Goal: Task Accomplishment & Management: Manage account settings

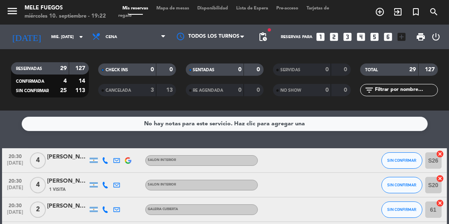
click at [415, 12] on icon "turned_in_not" at bounding box center [416, 12] width 10 height 10
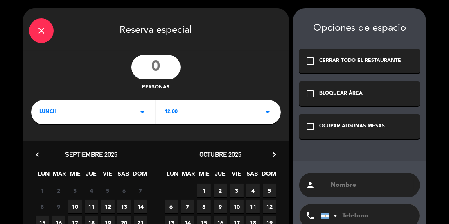
click at [158, 68] on input "number" at bounding box center [155, 67] width 49 height 25
type input "3"
click at [109, 119] on div "LUNCH arrow_drop_down" at bounding box center [93, 112] width 124 height 25
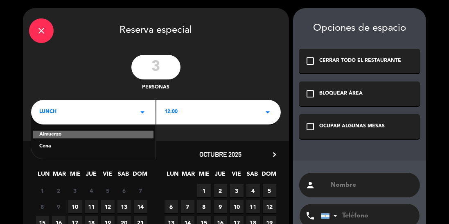
click at [85, 150] on div "Cena" at bounding box center [93, 146] width 108 height 8
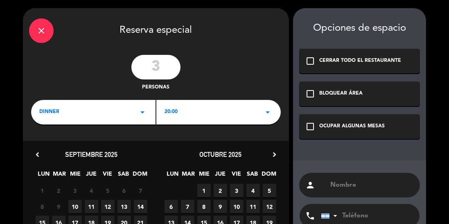
click at [213, 108] on div "20:00 arrow_drop_down" at bounding box center [218, 112] width 124 height 25
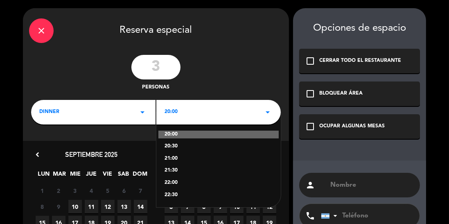
click at [183, 160] on div "21:00" at bounding box center [219, 159] width 108 height 8
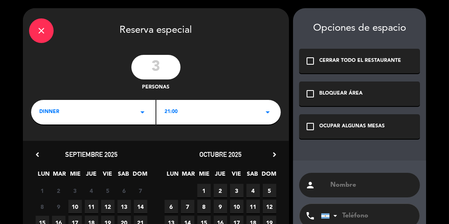
scroll to position [87, 0]
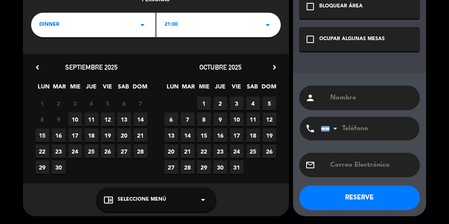
click at [131, 192] on div "chrome_reader_mode Seleccione Menú arrow_drop_down" at bounding box center [156, 200] width 121 height 25
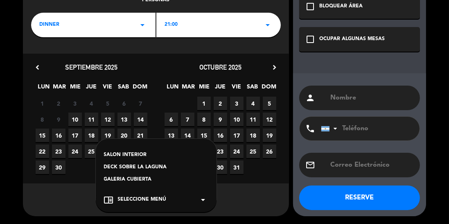
click at [146, 166] on div "DECK SOBRE LA LAGUNA" at bounding box center [156, 167] width 104 height 8
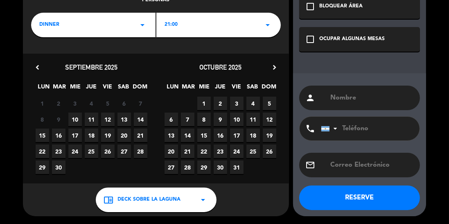
click at [109, 118] on span "12" at bounding box center [108, 120] width 14 height 14
click at [323, 41] on div "OCUPAR ALGUNAS MESAS" at bounding box center [352, 39] width 66 height 8
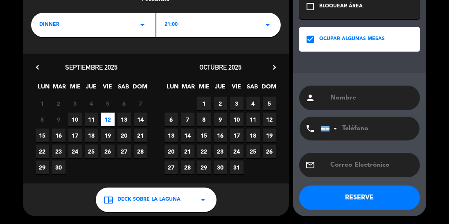
click at [348, 101] on input "text" at bounding box center [372, 97] width 84 height 11
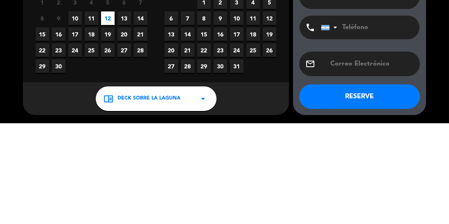
type input "[PERSON_NAME]"
click at [386, 126] on input "tel" at bounding box center [366, 129] width 90 height 24
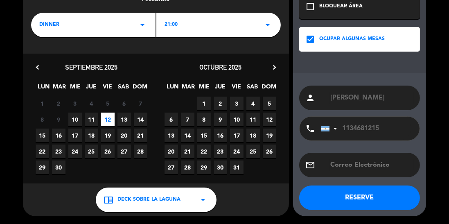
type input "1134681215"
click at [388, 194] on button "RESERVE" at bounding box center [359, 197] width 121 height 25
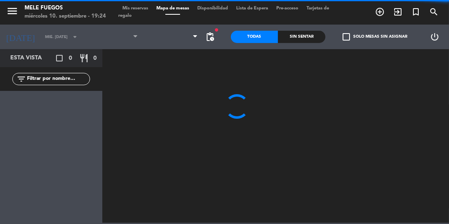
type input "vie. [DATE]"
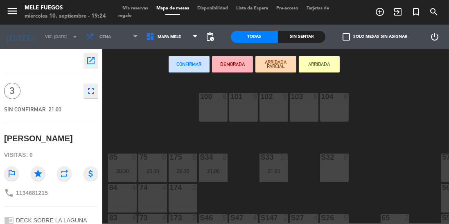
click at [379, 151] on div "100 8 101 8 102 8 103 8 104 8 S32 8 S33 10 21:00 S34 8 21:00 75 8 20:30 85 8 20…" at bounding box center [278, 151] width 342 height 144
click at [380, 142] on div "100 8 101 8 102 8 103 8 104 8 S32 8 S33 10 21:00 S34 8 21:00 75 8 20:30 85 8 20…" at bounding box center [278, 151] width 342 height 144
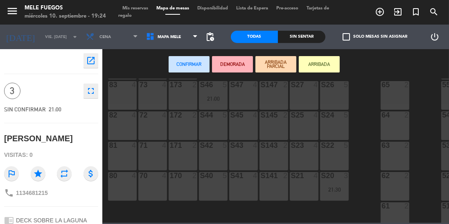
scroll to position [133, 0]
click at [373, 167] on div "100 8 101 8 102 8 103 8 104 8 S32 8 S33 10 21:00 S34 8 21:00 75 8 20:30 85 8 20…" at bounding box center [278, 151] width 342 height 144
click at [120, 154] on div "81 4" at bounding box center [122, 156] width 29 height 29
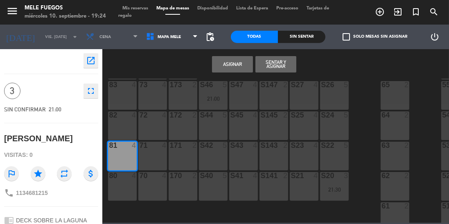
click at [223, 65] on button "Asignar" at bounding box center [232, 64] width 41 height 16
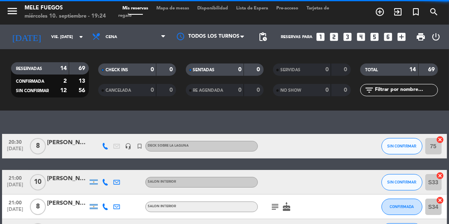
click at [49, 34] on input "vie. [DATE]" at bounding box center [77, 37] width 60 height 13
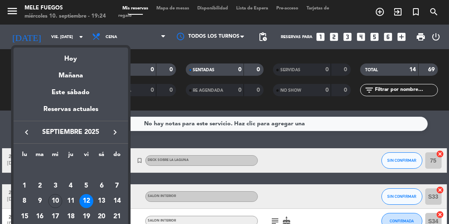
click at [57, 201] on div "10" at bounding box center [55, 201] width 14 height 14
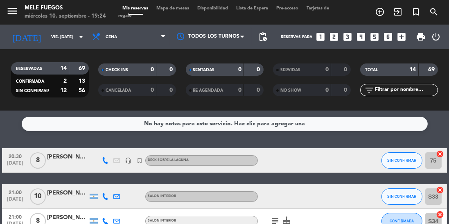
type input "mié. [DATE]"
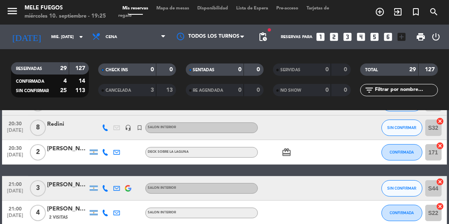
scroll to position [205, 0]
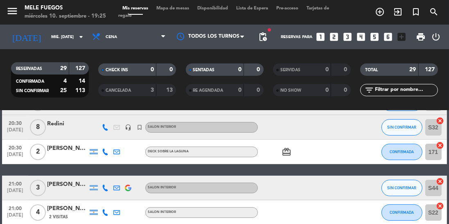
click at [174, 7] on span "Mapa de mesas" at bounding box center [172, 8] width 41 height 5
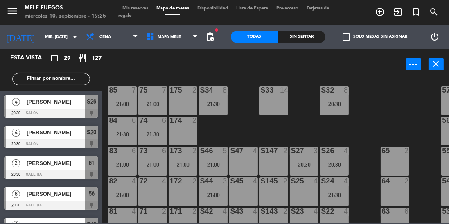
scroll to position [176, 0]
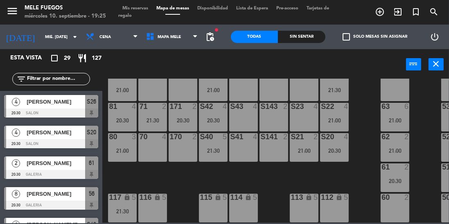
click at [138, 8] on span "Mis reservas" at bounding box center [135, 8] width 34 height 5
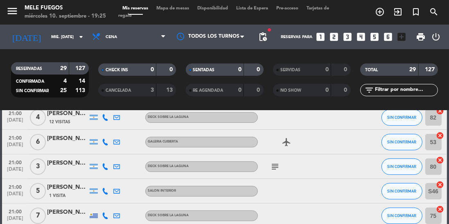
scroll to position [345, 0]
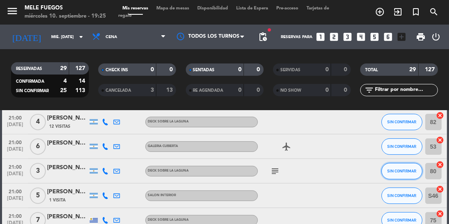
click at [407, 173] on span "SIN CONFIRMAR" at bounding box center [401, 171] width 29 height 5
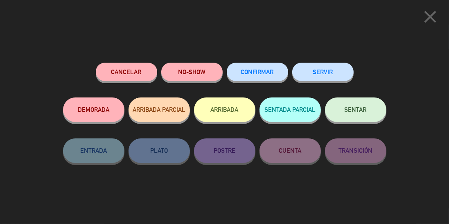
click at [136, 73] on button "Cancelar" at bounding box center [126, 72] width 61 height 18
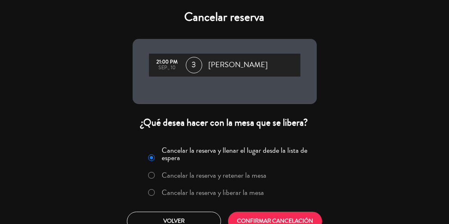
click at [149, 192] on input "Cancelar la reserva y liberar la mesa" at bounding box center [150, 191] width 5 height 5
radio input "true"
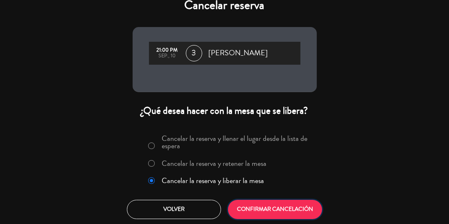
click at [284, 206] on button "CONFIRMAR CANCELACIÓN" at bounding box center [275, 209] width 94 height 19
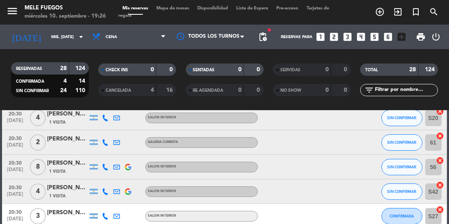
scroll to position [66, 0]
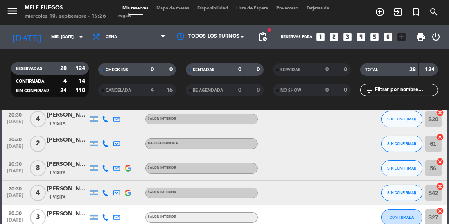
click at [61, 169] on span "1 Visita" at bounding box center [57, 172] width 16 height 7
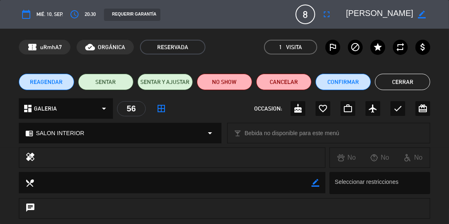
click at [304, 11] on span "8" at bounding box center [306, 15] width 20 height 20
click at [332, 11] on icon "fullscreen" at bounding box center [327, 14] width 10 height 10
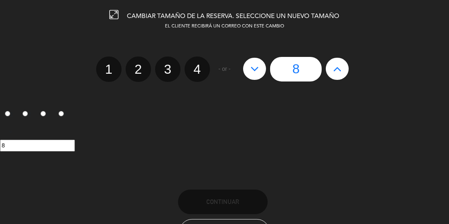
click at [203, 70] on label "4" at bounding box center [197, 68] width 25 height 25
click at [199, 65] on input "4" at bounding box center [196, 61] width 5 height 5
radio input "true"
radio input "false"
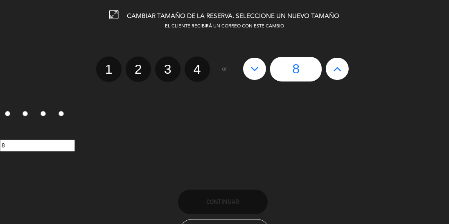
radio input "false"
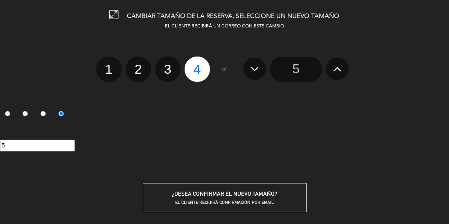
click at [334, 65] on icon at bounding box center [337, 68] width 9 height 13
radio input "false"
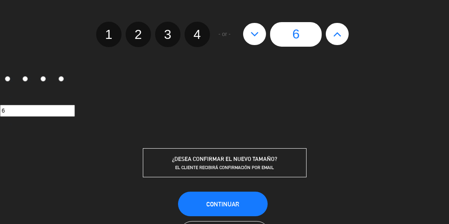
scroll to position [11, 0]
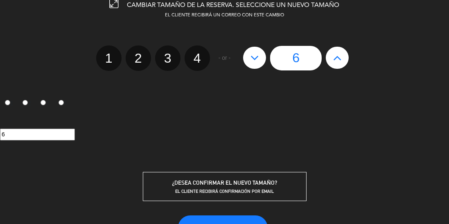
click at [252, 58] on icon at bounding box center [255, 57] width 9 height 13
type input "5"
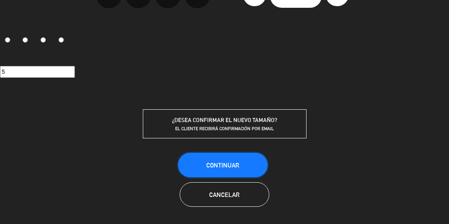
click at [248, 156] on button "Continuar" at bounding box center [223, 165] width 90 height 25
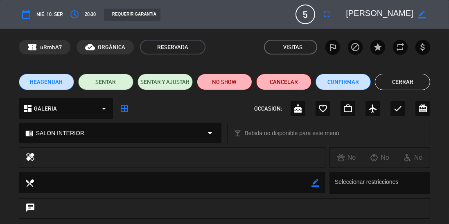
click at [413, 83] on button "Cerrar" at bounding box center [402, 82] width 55 height 16
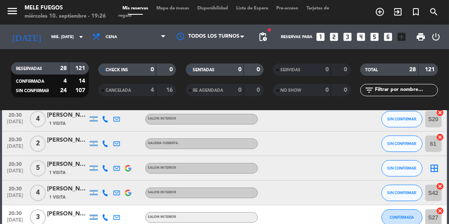
click at [438, 167] on icon "border_all" at bounding box center [435, 168] width 10 height 10
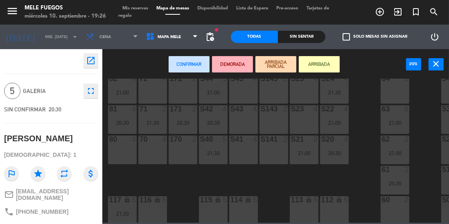
scroll to position [170, 0]
click at [240, 204] on div "114 lock 5" at bounding box center [243, 210] width 29 height 29
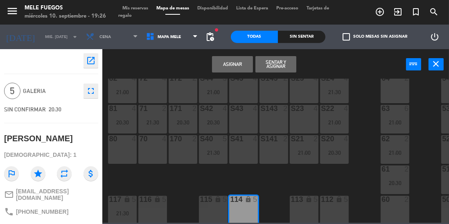
click at [236, 64] on button "Asignar" at bounding box center [232, 64] width 41 height 16
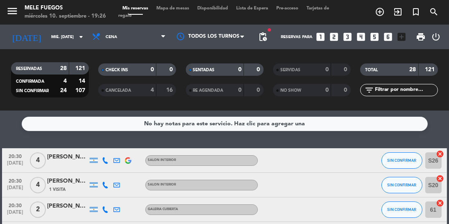
click at [171, 7] on span "Mapa de mesas" at bounding box center [172, 8] width 41 height 5
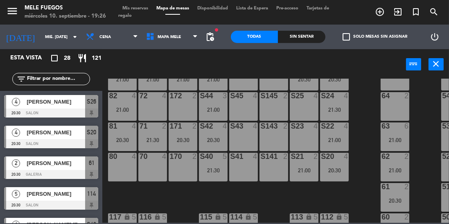
scroll to position [176, 0]
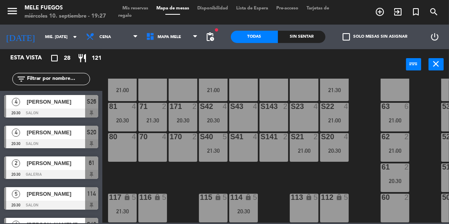
click at [241, 199] on div "114 lock 5 20:30" at bounding box center [243, 208] width 29 height 29
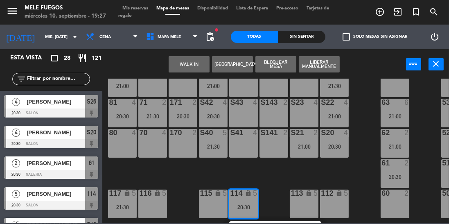
click at [362, 95] on div "100 8 101 8 102 8 103 8 104 8 S32 8 20:30 S33 14 S34 8 21:30 75 7 21:00 85 7 21…" at bounding box center [278, 151] width 342 height 144
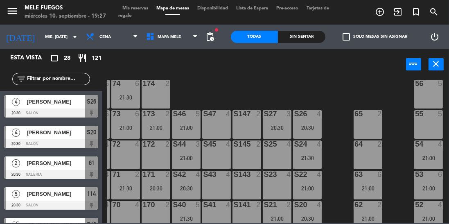
scroll to position [110, 27]
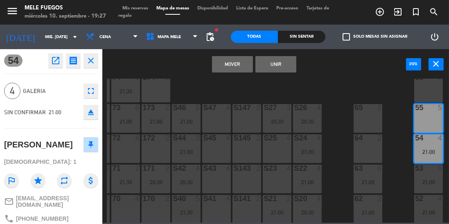
click at [242, 63] on button "Mover" at bounding box center [232, 64] width 41 height 16
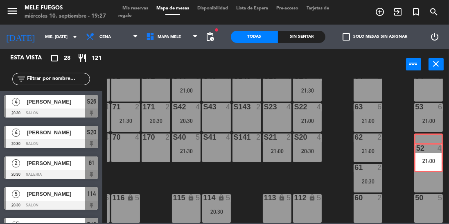
scroll to position [176, 27]
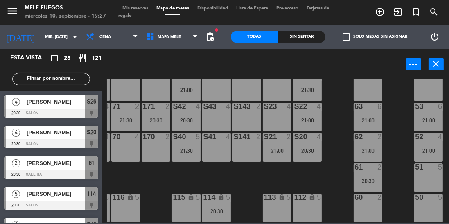
click at [397, 127] on div "100 8 101 8 102 8 103 8 104 8 S32 8 20:30 S33 14 S34 8 21:30 75 7 21:00 85 7 21…" at bounding box center [278, 151] width 342 height 144
click at [371, 178] on div "20:30" at bounding box center [368, 181] width 29 height 6
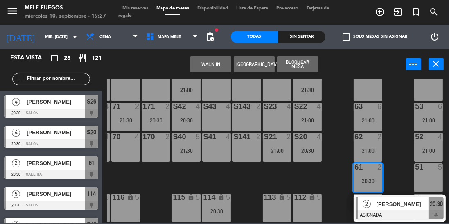
click at [403, 141] on div "100 8 101 8 102 8 103 8 104 8 S32 8 20:30 S33 14 S34 8 21:30 75 7 21:00 85 7 21…" at bounding box center [278, 151] width 342 height 144
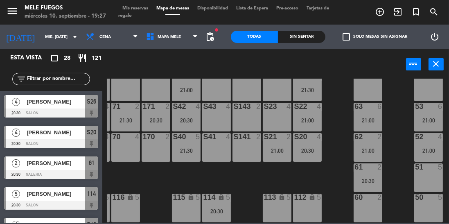
click at [373, 138] on div "62 2 21:00" at bounding box center [368, 147] width 29 height 29
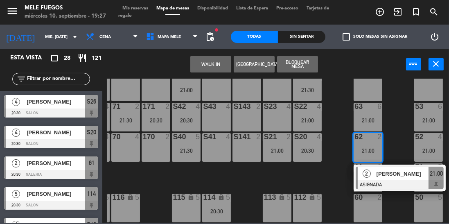
click at [402, 113] on div "100 8 101 8 102 8 103 8 104 8 S32 8 20:30 S33 14 S34 8 21:30 75 7 21:00 85 7 21…" at bounding box center [278, 151] width 342 height 144
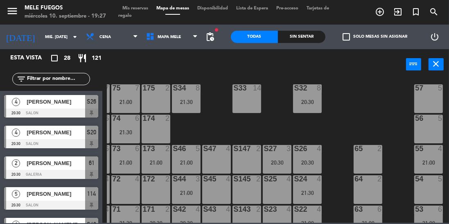
scroll to position [69, 27]
click at [426, 151] on div at bounding box center [429, 148] width 14 height 7
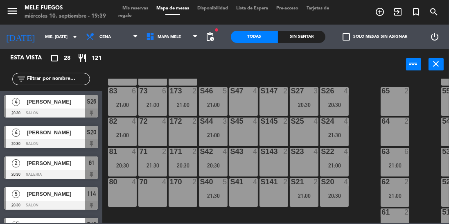
scroll to position [127, 0]
click at [152, 195] on div "70 4" at bounding box center [152, 192] width 29 height 29
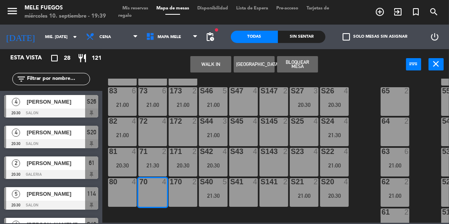
click at [340, 165] on div "21:00" at bounding box center [334, 166] width 29 height 6
click at [360, 147] on div "100 8 101 8 102 8 103 8 104 8 S32 8 20:30 S33 14 S34 8 21:30 75 7 21:00 85 7 21…" at bounding box center [278, 151] width 342 height 144
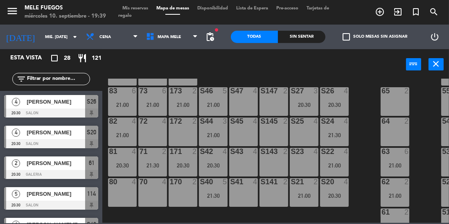
click at [308, 199] on div "S21 2 21:00" at bounding box center [304, 192] width 29 height 29
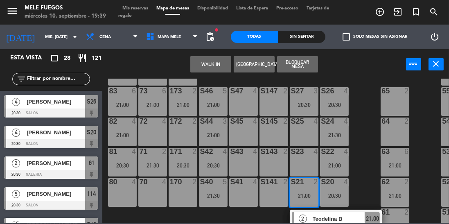
click at [294, 211] on div "2 Teodelina B ASIGNADA 21:00" at bounding box center [336, 223] width 92 height 27
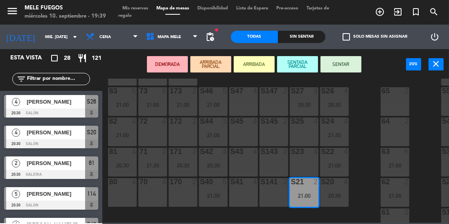
click at [364, 163] on div "100 8 101 8 102 8 103 8 104 8 S32 8 20:30 S33 14 S34 8 21:30 75 7 21:00 85 7 21…" at bounding box center [278, 151] width 342 height 144
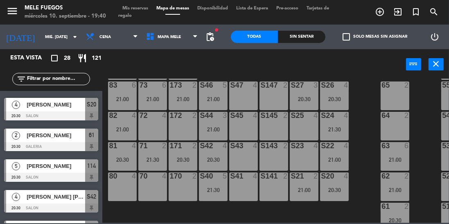
scroll to position [136, 0]
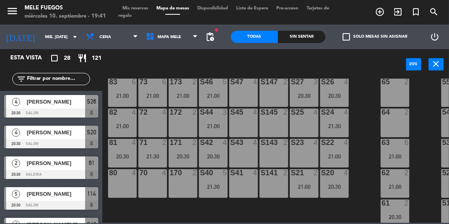
click at [365, 102] on div "100 8 101 8 102 8 103 8 104 8 S32 8 20:30 S33 14 S34 8 21:30 75 7 21:00 85 7 21…" at bounding box center [278, 151] width 342 height 144
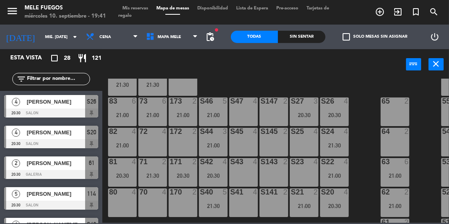
scroll to position [115, 0]
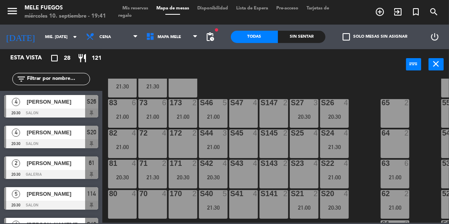
click at [186, 210] on div "170 2" at bounding box center [183, 204] width 29 height 29
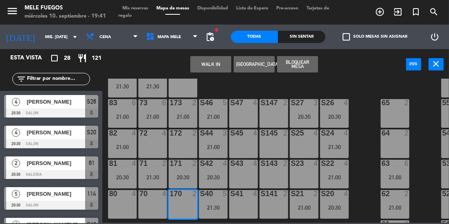
click at [258, 66] on button "[GEOGRAPHIC_DATA]" at bounding box center [254, 64] width 41 height 16
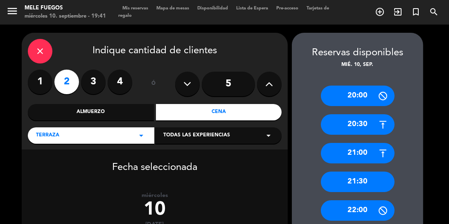
click at [372, 155] on div "21:00" at bounding box center [358, 153] width 74 height 20
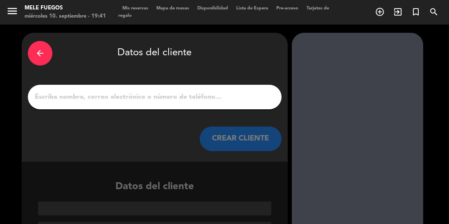
click at [127, 96] on input "1" at bounding box center [155, 96] width 242 height 11
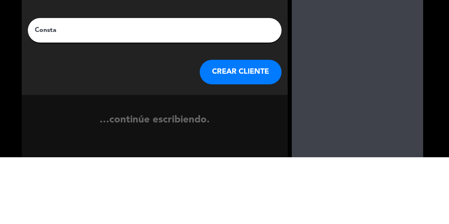
type input "Constanza"
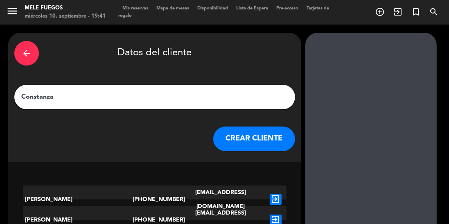
click at [254, 145] on button "CREAR CLIENTE" at bounding box center [254, 139] width 82 height 25
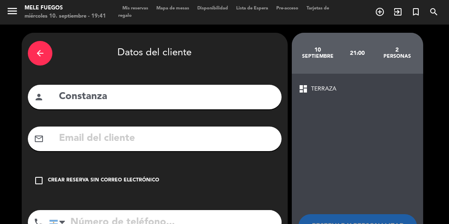
scroll to position [22, 0]
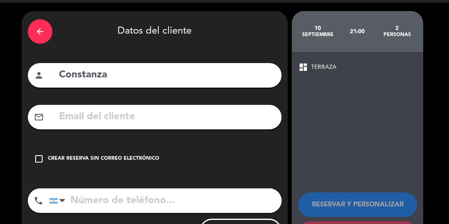
click at [42, 163] on icon "check_box_outline_blank" at bounding box center [39, 159] width 10 height 10
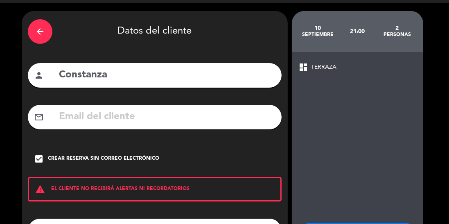
scroll to position [52, 0]
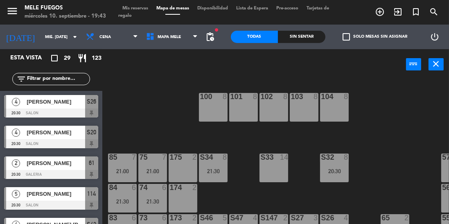
click at [153, 69] on div "power_input close" at bounding box center [254, 64] width 304 height 31
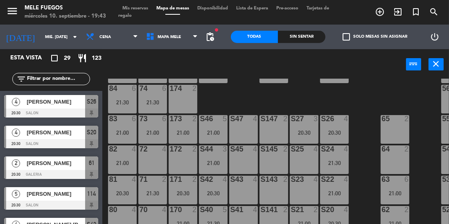
scroll to position [99, 0]
click at [41, 38] on input "mié. [DATE]" at bounding box center [71, 37] width 60 height 13
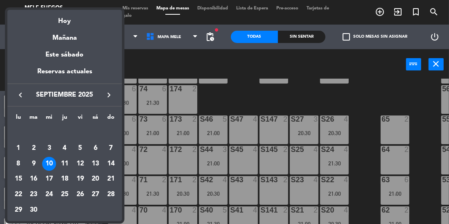
click at [63, 166] on div "11" at bounding box center [65, 164] width 14 height 14
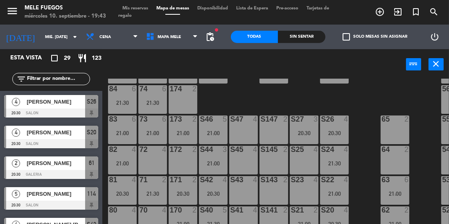
type input "[DEMOGRAPHIC_DATA] [DATE]"
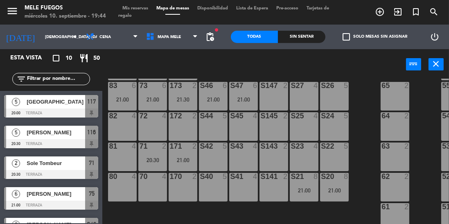
scroll to position [137, 0]
click at [306, 174] on div at bounding box center [305, 175] width 14 height 7
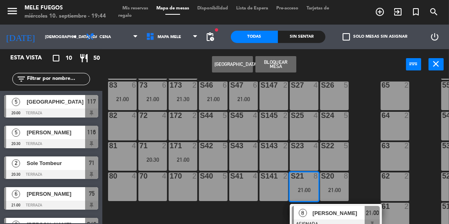
click at [362, 121] on div "100 8 101 8 102 8 103 8 104 8 S32 8 S33 14 S34 8 21:30 75 6 21:00 85 6 21:00 17…" at bounding box center [278, 170] width 342 height 183
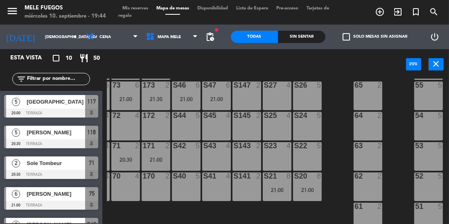
scroll to position [137, 27]
click at [423, 182] on div "52 5" at bounding box center [428, 186] width 29 height 29
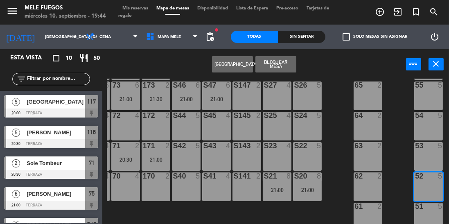
click at [230, 66] on button "[GEOGRAPHIC_DATA]" at bounding box center [232, 64] width 41 height 16
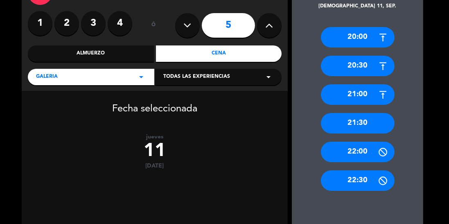
scroll to position [70, 0]
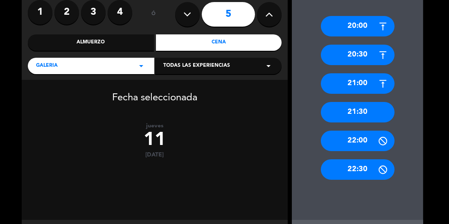
click at [354, 64] on div "20:30" at bounding box center [358, 55] width 74 height 20
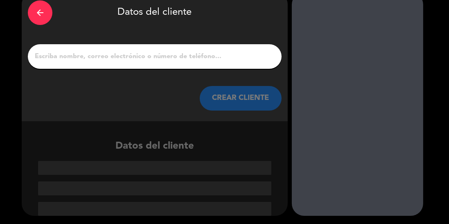
scroll to position [1, 0]
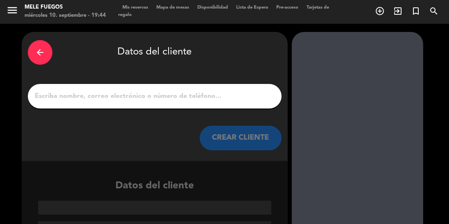
click at [118, 79] on div "arrow_back Datos del cliente CREAR CLIENTE" at bounding box center [155, 96] width 266 height 129
click at [95, 108] on div "arrow_back Datos del cliente CREAR CLIENTE" at bounding box center [155, 96] width 266 height 129
click at [127, 70] on div "arrow_back Datos del cliente CREAR CLIENTE" at bounding box center [155, 96] width 266 height 129
click at [129, 90] on input "1" at bounding box center [155, 95] width 242 height 11
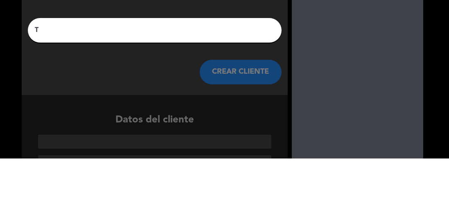
scroll to position [0, 0]
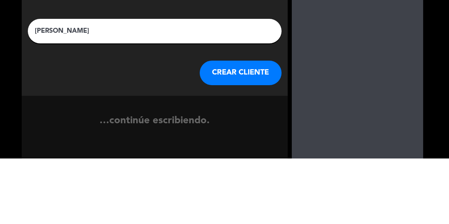
type input "[PERSON_NAME]"
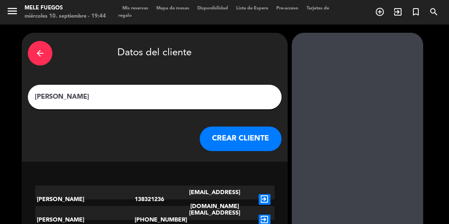
click at [223, 128] on button "CREAR CLIENTE" at bounding box center [241, 139] width 82 height 25
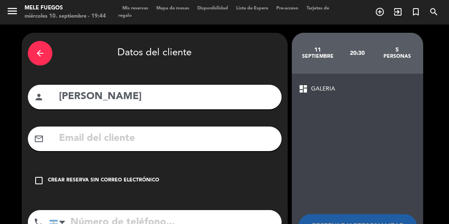
scroll to position [22, 0]
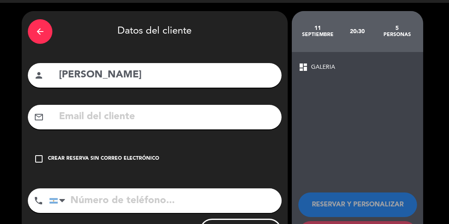
click at [38, 149] on div "check_box_outline_blank Crear reserva sin correo electrónico" at bounding box center [155, 159] width 254 height 25
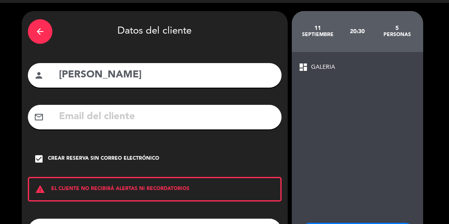
scroll to position [52, 0]
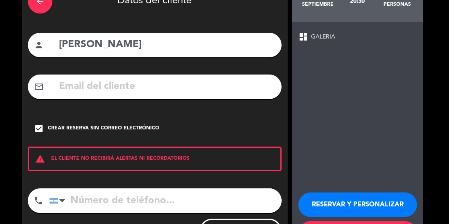
click at [122, 211] on input "tel" at bounding box center [165, 200] width 233 height 25
type input "1149753833"
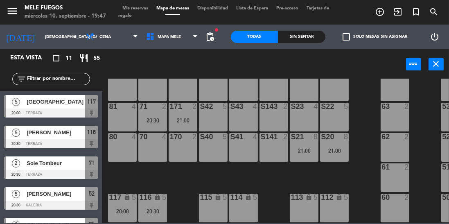
scroll to position [176, 0]
click at [190, 171] on div "100 8 101 8 102 8 103 8 104 8 S32 8 S33 14 S34 8 21:30 75 6 21:00 85 6 21:00 17…" at bounding box center [278, 151] width 342 height 144
click at [49, 36] on input "[DEMOGRAPHIC_DATA] [DATE]" at bounding box center [71, 37] width 60 height 13
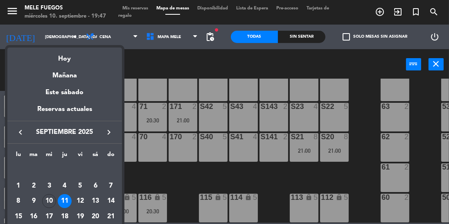
click at [49, 197] on div "10" at bounding box center [49, 201] width 14 height 14
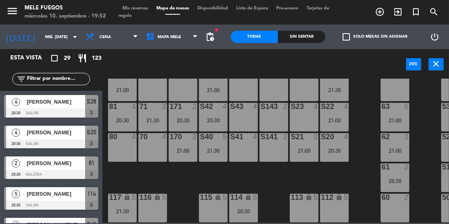
click at [41, 37] on input "mié. [DATE]" at bounding box center [71, 37] width 60 height 13
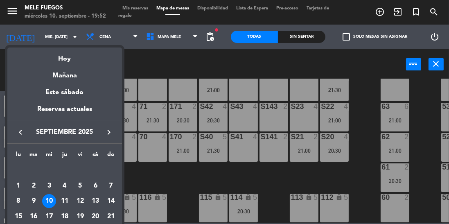
click at [69, 200] on div "11" at bounding box center [65, 201] width 14 height 14
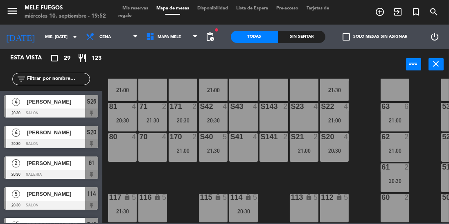
type input "[DEMOGRAPHIC_DATA] [DATE]"
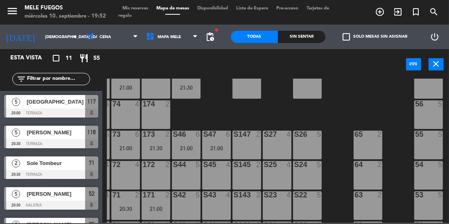
scroll to position [84, 27]
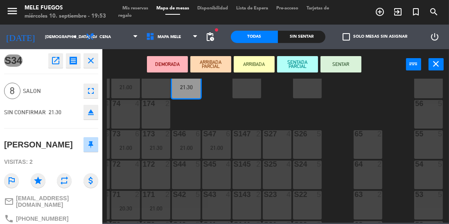
click at [208, 121] on div "menu Mele Fuegos miércoles 10. septiembre - 19:53 Mis reservas Mapa de mesas Di…" at bounding box center [224, 112] width 449 height 224
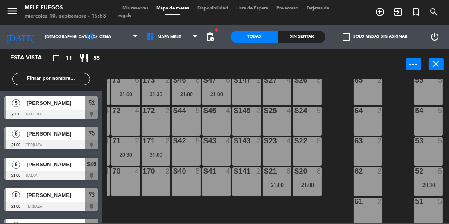
scroll to position [137, 27]
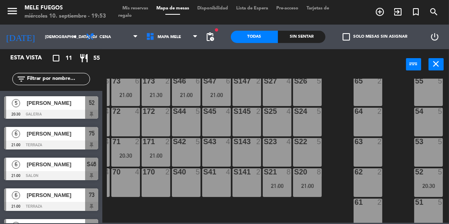
click at [424, 93] on div "55 5" at bounding box center [428, 91] width 29 height 29
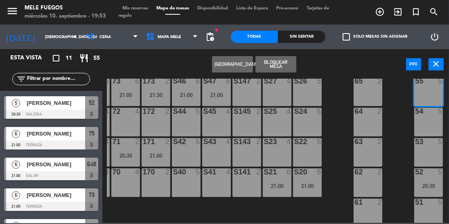
click at [425, 120] on div "54 5" at bounding box center [428, 122] width 29 height 29
click at [423, 92] on div "55 5" at bounding box center [428, 91] width 29 height 29
click at [231, 66] on button "[GEOGRAPHIC_DATA]" at bounding box center [232, 64] width 41 height 16
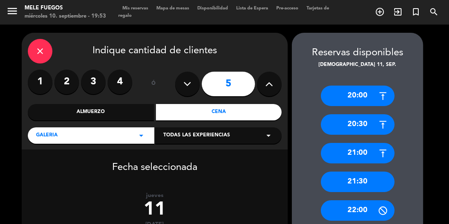
click at [117, 70] on label "4" at bounding box center [120, 82] width 25 height 25
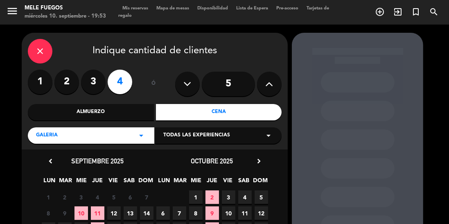
click at [102, 206] on span "11" at bounding box center [98, 213] width 14 height 14
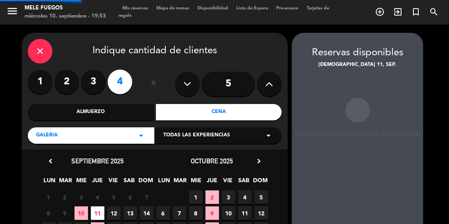
scroll to position [33, 0]
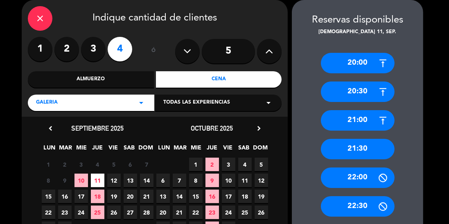
click at [361, 93] on div "20:30" at bounding box center [358, 91] width 74 height 20
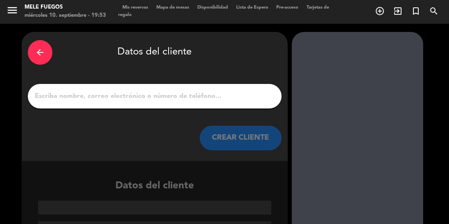
click at [122, 91] on input "1" at bounding box center [155, 95] width 242 height 11
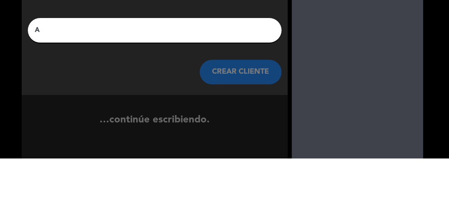
scroll to position [0, 0]
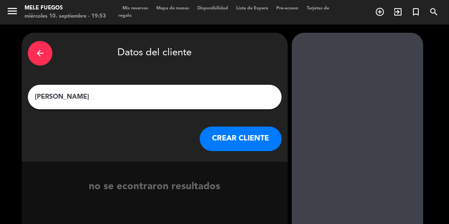
click at [84, 86] on div "[PERSON_NAME]" at bounding box center [155, 97] width 254 height 25
click at [128, 92] on input "[PERSON_NAME]" at bounding box center [155, 96] width 242 height 11
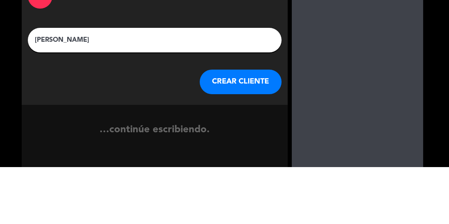
type input "[PERSON_NAME]"
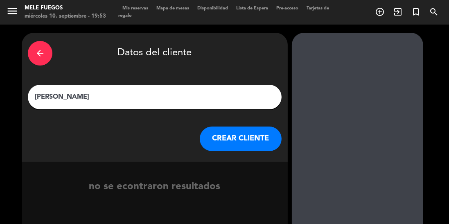
click at [220, 133] on button "CREAR CLIENTE" at bounding box center [241, 139] width 82 height 25
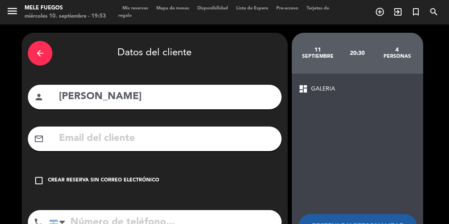
scroll to position [22, 0]
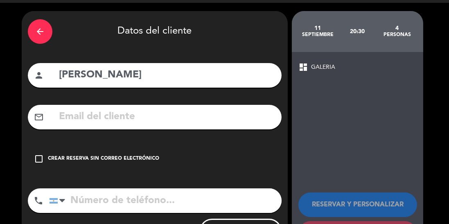
click at [40, 159] on icon "check_box_outline_blank" at bounding box center [39, 159] width 10 height 10
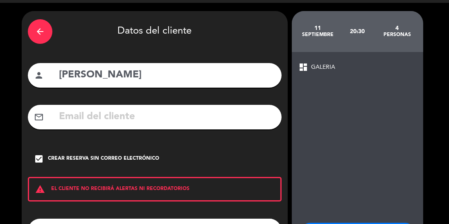
scroll to position [52, 0]
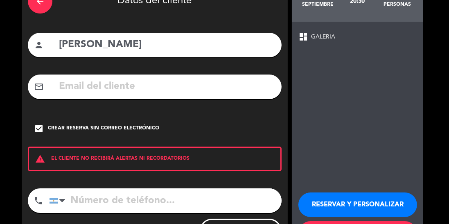
click at [99, 199] on input "tel" at bounding box center [165, 200] width 233 height 25
type input "1153273980"
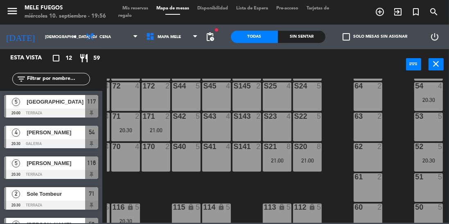
scroll to position [176, 27]
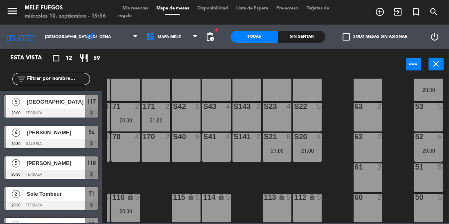
click at [41, 31] on input "[DEMOGRAPHIC_DATA] [DATE]" at bounding box center [71, 37] width 60 height 13
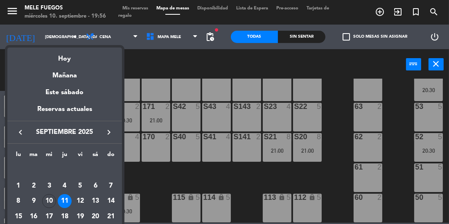
click at [53, 206] on div "10" at bounding box center [49, 201] width 14 height 14
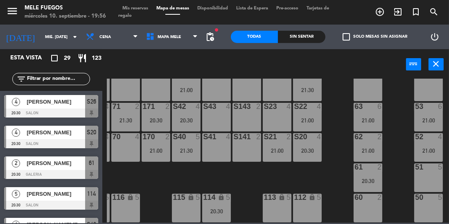
click at [406, 152] on div "100 8 101 8 102 8 103 8 104 8 S32 8 20:30 S33 14 S34 8 21:30 75 7 21:00 85 7 21…" at bounding box center [278, 151] width 342 height 144
click at [395, 154] on div "100 8 101 8 102 8 103 8 104 8 S32 8 20:30 S33 14 S34 8 21:30 75 7 21:00 85 7 21…" at bounding box center [278, 151] width 342 height 144
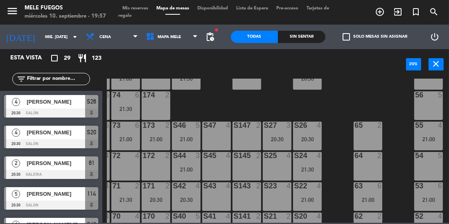
scroll to position [93, 27]
click at [399, 186] on div "100 8 101 8 102 8 103 8 104 8 S32 8 20:30 S33 14 S34 8 21:30 75 7 21:00 85 7 21…" at bounding box center [278, 151] width 342 height 144
click at [395, 182] on div "100 8 101 8 102 8 103 8 104 8 S32 8 20:30 S33 14 S34 8 21:30 75 7 21:00 85 7 21…" at bounding box center [278, 151] width 342 height 144
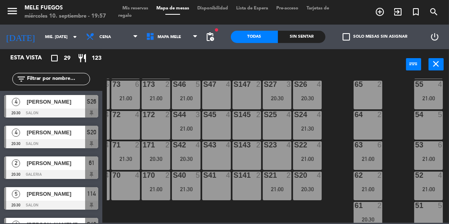
scroll to position [131, 27]
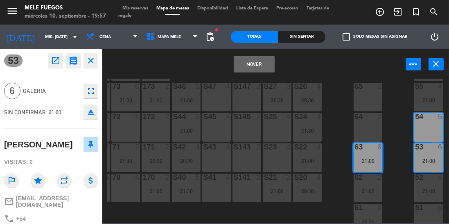
click at [262, 66] on button "Mover" at bounding box center [254, 64] width 41 height 16
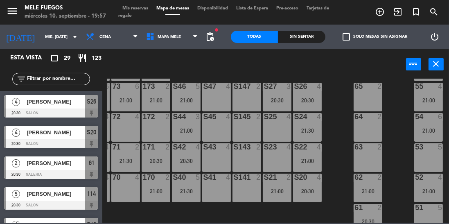
scroll to position [176, 27]
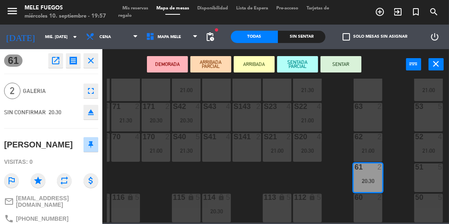
click at [399, 148] on div "100 8 101 8 102 8 103 8 104 8 S32 8 20:30 S33 14 S34 8 21:30 75 7 21:00 85 7 21…" at bounding box center [278, 151] width 342 height 144
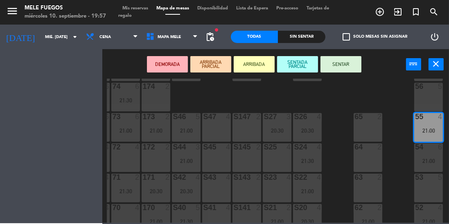
scroll to position [99, 27]
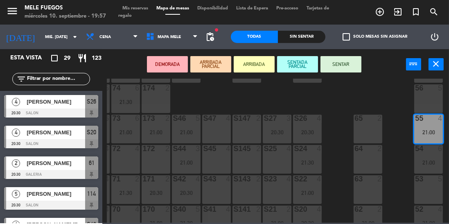
click at [397, 132] on div "100 8 101 8 102 8 103 8 104 8 S32 8 20:30 S33 14 S34 8 21:30 75 7 21:00 85 7 21…" at bounding box center [278, 151] width 342 height 144
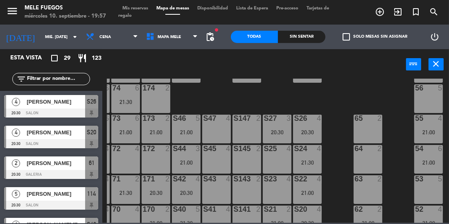
scroll to position [176, 27]
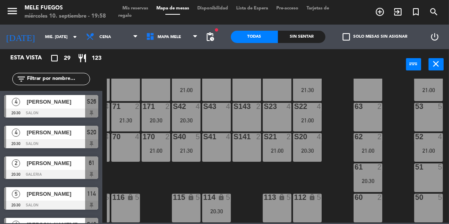
click at [430, 148] on div "21:00" at bounding box center [428, 151] width 29 height 6
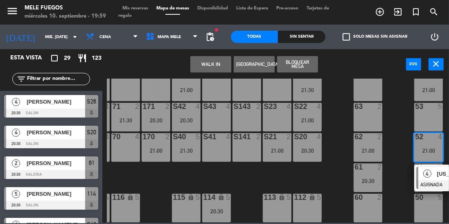
click at [341, 134] on div "100 8 101 8 102 8 103 8 104 8 S32 8 20:30 S33 14 S34 8 21:30 75 7 21:00 85 7 21…" at bounding box center [278, 151] width 342 height 144
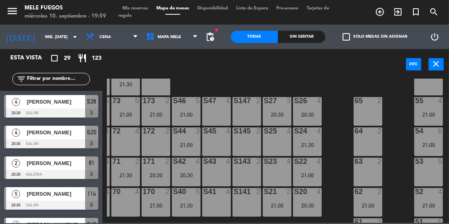
scroll to position [112, 27]
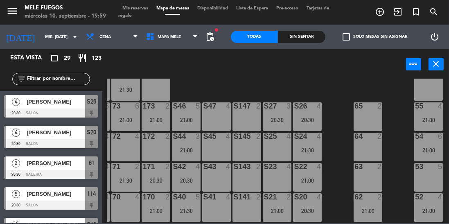
click at [310, 146] on div "S24 4 21:30" at bounding box center [307, 147] width 29 height 29
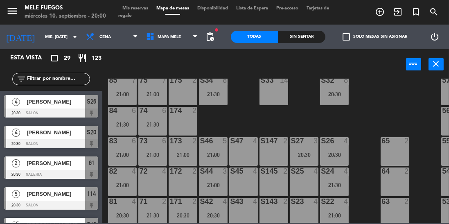
scroll to position [52, 0]
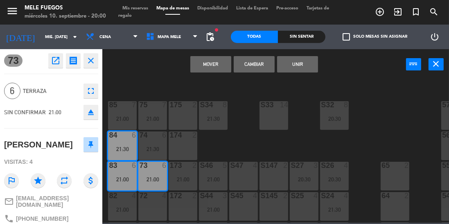
click at [228, 145] on div "100 8 101 8 102 8 103 8 104 8 S32 8 20:30 S33 14 S34 8 21:30 75 7 21:00 85 7 21…" at bounding box center [278, 151] width 342 height 144
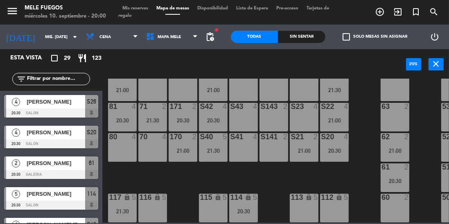
scroll to position [176, 0]
click at [290, 179] on div "100 8 101 8 102 8 103 8 104 8 S32 8 20:30 S33 14 S34 8 21:30 75 7 21:00 85 7 21…" at bounding box center [278, 151] width 342 height 144
click at [181, 179] on div "100 8 101 8 102 8 103 8 104 8 S32 8 20:30 S33 14 S34 8 21:30 75 7 21:00 85 7 21…" at bounding box center [278, 151] width 342 height 144
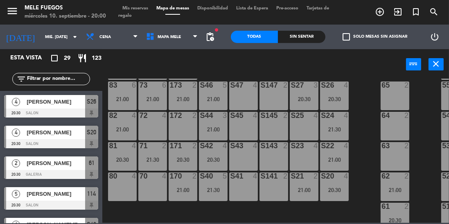
scroll to position [132, 0]
click at [157, 134] on div "72 4" at bounding box center [152, 126] width 29 height 29
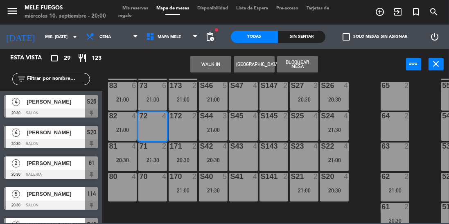
click at [191, 129] on div "172 2" at bounding box center [183, 126] width 29 height 29
click at [305, 66] on button "Bloquear Mesa" at bounding box center [297, 64] width 41 height 16
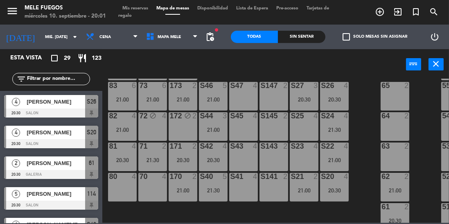
scroll to position [176, 0]
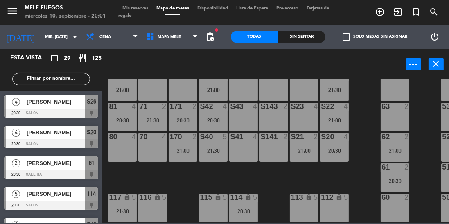
click at [364, 109] on div "100 8 101 8 102 8 103 8 104 8 S32 8 20:30 S33 14 S34 8 21:30 75 7 21:00 85 7 21…" at bounding box center [278, 151] width 342 height 144
click at [333, 111] on div "S22 4 21:00" at bounding box center [334, 117] width 29 height 29
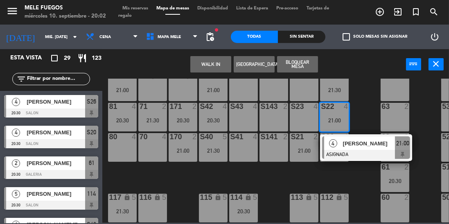
click at [366, 106] on div "100 8 101 8 102 8 103 8 104 8 S32 8 20:30 S33 14 S34 8 21:30 75 7 21:00 85 7 21…" at bounding box center [278, 151] width 342 height 144
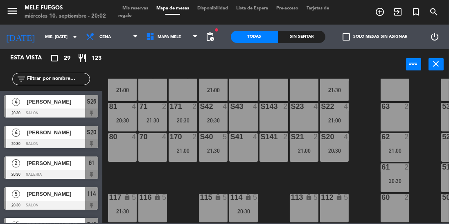
click at [303, 142] on div "S21 2 21:00" at bounding box center [304, 147] width 29 height 29
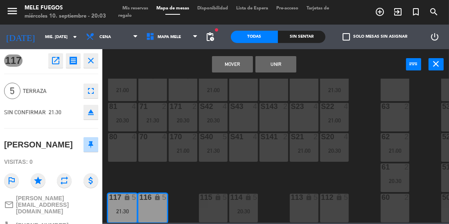
click at [239, 66] on button "Mover" at bounding box center [232, 64] width 41 height 16
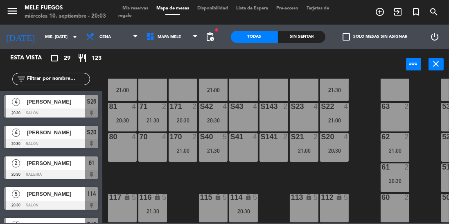
scroll to position [131, 0]
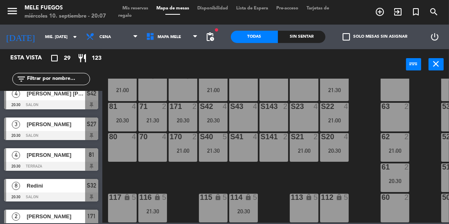
click at [45, 36] on input "mié. [DATE]" at bounding box center [71, 37] width 60 height 13
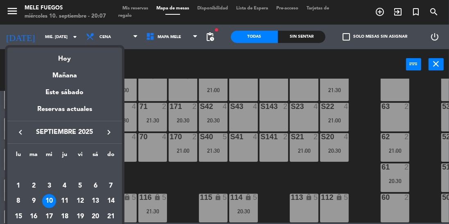
click at [66, 145] on div "lu ma [PERSON_NAME] vi sá do [DATE] 2 3 4 5 6 7 8 9 10 11 12 13 14 15 16 17 18 …" at bounding box center [64, 201] width 115 height 115
click at [35, 35] on div at bounding box center [224, 112] width 449 height 224
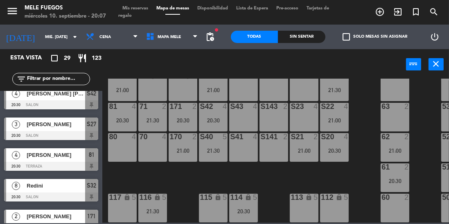
click at [41, 36] on input "mié. [DATE]" at bounding box center [71, 37] width 60 height 13
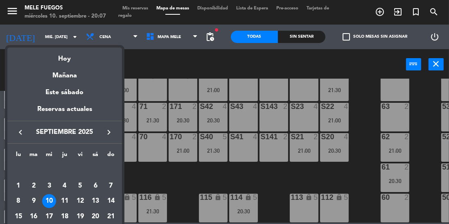
click at [359, 115] on div at bounding box center [224, 112] width 449 height 224
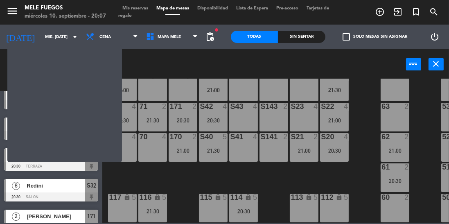
click at [359, 117] on div "100 8 101 8 102 8 103 8 104 8 S32 8 20:30 S33 14 S34 8 21:30 75 7 21:00 85 7 21…" at bounding box center [278, 151] width 342 height 144
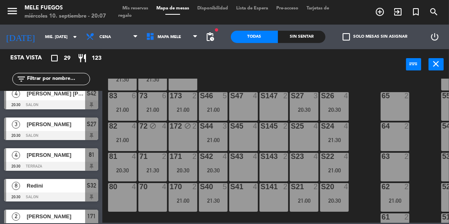
scroll to position [120, 0]
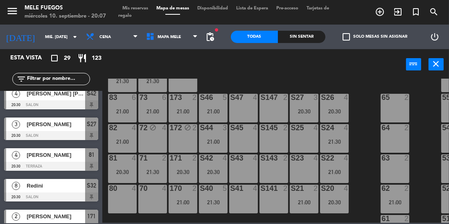
click at [368, 121] on div "100 8 101 8 102 8 103 8 104 8 S32 8 20:30 S33 14 S34 8 21:30 75 7 21:00 85 7 21…" at bounding box center [278, 151] width 342 height 144
click at [41, 39] on input "mié. [DATE]" at bounding box center [71, 37] width 60 height 13
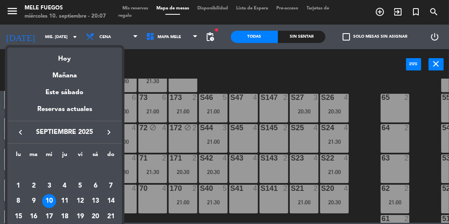
click at [86, 201] on div "12" at bounding box center [80, 201] width 14 height 14
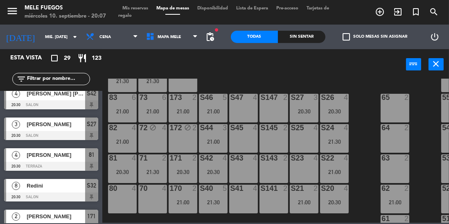
type input "vie. [DATE]"
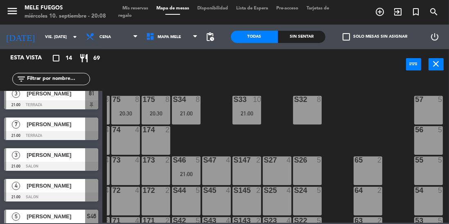
scroll to position [61, 27]
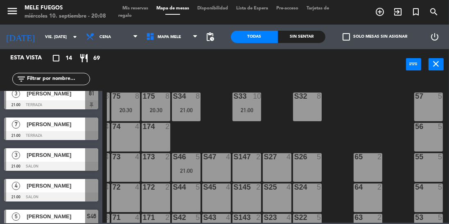
click at [416, 7] on icon "turned_in_not" at bounding box center [416, 12] width 10 height 10
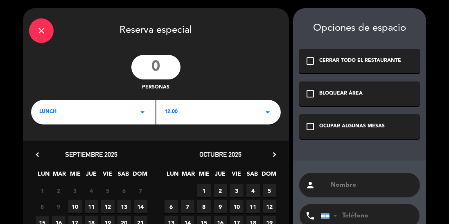
click at [151, 62] on input "number" at bounding box center [155, 67] width 49 height 25
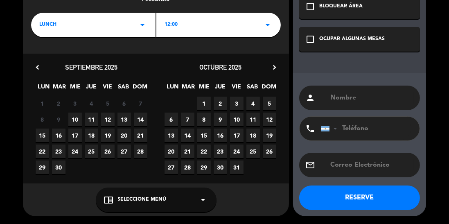
type input "3"
click at [72, 18] on div "LUNCH arrow_drop_down" at bounding box center [93, 25] width 124 height 25
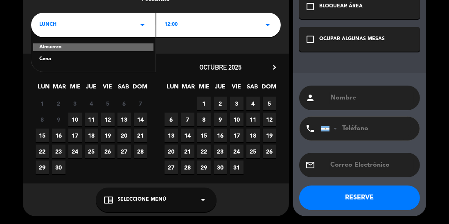
click at [52, 63] on div "Cena" at bounding box center [93, 59] width 108 height 8
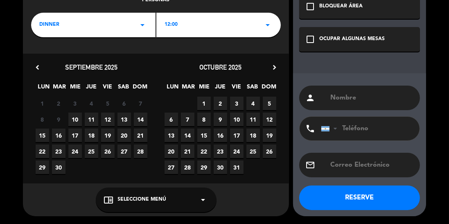
click at [189, 29] on div "12:00 arrow_drop_down" at bounding box center [218, 25] width 124 height 25
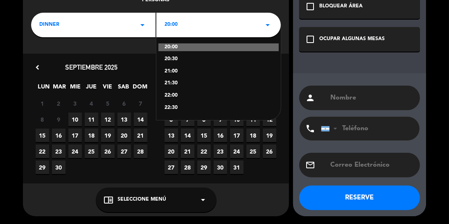
click at [185, 61] on div "20:30" at bounding box center [219, 59] width 108 height 8
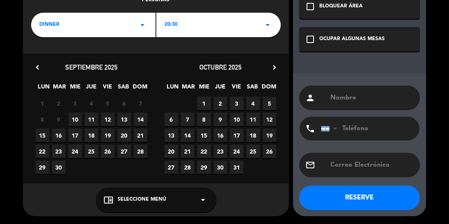
click at [110, 119] on span "12" at bounding box center [108, 120] width 14 height 14
click at [142, 211] on div "chrome_reader_mode Seleccione Menú arrow_drop_down" at bounding box center [156, 200] width 121 height 25
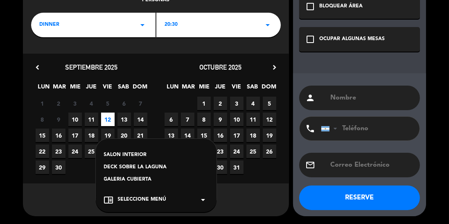
click at [121, 153] on div "SALON INTERIOR" at bounding box center [156, 155] width 104 height 8
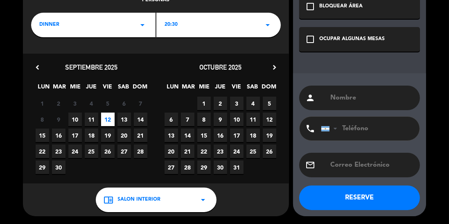
click at [340, 97] on input "text" at bounding box center [372, 97] width 84 height 11
type input "[PERSON_NAME]"
click at [352, 124] on input "tel" at bounding box center [366, 129] width 90 height 24
type input "1157049994"
click at [349, 38] on div "OCUPAR ALGUNAS MESAS" at bounding box center [352, 39] width 66 height 8
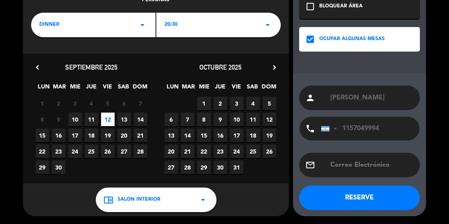
click at [360, 201] on button "RESERVE" at bounding box center [359, 197] width 121 height 25
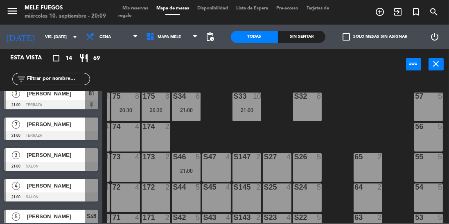
scroll to position [61, 0]
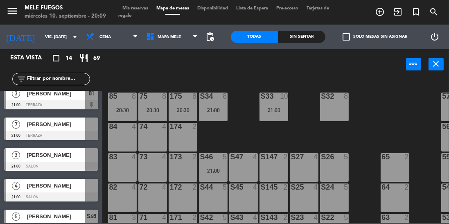
click at [84, 123] on span "[PERSON_NAME]" at bounding box center [56, 124] width 59 height 9
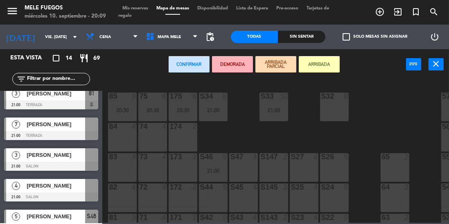
click at [123, 137] on div "84 4" at bounding box center [122, 137] width 29 height 29
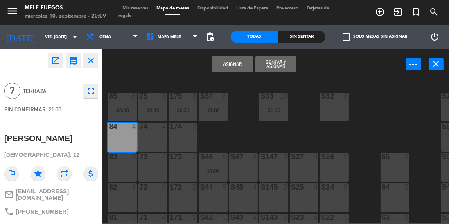
click at [151, 145] on div "74 4" at bounding box center [152, 137] width 29 height 29
click at [230, 61] on button "Asignar" at bounding box center [232, 64] width 41 height 16
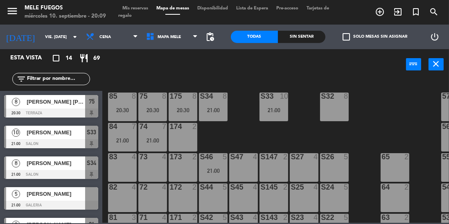
scroll to position [0, 0]
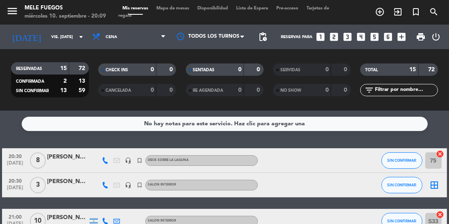
click at [434, 180] on icon "border_all" at bounding box center [435, 185] width 10 height 10
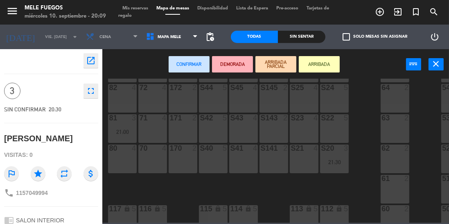
scroll to position [176, 0]
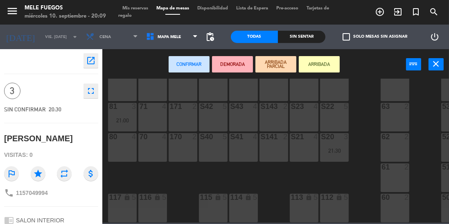
click at [217, 147] on div "S40 5" at bounding box center [213, 147] width 29 height 29
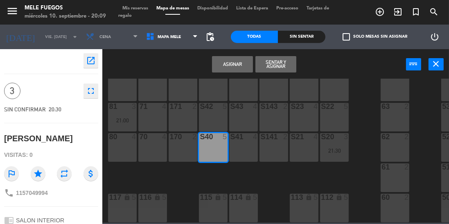
click at [246, 65] on button "Asignar" at bounding box center [232, 64] width 41 height 16
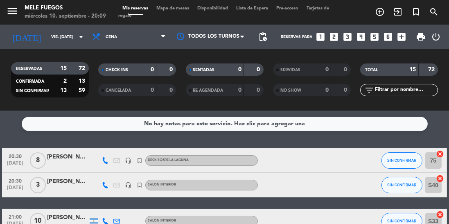
click at [62, 41] on input "vie. [DATE]" at bounding box center [77, 37] width 60 height 13
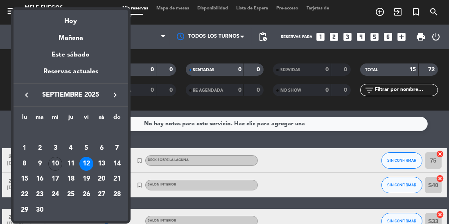
click at [59, 163] on div "10" at bounding box center [55, 164] width 14 height 14
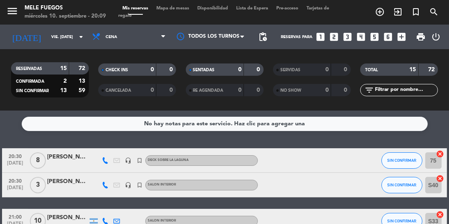
type input "mié. [DATE]"
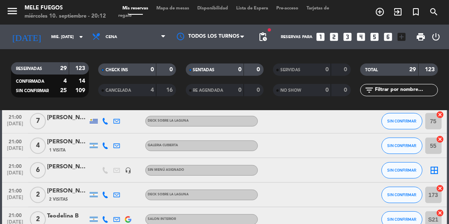
scroll to position [445, 0]
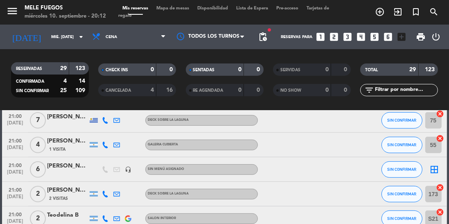
click at [415, 11] on icon "turned_in_not" at bounding box center [416, 12] width 10 height 10
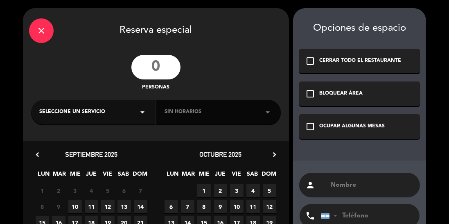
click at [156, 65] on input "number" at bounding box center [155, 67] width 49 height 25
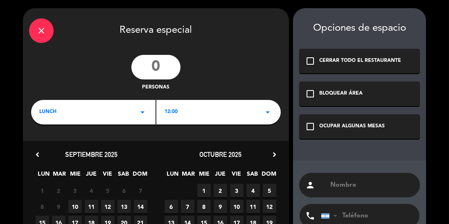
type input "2"
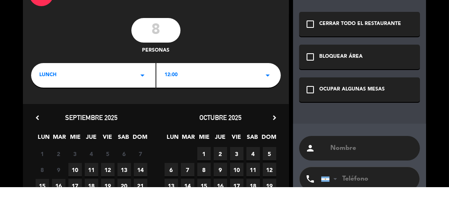
type input "8"
click at [223, 56] on div "8 personas" at bounding box center [156, 73] width 266 height 37
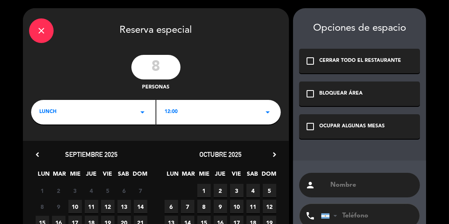
click at [96, 123] on div "LUNCH arrow_drop_down" at bounding box center [93, 112] width 124 height 25
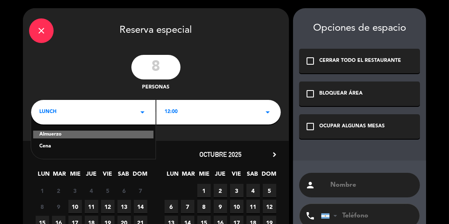
click at [208, 107] on div "12:00 arrow_drop_down" at bounding box center [218, 112] width 124 height 25
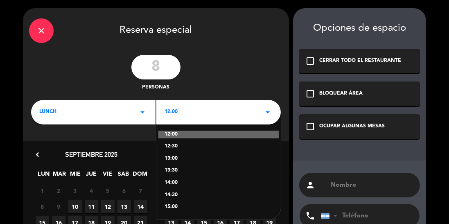
click at [179, 159] on div "13:00" at bounding box center [219, 159] width 108 height 8
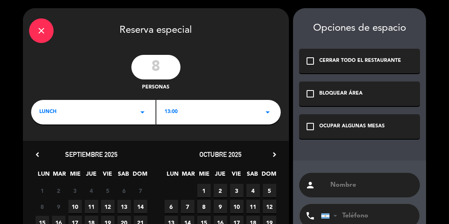
scroll to position [87, 0]
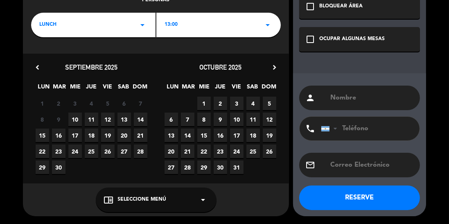
click at [72, 134] on span "17" at bounding box center [75, 136] width 14 height 14
click at [142, 210] on div "chrome_reader_mode Seleccione Menú arrow_drop_down" at bounding box center [156, 200] width 121 height 25
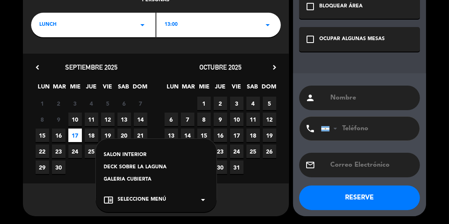
click at [161, 169] on div "DECK SOBRE LA LAGUNA" at bounding box center [156, 167] width 104 height 8
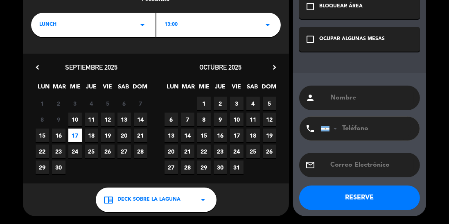
click at [356, 101] on input "text" at bounding box center [372, 97] width 84 height 11
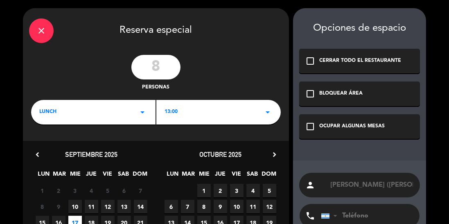
type input "[PERSON_NAME] ([PERSON_NAME])"
click at [373, 123] on div "OCUPAR ALGUNAS MESAS" at bounding box center [352, 126] width 66 height 8
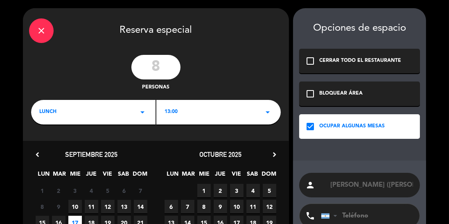
scroll to position [87, 0]
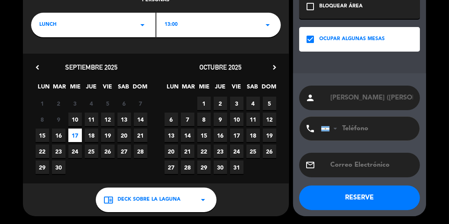
click at [368, 198] on button "RESERVE" at bounding box center [359, 197] width 121 height 25
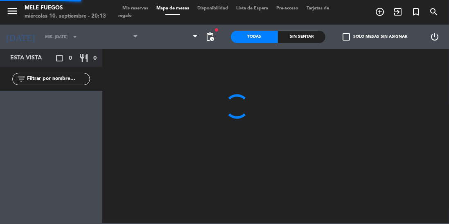
type input "mié. [DATE]"
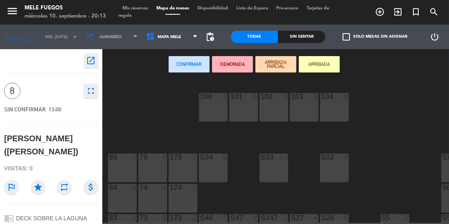
click at [125, 161] on div at bounding box center [123, 157] width 14 height 7
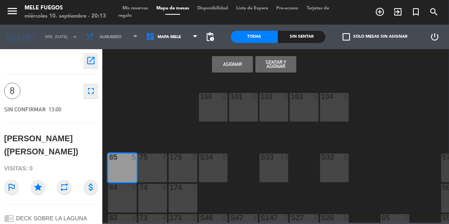
click at [149, 166] on div "75 4" at bounding box center [152, 168] width 29 height 29
click at [183, 160] on div at bounding box center [183, 157] width 14 height 7
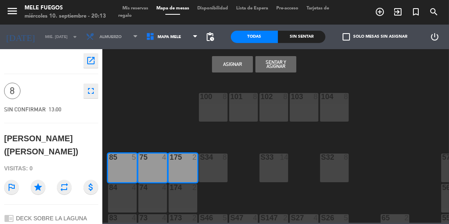
click at [229, 68] on button "Asignar" at bounding box center [232, 64] width 41 height 16
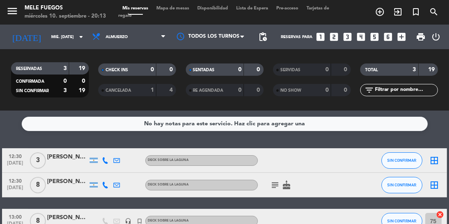
scroll to position [11, 0]
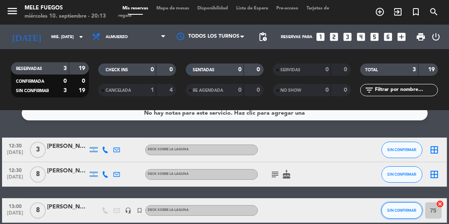
click at [394, 214] on button "SIN CONFIRMAR" at bounding box center [402, 210] width 41 height 16
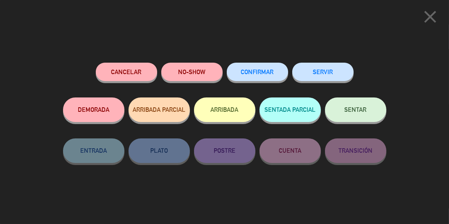
click at [119, 75] on button "Cancelar" at bounding box center [126, 72] width 61 height 18
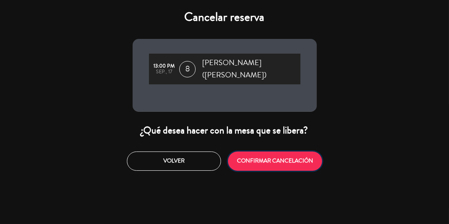
click at [262, 156] on button "CONFIRMAR CANCELACIÓN" at bounding box center [275, 160] width 94 height 19
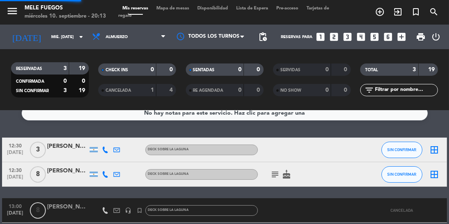
scroll to position [0, 0]
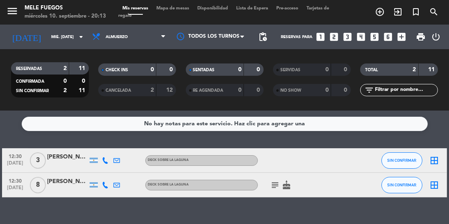
click at [56, 186] on div "[PERSON_NAME]" at bounding box center [67, 181] width 41 height 9
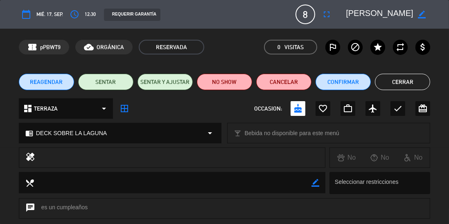
click at [90, 15] on span "12:30" at bounding box center [90, 14] width 11 height 8
click at [91, 9] on div "access_time 12:30" at bounding box center [81, 14] width 29 height 15
click at [73, 17] on icon "access_time" at bounding box center [75, 14] width 10 height 10
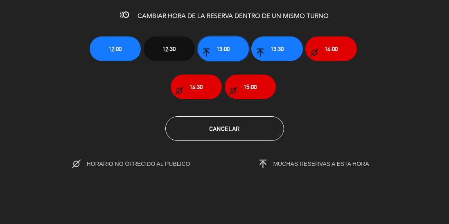
click at [228, 47] on span "13:00" at bounding box center [223, 48] width 13 height 9
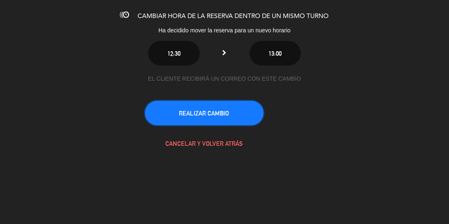
click at [231, 109] on button "REALIZAR CAMBIO" at bounding box center [204, 113] width 119 height 25
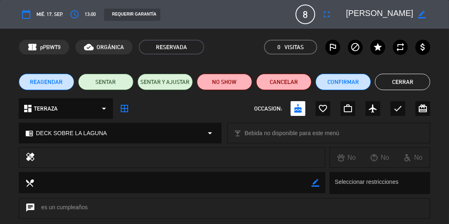
click at [406, 80] on button "Cerrar" at bounding box center [402, 82] width 55 height 16
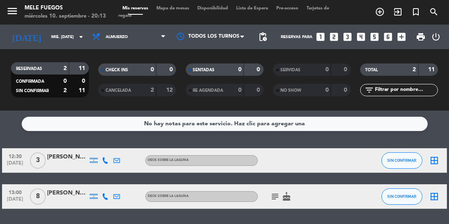
click at [431, 199] on icon "border_all" at bounding box center [435, 197] width 10 height 10
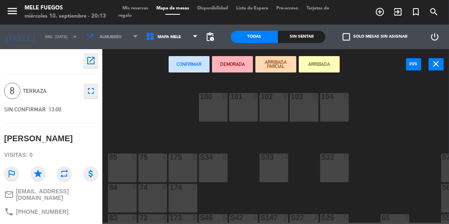
click at [129, 166] on div "85 5" at bounding box center [122, 168] width 29 height 29
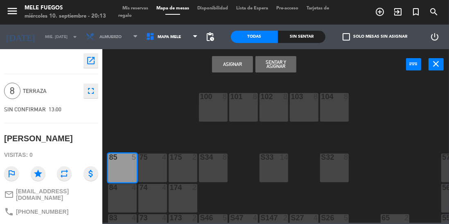
click at [150, 165] on div "75 4" at bounding box center [152, 168] width 29 height 29
click at [184, 168] on div "175 2" at bounding box center [183, 168] width 29 height 29
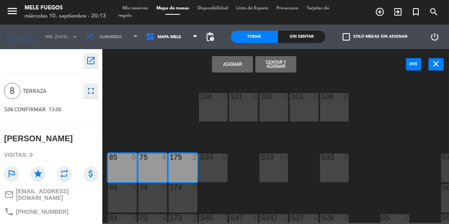
click at [231, 68] on button "Asignar" at bounding box center [232, 64] width 41 height 16
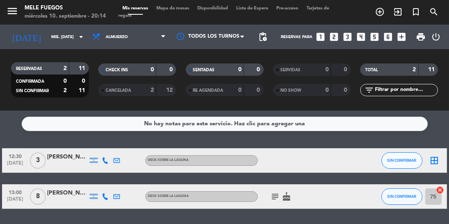
click at [47, 41] on input "mié. [DATE]" at bounding box center [77, 37] width 60 height 13
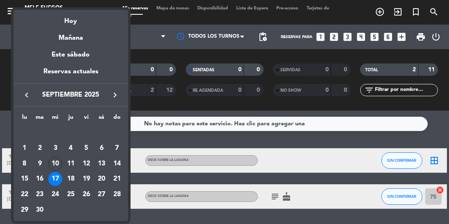
click at [55, 166] on div "10" at bounding box center [55, 164] width 14 height 14
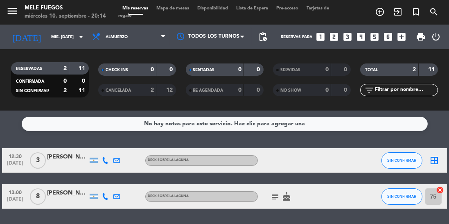
type input "mié. [DATE]"
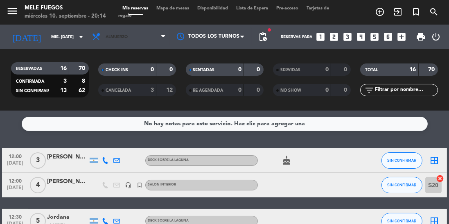
click at [102, 36] on icon at bounding box center [98, 36] width 12 height 9
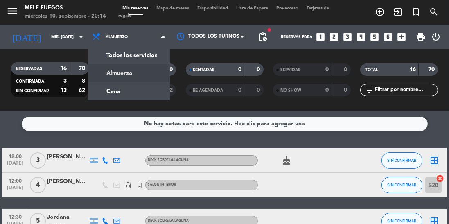
click at [107, 95] on div "menu Mele Fuegos miércoles 10. septiembre - 20:14 Mis reservas Mapa de mesas Di…" at bounding box center [224, 55] width 449 height 111
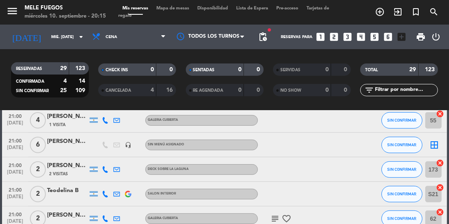
scroll to position [463, 0]
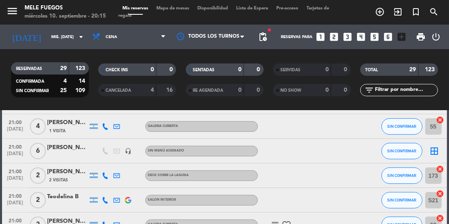
click at [76, 153] on div at bounding box center [67, 155] width 41 height 7
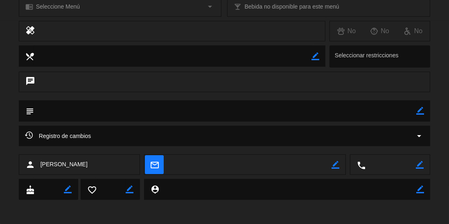
scroll to position [0, 0]
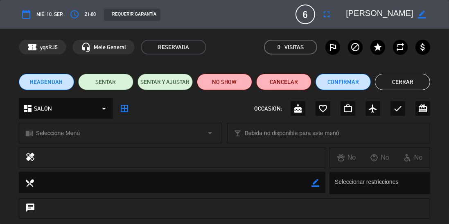
click at [412, 85] on button "Cerrar" at bounding box center [402, 82] width 55 height 16
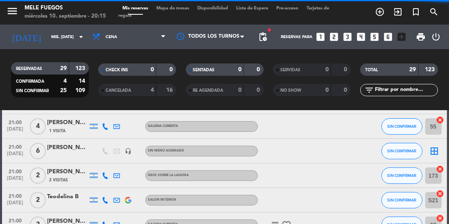
click at [169, 7] on span "Mapa de mesas" at bounding box center [172, 8] width 41 height 5
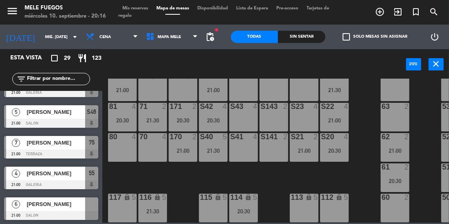
scroll to position [520, 0]
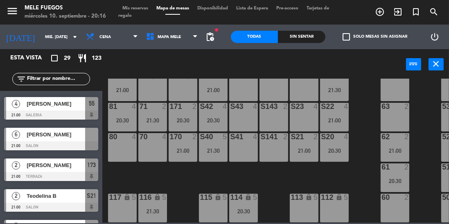
click at [49, 140] on div "[PERSON_NAME]" at bounding box center [55, 135] width 59 height 14
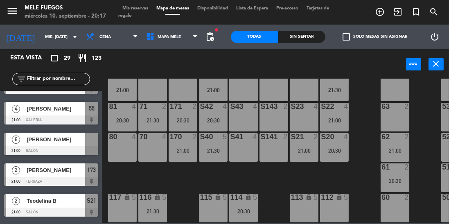
scroll to position [176, 27]
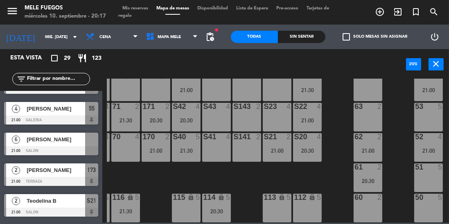
click at [423, 140] on div "52 4 21:00" at bounding box center [428, 147] width 29 height 29
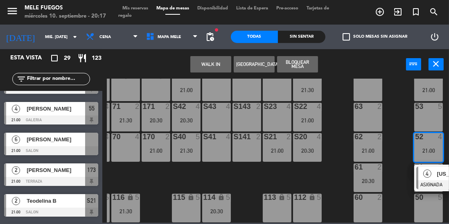
click at [429, 173] on div "4" at bounding box center [427, 174] width 18 height 14
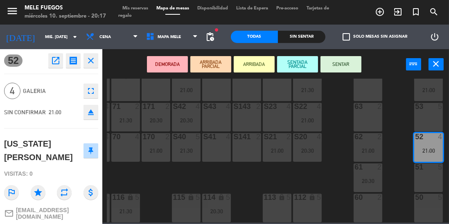
click at [346, 59] on button "SENTAR" at bounding box center [341, 64] width 41 height 16
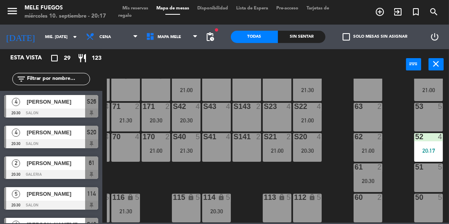
scroll to position [100, 0]
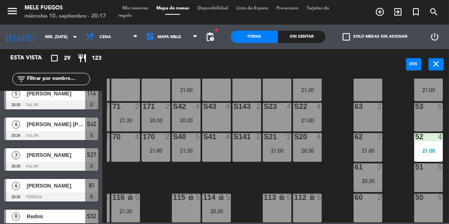
click at [340, 106] on div "100 8 101 8 102 8 103 8 104 8 S32 8 20:30 S33 14 S34 8 21:30 75 7 21:00 85 7 21…" at bounding box center [278, 151] width 342 height 144
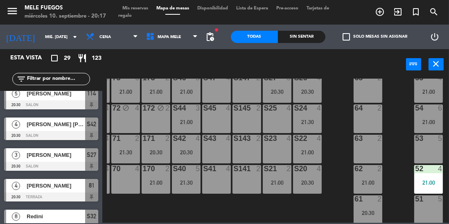
scroll to position [129, 27]
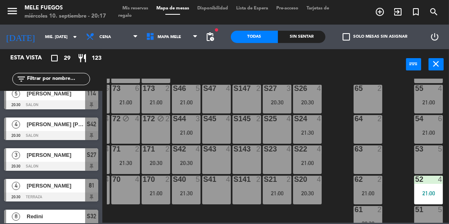
click at [307, 98] on div "S26 4 20:30" at bounding box center [307, 99] width 29 height 29
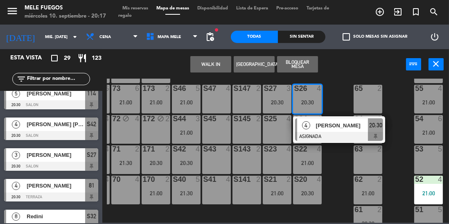
click at [344, 136] on div at bounding box center [339, 136] width 88 height 9
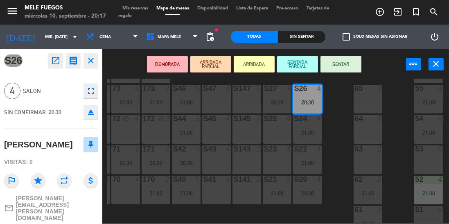
click at [342, 68] on button "SENTAR" at bounding box center [341, 64] width 41 height 16
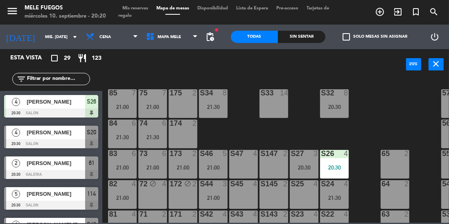
scroll to position [84, 0]
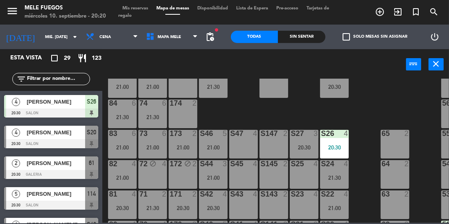
click at [309, 175] on div "S25 4" at bounding box center [304, 174] width 29 height 29
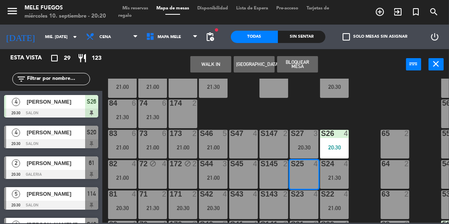
click at [305, 65] on button "Bloquear Mesa" at bounding box center [297, 64] width 41 height 16
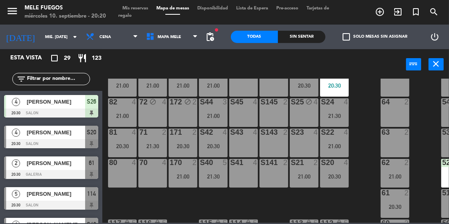
scroll to position [149, 0]
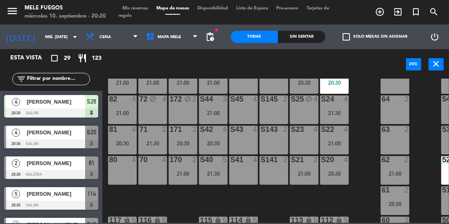
click at [247, 163] on div at bounding box center [244, 159] width 14 height 7
click at [274, 170] on div "S141 2" at bounding box center [274, 170] width 29 height 29
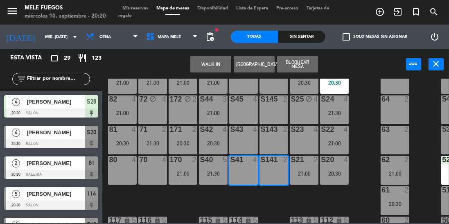
click at [305, 64] on button "Bloquear Mesa" at bounding box center [297, 64] width 41 height 16
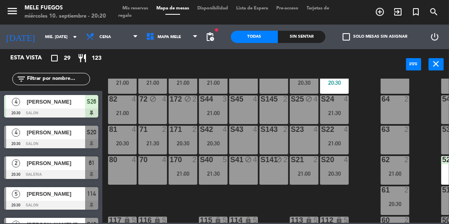
click at [369, 103] on div "100 8 101 8 102 8 103 8 104 8 S32 8 20:30 S33 14 S34 8 21:30 75 7 21:00 85 7 21…" at bounding box center [278, 151] width 342 height 144
click at [248, 108] on div "S45 4" at bounding box center [243, 109] width 29 height 29
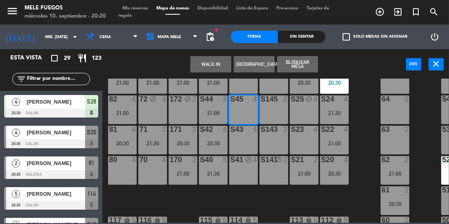
click at [281, 115] on div "S145 2" at bounding box center [274, 109] width 29 height 29
click at [299, 68] on button "Bloquear Mesa" at bounding box center [297, 64] width 41 height 16
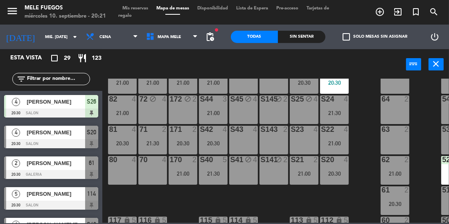
click at [52, 82] on input "text" at bounding box center [57, 79] width 63 height 9
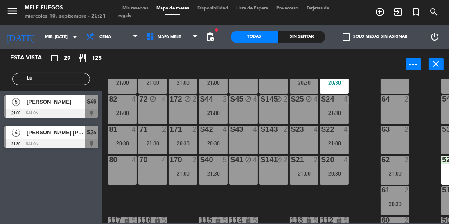
click at [50, 82] on input "Lu" at bounding box center [57, 79] width 63 height 9
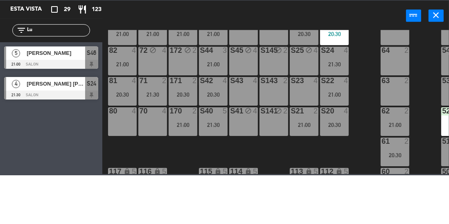
type input "L"
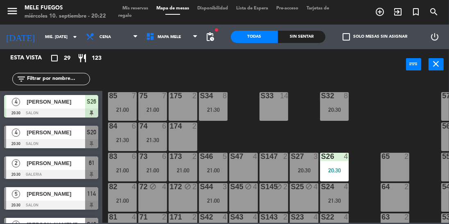
scroll to position [176, 0]
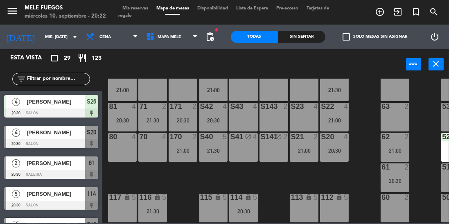
click at [336, 148] on div "20:30" at bounding box center [334, 151] width 29 height 6
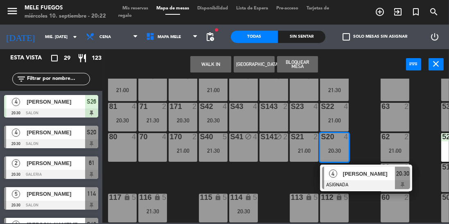
click at [355, 174] on div "[PERSON_NAME]" at bounding box center [368, 174] width 53 height 14
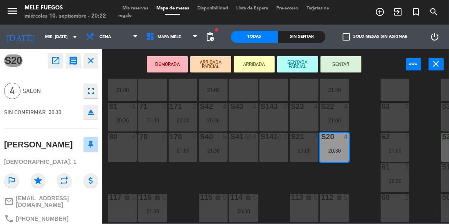
click at [342, 68] on button "SENTAR" at bounding box center [341, 64] width 41 height 16
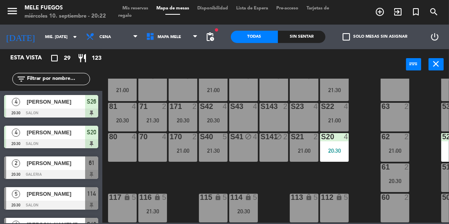
click at [221, 117] on div "20:30" at bounding box center [213, 120] width 29 height 6
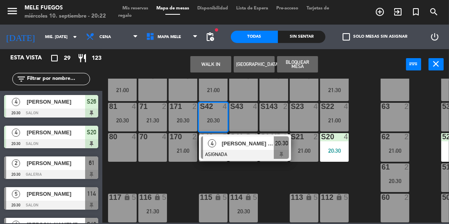
click at [362, 111] on div "100 8 101 8 102 8 103 8 104 8 S32 8 20:30 S33 14 S34 8 21:30 75 7 21:00 85 7 21…" at bounding box center [278, 151] width 342 height 144
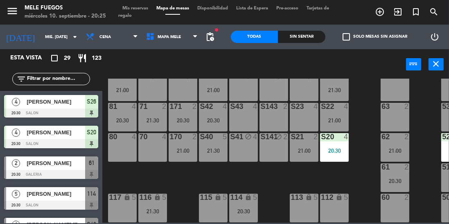
click at [387, 178] on div "20:30" at bounding box center [395, 181] width 29 height 6
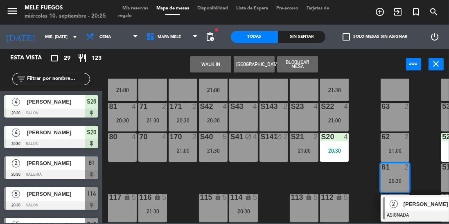
click at [410, 200] on span "[PERSON_NAME]" at bounding box center [430, 204] width 52 height 9
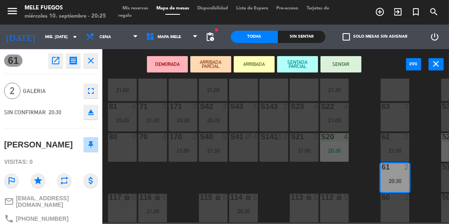
click at [349, 62] on button "SENTAR" at bounding box center [341, 64] width 41 height 16
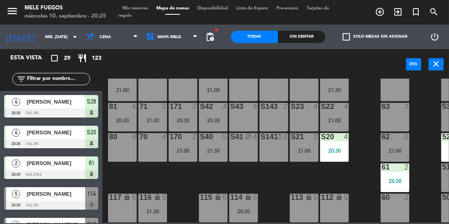
click at [145, 118] on div "21:30" at bounding box center [152, 120] width 29 height 6
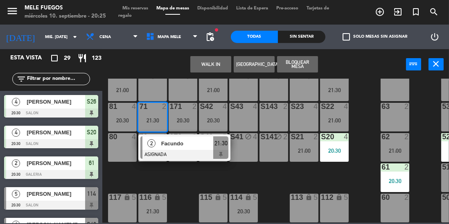
click at [377, 104] on div "63" at bounding box center [382, 106] width 14 height 7
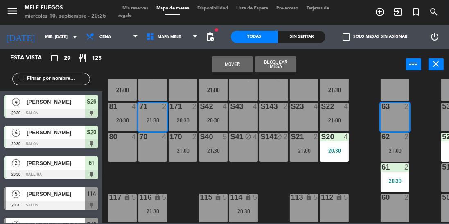
click at [369, 92] on div "100 8 101 8 102 8 103 8 104 8 S32 8 20:30 S33 14 S34 8 21:30 75 7 21:00 85 7 21…" at bounding box center [278, 151] width 342 height 144
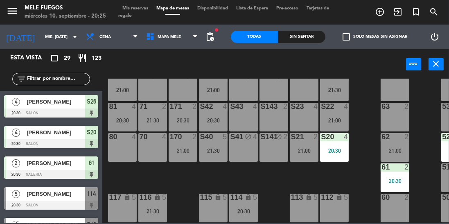
click at [189, 117] on div "20:30" at bounding box center [183, 120] width 29 height 6
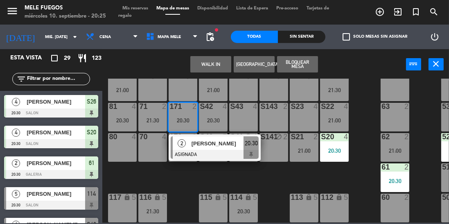
click at [382, 89] on div "64 2" at bounding box center [395, 86] width 29 height 29
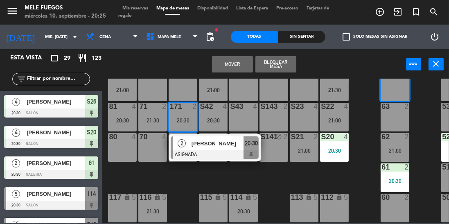
click at [381, 103] on div "63" at bounding box center [382, 106] width 14 height 7
click at [375, 103] on div "63" at bounding box center [382, 106] width 14 height 7
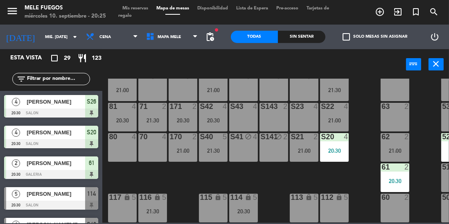
click at [365, 93] on div "100 8 101 8 102 8 103 8 104 8 S32 8 20:30 S33 14 S34 8 21:30 75 7 21:00 85 7 21…" at bounding box center [278, 151] width 342 height 144
click at [116, 117] on div "20:30" at bounding box center [122, 120] width 29 height 6
click at [370, 104] on div "100 8 101 8 102 8 103 8 104 8 S32 8 20:30 S33 14 S34 8 21:30 75 7 21:00 85 7 21…" at bounding box center [278, 151] width 342 height 144
click at [64, 77] on input "text" at bounding box center [57, 79] width 63 height 9
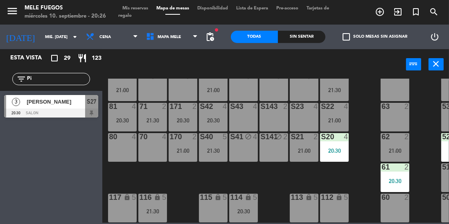
type input "Pi"
click at [76, 111] on div at bounding box center [51, 112] width 94 height 9
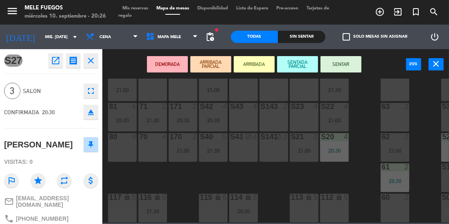
click at [351, 64] on button "SENTAR" at bounding box center [341, 64] width 41 height 16
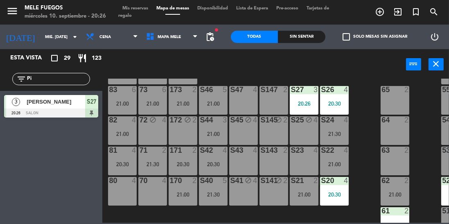
scroll to position [126, 0]
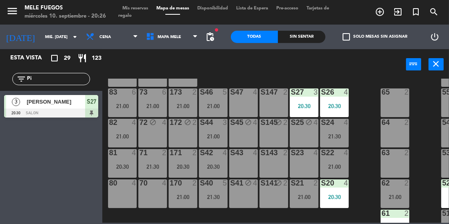
click at [68, 82] on input "Pi" at bounding box center [57, 79] width 63 height 9
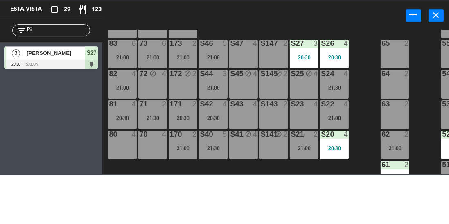
type input "P"
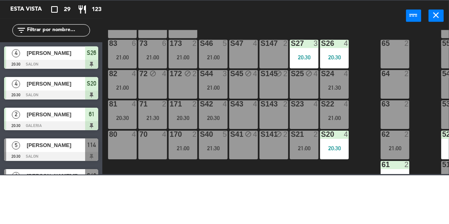
click at [364, 90] on div "100 8 101 8 102 8 103 8 104 8 S32 8 20:30 S33 14 S34 8 21:30 75 7 21:00 85 7 21…" at bounding box center [278, 151] width 342 height 144
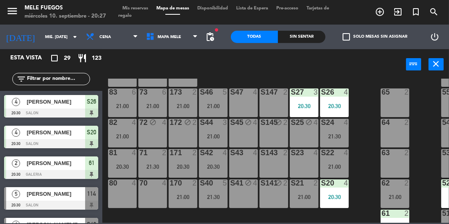
click at [306, 135] on div "S25 block 4" at bounding box center [304, 133] width 29 height 29
click at [364, 102] on div "100 8 101 8 102 8 103 8 104 8 S32 8 20:30 S33 14 S34 8 21:30 75 7 21:00 85 7 21…" at bounding box center [278, 151] width 342 height 144
click at [339, 115] on div "S26 4 20:30" at bounding box center [334, 102] width 29 height 29
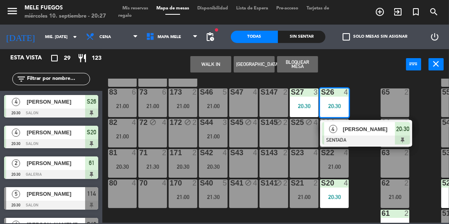
click at [375, 88] on div "65" at bounding box center [382, 91] width 14 height 7
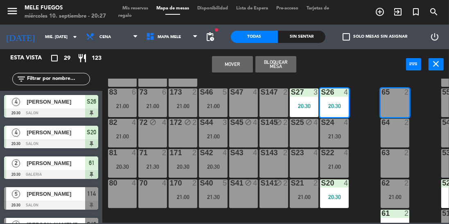
click at [362, 121] on div "100 8 101 8 102 8 103 8 104 8 S32 8 20:30 S33 14 S34 8 21:30 75 7 21:00 85 7 21…" at bounding box center [278, 151] width 342 height 144
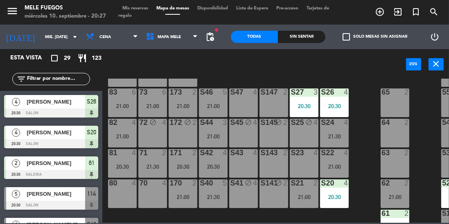
click at [338, 133] on div "21:30" at bounding box center [334, 136] width 29 height 6
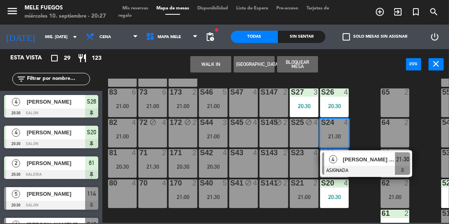
click at [298, 92] on div at bounding box center [305, 91] width 14 height 7
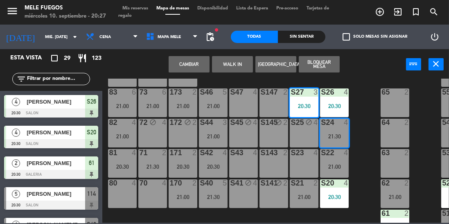
click at [197, 61] on button "Cambiar" at bounding box center [189, 64] width 41 height 16
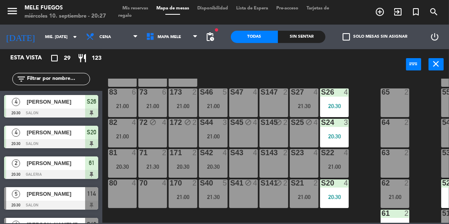
click at [342, 135] on div "20:30" at bounding box center [334, 136] width 29 height 6
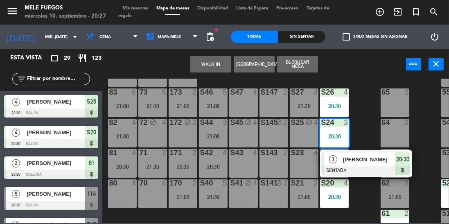
click at [363, 116] on div "100 8 101 8 102 8 103 8 104 8 S32 8 20:30 S33 14 S34 8 21:30 75 7 21:00 85 7 21…" at bounding box center [278, 151] width 342 height 144
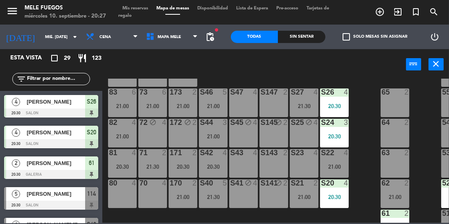
click at [294, 100] on div "S27 4 21:30" at bounding box center [304, 102] width 29 height 29
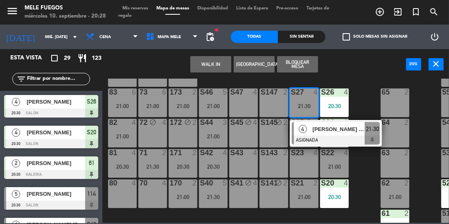
click at [362, 87] on div "100 8 101 8 102 8 103 8 104 8 S32 8 20:30 S33 14 S34 8 21:30 75 7 21:00 85 7 21…" at bounding box center [278, 151] width 342 height 144
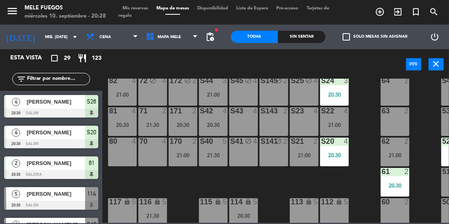
scroll to position [176, 0]
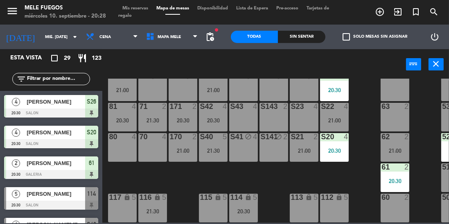
click at [174, 117] on div "20:30" at bounding box center [183, 120] width 29 height 6
click at [366, 97] on div "100 8 101 8 102 8 103 8 104 8 S32 8 20:30 S33 14 S34 8 21:30 75 7 21:00 85 7 21…" at bounding box center [278, 151] width 342 height 144
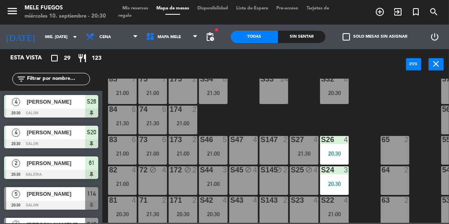
scroll to position [0, 0]
click at [185, 122] on div "21:00" at bounding box center [183, 123] width 29 height 6
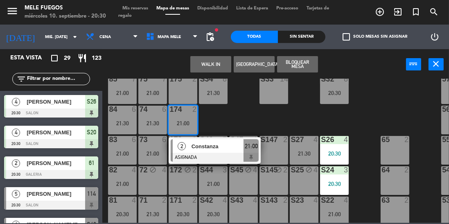
click at [203, 149] on span "Constanza" at bounding box center [218, 146] width 52 height 9
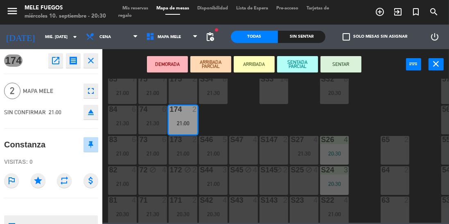
click at [343, 62] on button "SENTAR" at bounding box center [341, 64] width 41 height 16
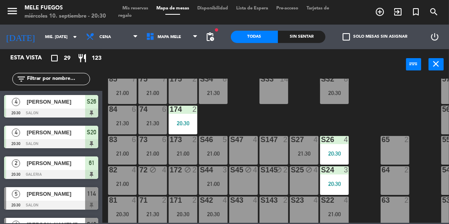
click at [382, 116] on div "100 8 101 8 102 8 103 8 104 8 S32 8 20:30 S33 14 S34 8 21:30 75 7 21:00 85 7 21…" at bounding box center [278, 151] width 342 height 144
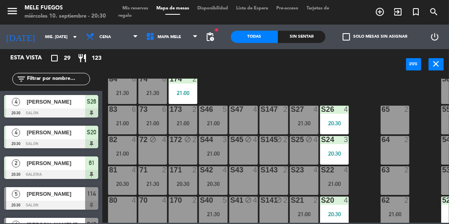
scroll to position [84, 0]
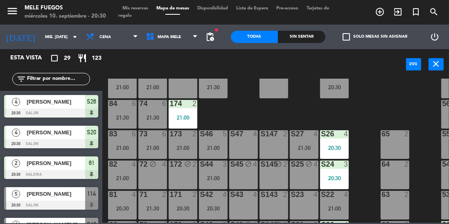
click at [188, 145] on div "21:00" at bounding box center [183, 148] width 29 height 6
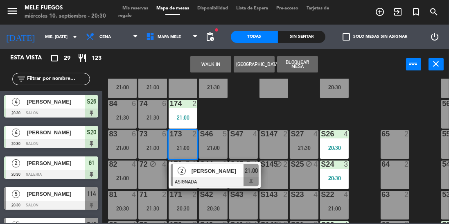
click at [242, 108] on div "100 8 101 8 102 8 103 8 104 8 S32 8 20:30 S33 14 S34 8 21:30 75 7 21:00 85 7 21…" at bounding box center [278, 151] width 342 height 144
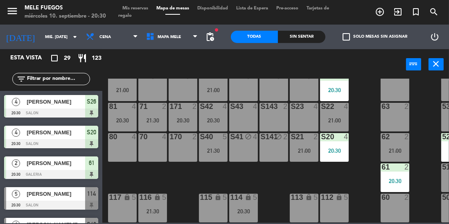
scroll to position [146, 0]
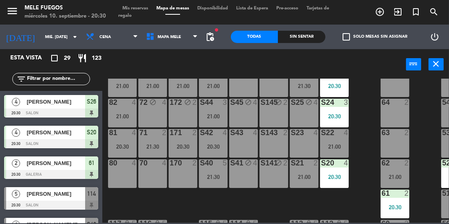
click at [154, 177] on div "70 4" at bounding box center [152, 173] width 29 height 29
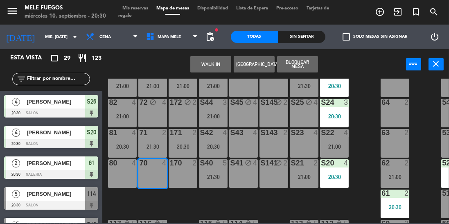
click at [296, 69] on button "Bloquear Mesa" at bounding box center [297, 64] width 41 height 16
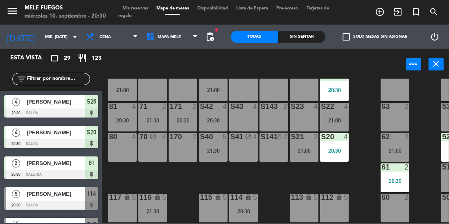
scroll to position [0, 0]
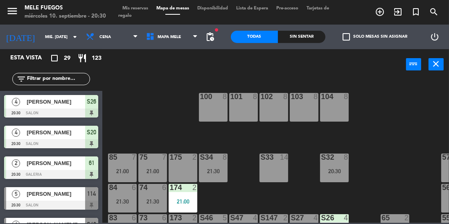
click at [155, 163] on div "75 7 21:00" at bounding box center [152, 168] width 29 height 29
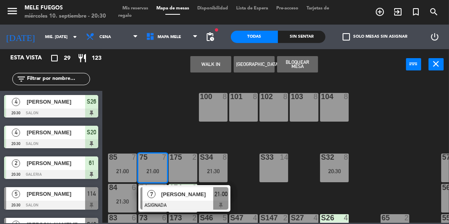
click at [186, 204] on div at bounding box center [184, 205] width 88 height 9
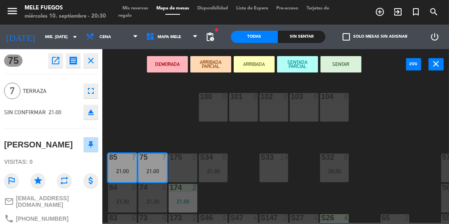
click at [346, 66] on button "SENTAR" at bounding box center [341, 64] width 41 height 16
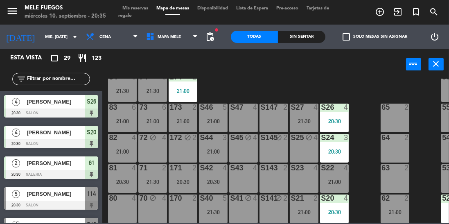
scroll to position [111, 0]
click at [272, 167] on div at bounding box center [274, 167] width 14 height 7
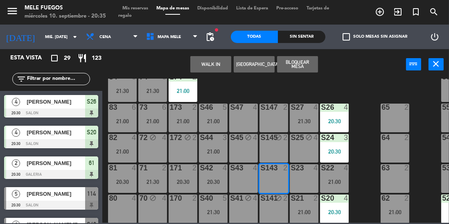
click at [311, 179] on div "S23 4" at bounding box center [304, 178] width 29 height 29
click at [372, 96] on div "100 8 101 8 102 8 103 8 104 8 S32 8 20:30 S33 14 S34 8 21:30 75 7 21:00 85 7 21…" at bounding box center [278, 151] width 342 height 144
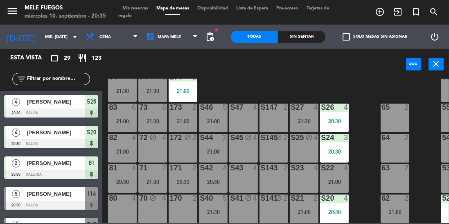
click at [245, 175] on div "S43 4" at bounding box center [243, 178] width 29 height 29
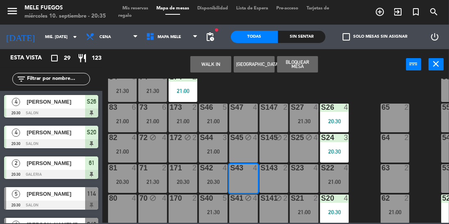
click at [276, 181] on div "S143 2" at bounding box center [274, 178] width 29 height 29
click at [302, 66] on button "Bloquear Mesa" at bounding box center [297, 64] width 41 height 16
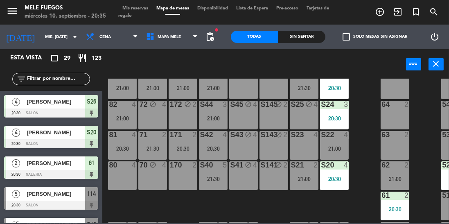
scroll to position [143, 0]
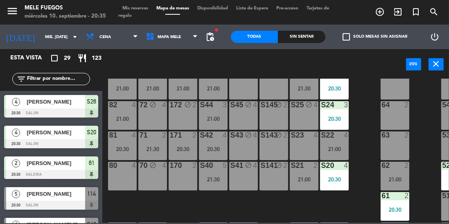
click at [336, 174] on div "S20 4 20:30" at bounding box center [334, 176] width 29 height 29
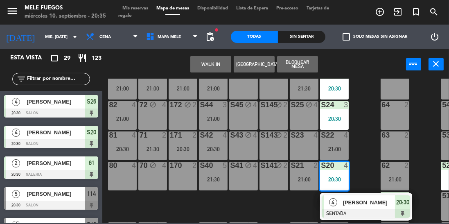
click at [375, 124] on div "100 8 101 8 102 8 103 8 104 8 S32 8 20:30 S33 14 S34 8 21:30 75 7 21:00 85 7 21…" at bounding box center [278, 151] width 342 height 144
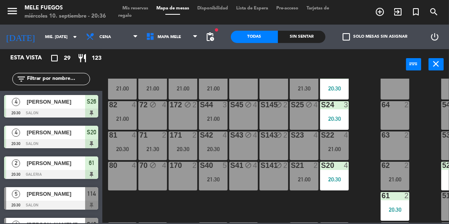
click at [118, 173] on div "80 4" at bounding box center [122, 176] width 29 height 29
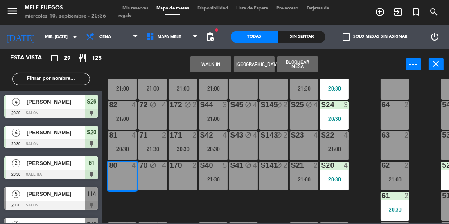
click at [301, 66] on button "Bloquear Mesa" at bounding box center [297, 64] width 41 height 16
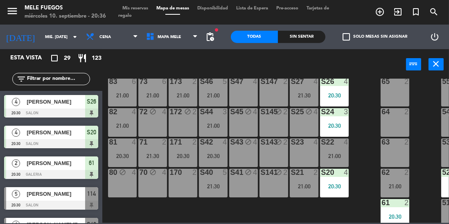
scroll to position [138, 0]
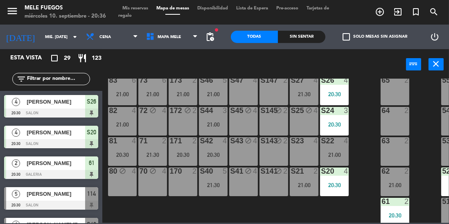
click at [313, 83] on div "4" at bounding box center [318, 80] width 14 height 7
click at [363, 95] on div "100 8 101 8 102 8 103 8 104 8 S32 8 20:30 S33 14 S34 8 21:30 75 7 21:00 85 7 21…" at bounding box center [278, 151] width 342 height 144
click at [314, 124] on div "S25 block 4" at bounding box center [304, 121] width 29 height 29
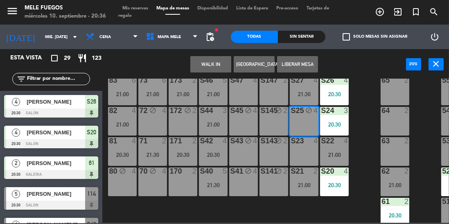
click at [375, 111] on div "64" at bounding box center [382, 110] width 14 height 7
click at [366, 99] on div "100 8 101 8 102 8 103 8 104 8 S32 8 20:30 S33 14 S34 8 21:30 75 7 21:00 85 7 21…" at bounding box center [278, 151] width 342 height 144
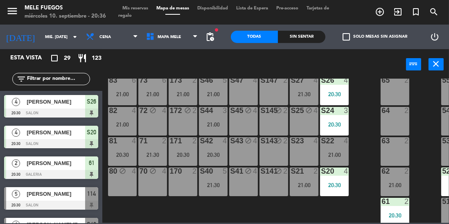
click at [376, 138] on div "63" at bounding box center [382, 140] width 14 height 7
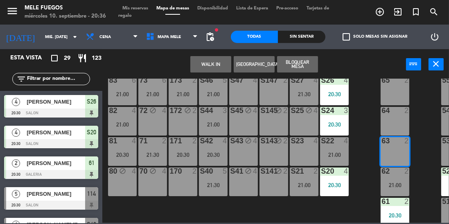
click at [302, 87] on div "S27 4 21:30" at bounding box center [304, 91] width 29 height 29
click at [377, 113] on div "64" at bounding box center [382, 110] width 14 height 7
click at [291, 81] on div "S27" at bounding box center [291, 80] width 0 height 7
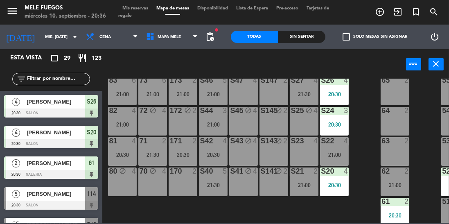
click at [368, 117] on div "100 8 101 8 102 8 103 8 104 8 S32 8 20:30 S33 14 S34 8 21:30 75 7 21:00 85 7 21…" at bounding box center [278, 151] width 342 height 144
click at [308, 90] on div "S27 4 21:30" at bounding box center [304, 91] width 29 height 29
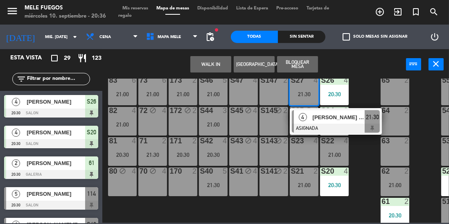
click at [374, 100] on div "100 8 101 8 102 8 103 8 104 8 S32 8 20:30 S33 14 S34 8 21:30 75 7 21:00 85 7 21…" at bounding box center [278, 151] width 342 height 144
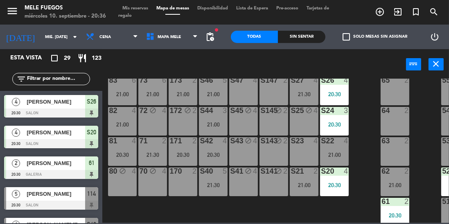
click at [303, 92] on div "21:30" at bounding box center [304, 94] width 29 height 6
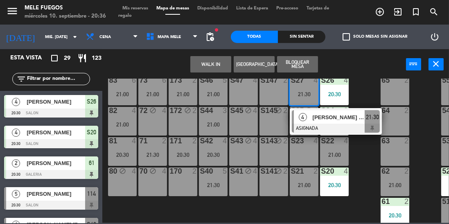
click at [363, 88] on div "100 8 101 8 102 8 103 8 104 8 S32 8 20:30 S33 14 S34 8 21:30 75 7 21:00 85 7 21…" at bounding box center [278, 151] width 342 height 144
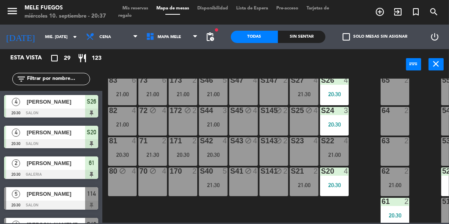
click at [122, 152] on div "20:30" at bounding box center [122, 155] width 29 height 6
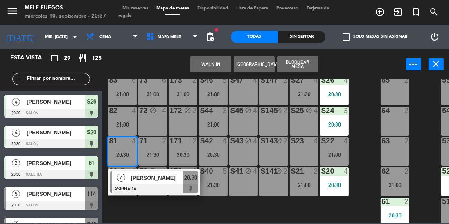
click at [148, 184] on div "[PERSON_NAME]" at bounding box center [156, 178] width 53 height 14
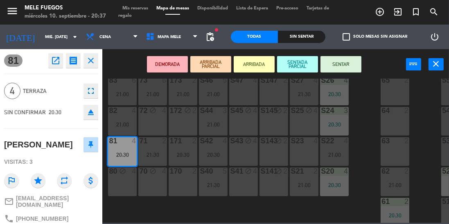
click at [345, 63] on button "SENTAR" at bounding box center [341, 64] width 41 height 16
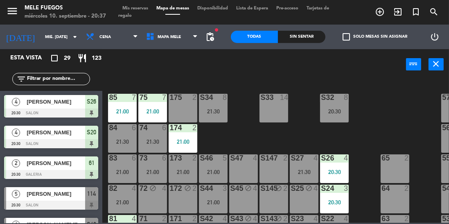
scroll to position [176, 0]
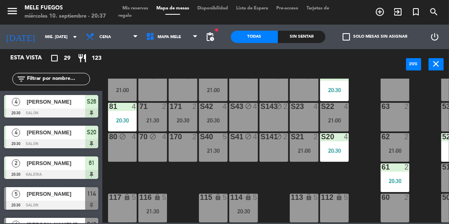
click at [424, 157] on div "100 8 101 8 102 8 103 8 104 8 S32 8 20:30 S33 14 S34 8 21:30 75 7 21:00 85 7 21…" at bounding box center [278, 151] width 342 height 144
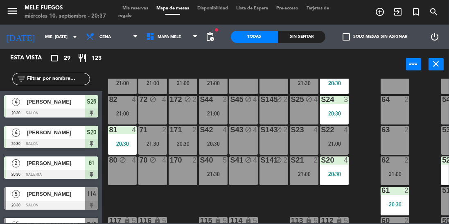
scroll to position [142, 0]
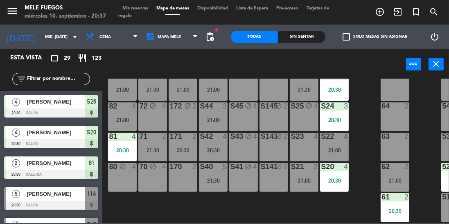
click at [367, 97] on div "100 8 101 8 102 8 103 8 104 8 S32 8 20:30 S33 14 S34 8 21:30 75 7 21:00 85 7 21…" at bounding box center [278, 151] width 342 height 144
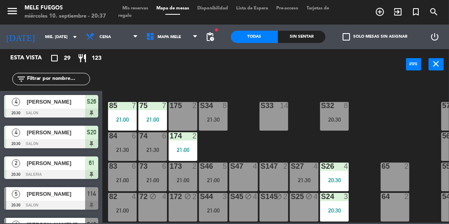
scroll to position [0, 0]
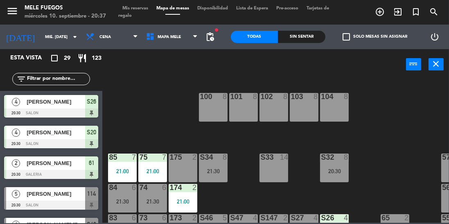
click at [187, 164] on div "175 2" at bounding box center [183, 168] width 29 height 29
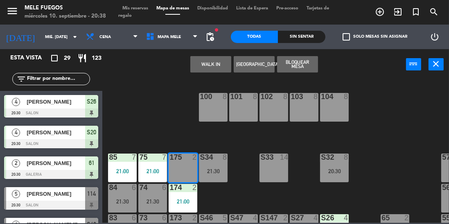
click at [162, 118] on div "100 8 101 8 102 8 103 8 104 8 S32 8 20:30 S33 14 S34 8 21:30 75 7 21:00 85 7 21…" at bounding box center [278, 151] width 342 height 144
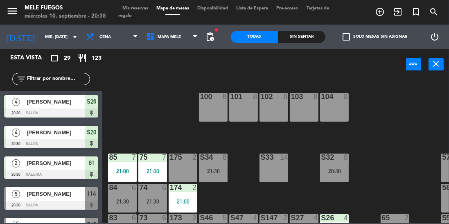
click at [155, 169] on div "21:00" at bounding box center [152, 171] width 29 height 6
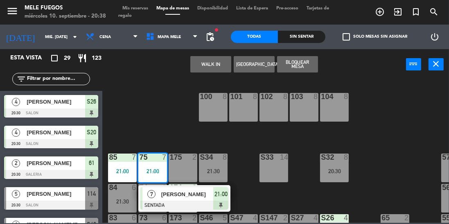
click at [179, 201] on div at bounding box center [184, 205] width 88 height 9
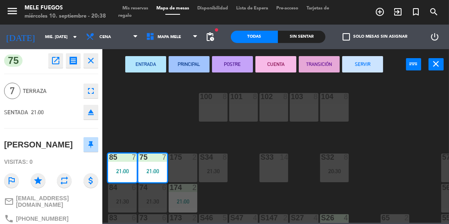
click at [184, 169] on div "175 2" at bounding box center [183, 168] width 29 height 29
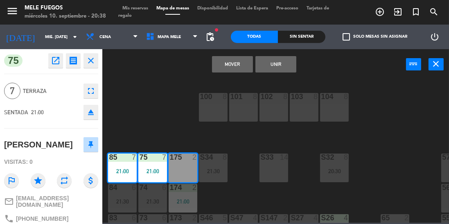
click at [284, 61] on button "Unir" at bounding box center [275, 64] width 41 height 16
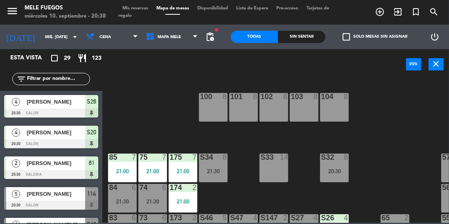
click at [122, 174] on div "85 7 21:00" at bounding box center [122, 168] width 29 height 29
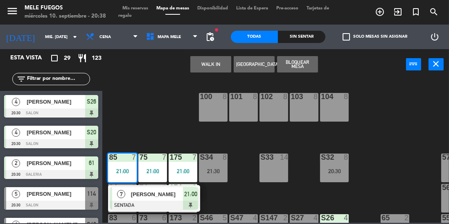
click at [399, 149] on div "100 8 101 8 102 8 103 8 104 8 S32 8 20:30 S33 14 S34 8 21:30 75 7 21:00 85 7 21…" at bounding box center [278, 151] width 342 height 144
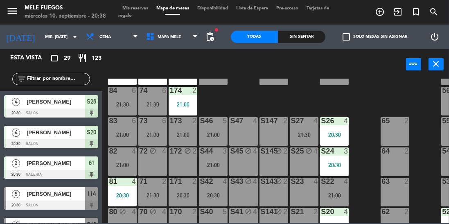
scroll to position [102, 0]
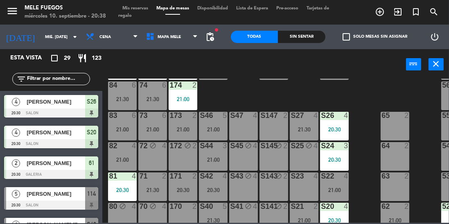
click at [413, 12] on icon "turned_in_not" at bounding box center [416, 12] width 10 height 10
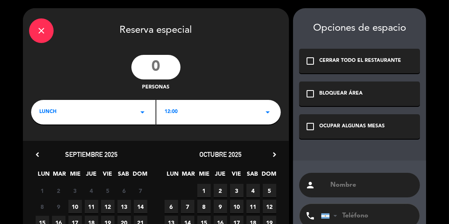
click at [153, 71] on input "number" at bounding box center [155, 67] width 49 height 25
type input "5"
click at [101, 115] on div "LUNCH arrow_drop_down" at bounding box center [93, 112] width 124 height 25
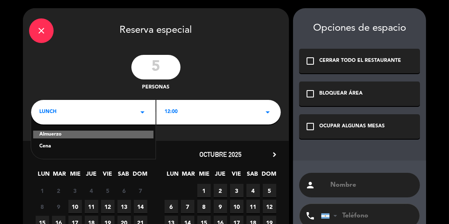
click at [99, 149] on div "Cena" at bounding box center [93, 146] width 108 height 8
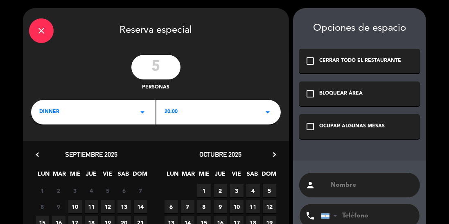
click at [202, 118] on div "20:00 arrow_drop_down" at bounding box center [218, 112] width 124 height 25
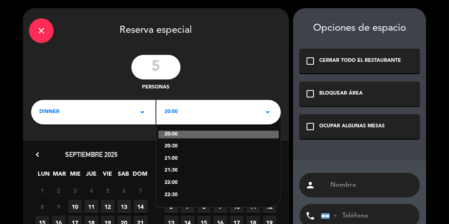
click at [177, 173] on div "21:30" at bounding box center [219, 171] width 108 height 8
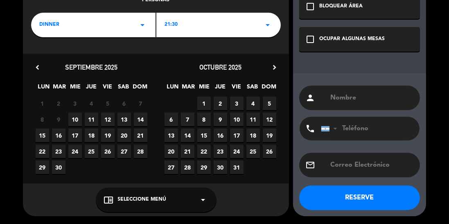
scroll to position [84, 0]
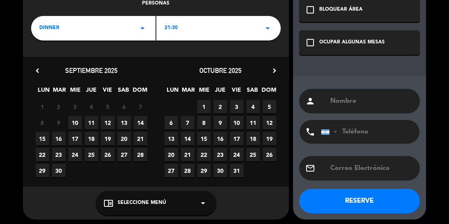
click at [103, 122] on span "12" at bounding box center [108, 123] width 14 height 14
click at [124, 197] on div "chrome_reader_mode Seleccione Menú arrow_drop_down" at bounding box center [156, 203] width 121 height 25
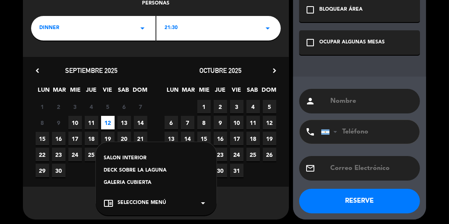
click at [131, 184] on div "GALERIA CUBIERTA" at bounding box center [156, 183] width 104 height 8
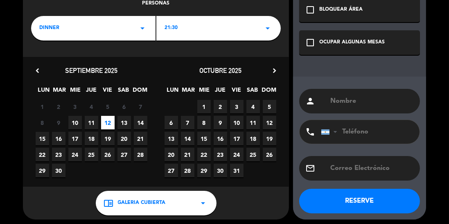
click at [349, 105] on input "text" at bounding box center [372, 100] width 84 height 11
type input "Sol"
click at [354, 135] on input "tel" at bounding box center [366, 132] width 90 height 24
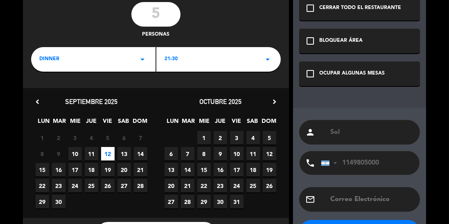
type input "1149805000"
click at [383, 72] on div "OCUPAR ALGUNAS MESAS" at bounding box center [352, 74] width 66 height 8
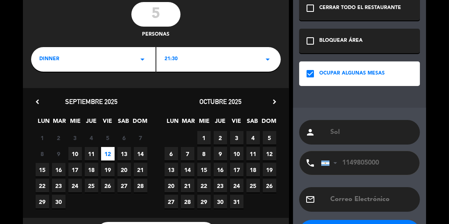
scroll to position [87, 0]
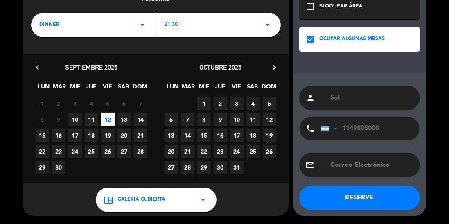
click at [368, 202] on button "RESERVE" at bounding box center [359, 197] width 121 height 25
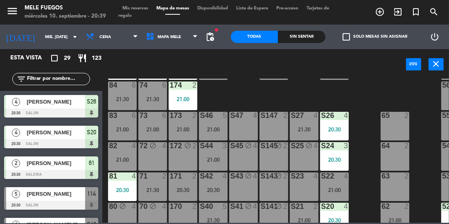
click at [41, 40] on input "mié. [DATE]" at bounding box center [71, 37] width 60 height 13
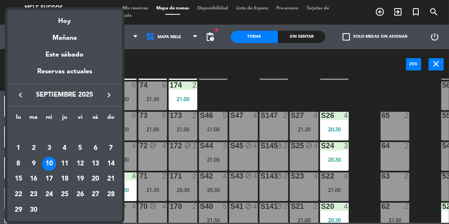
click at [81, 169] on div "12" at bounding box center [80, 164] width 14 height 14
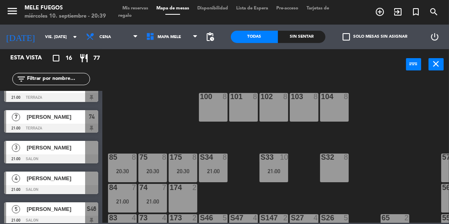
scroll to position [359, 0]
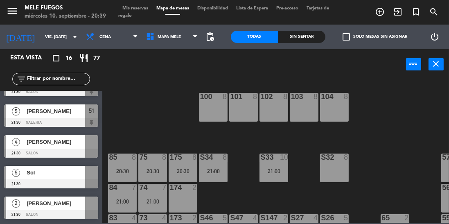
click at [46, 169] on span "Sol" at bounding box center [56, 172] width 59 height 9
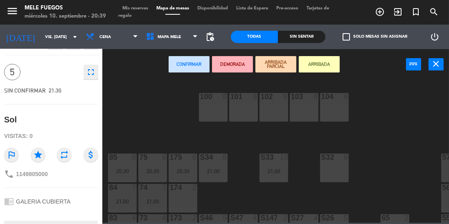
scroll to position [24, 0]
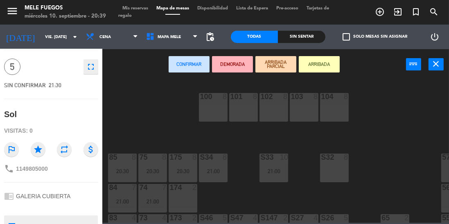
click at [368, 145] on div "100 8 101 8 102 8 103 8 104 8 S32 8 S33 10 21:00 S34 8 21:00 75 8 20:30 85 8 20…" at bounding box center [278, 151] width 342 height 144
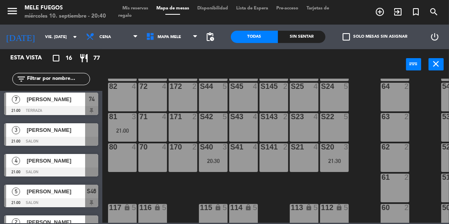
scroll to position [359, 0]
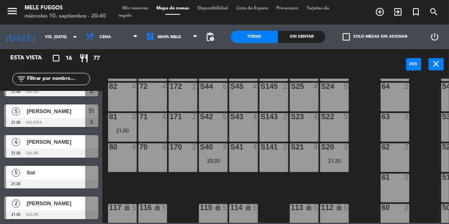
click at [90, 183] on div at bounding box center [51, 183] width 94 height 9
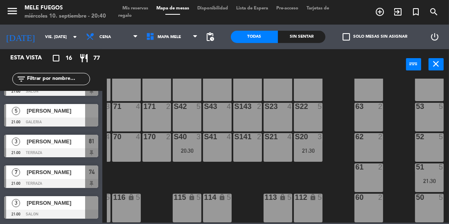
scroll to position [359, 0]
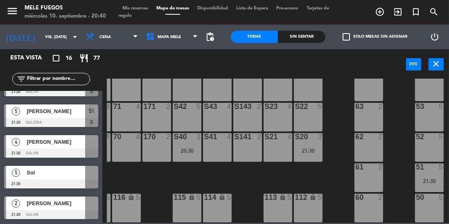
click at [97, 179] on div at bounding box center [51, 183] width 94 height 9
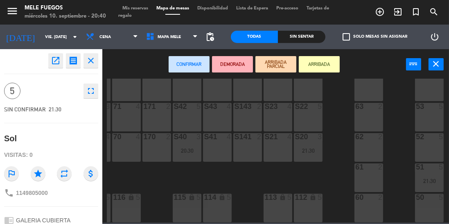
click at [369, 141] on div "62 2" at bounding box center [369, 147] width 29 height 29
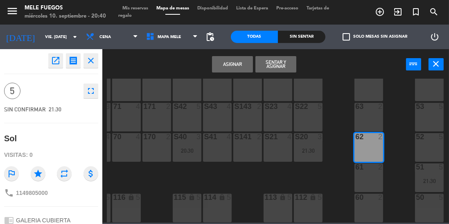
click at [232, 63] on button "Asignar" at bounding box center [232, 64] width 41 height 16
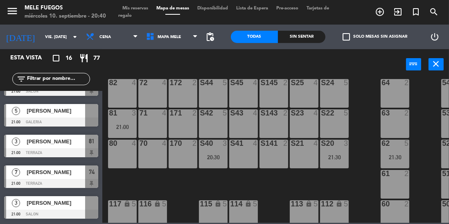
scroll to position [176, 0]
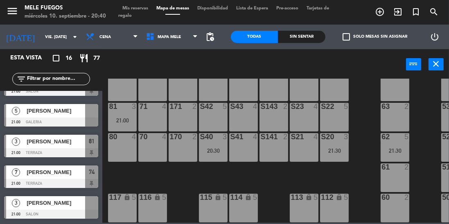
click at [94, 208] on div at bounding box center [91, 203] width 13 height 14
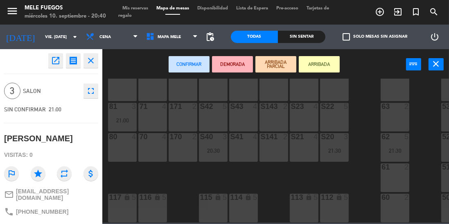
click at [339, 107] on div "S22 5" at bounding box center [334, 117] width 29 height 29
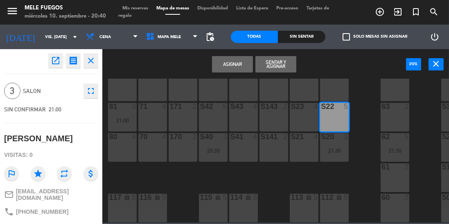
click at [238, 62] on button "Asignar" at bounding box center [232, 64] width 41 height 16
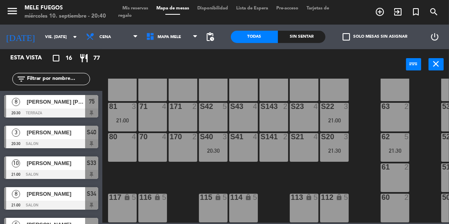
scroll to position [0, 0]
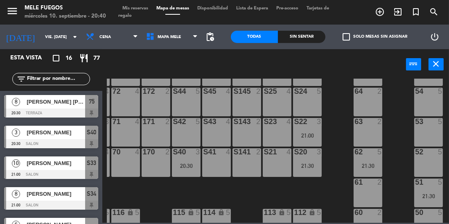
scroll to position [156, 27]
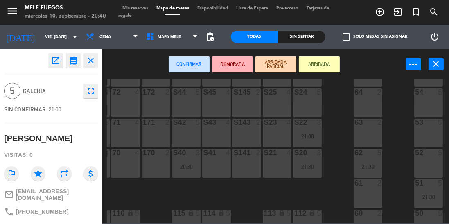
click at [429, 97] on div "54 5" at bounding box center [428, 102] width 29 height 29
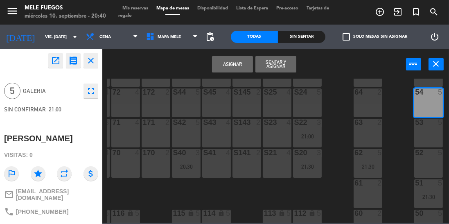
click at [233, 63] on button "Asignar" at bounding box center [232, 64] width 41 height 16
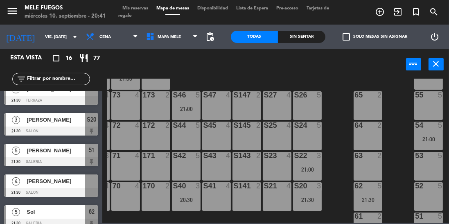
scroll to position [94, 27]
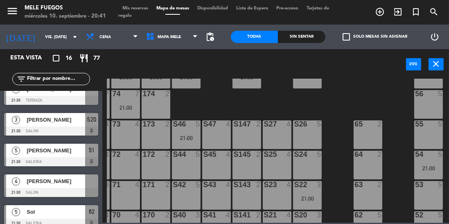
click at [341, 139] on div "100 8 101 8 102 8 103 8 104 8 S32 8 S33 10 21:00 S34 8 21:00 75 8 20:30 85 8 20…" at bounding box center [278, 151] width 342 height 144
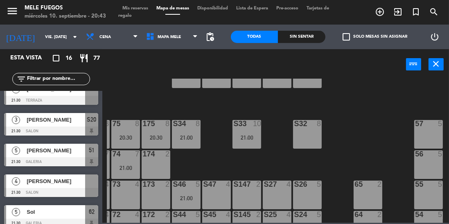
scroll to position [33, 27]
click at [41, 34] on input "vie. [DATE]" at bounding box center [71, 37] width 60 height 13
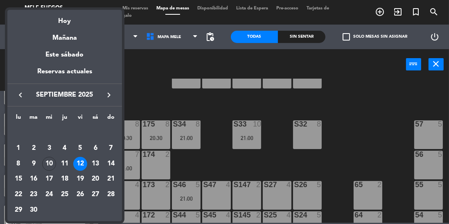
click at [46, 165] on div "10" at bounding box center [49, 164] width 14 height 14
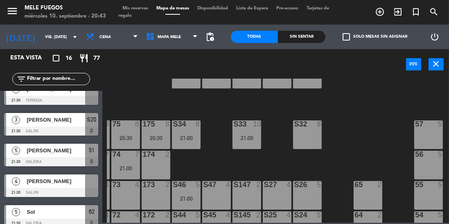
type input "mié. [DATE]"
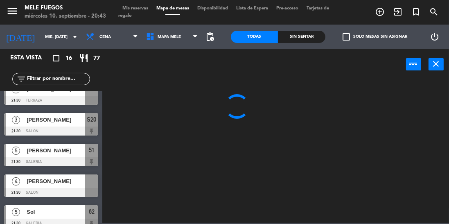
scroll to position [0, 0]
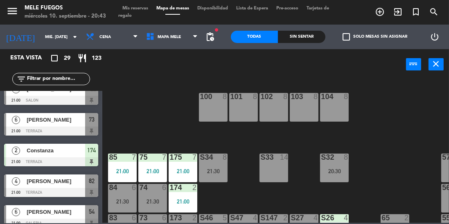
click at [332, 167] on div "S32 8 20:30" at bounding box center [334, 168] width 29 height 29
click at [181, 123] on div "100 8 101 8 102 8 103 8 104 8 S32 8 20:30 S33 14 S34 8 21:30 75 7 21:00 85 7 21…" at bounding box center [278, 151] width 342 height 144
click at [211, 162] on div "S34 8 21:30" at bounding box center [213, 168] width 29 height 29
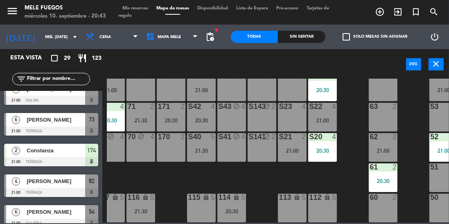
scroll to position [176, 0]
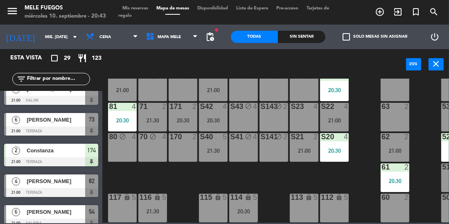
click at [428, 120] on div "100 8 101 8 102 8 103 8 104 8 S32 8 20:30 S33 14 S34 8 21:30 75 7 21:00 85 7 21…" at bounding box center [278, 151] width 342 height 144
click at [393, 208] on div "60 2" at bounding box center [395, 208] width 29 height 29
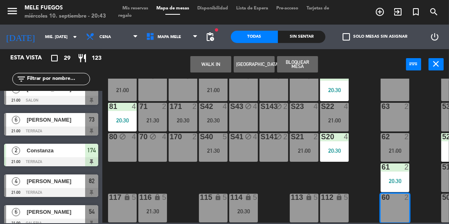
click at [402, 113] on div "63 2" at bounding box center [395, 117] width 29 height 29
click at [304, 70] on button "Bloquear Mesa" at bounding box center [297, 64] width 41 height 16
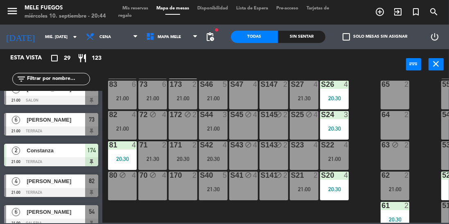
scroll to position [132, 0]
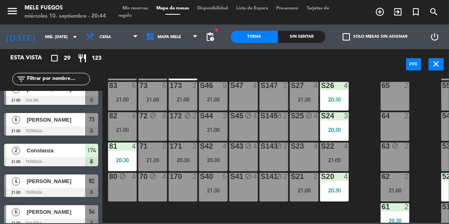
click at [402, 125] on div "64 2" at bounding box center [395, 126] width 29 height 29
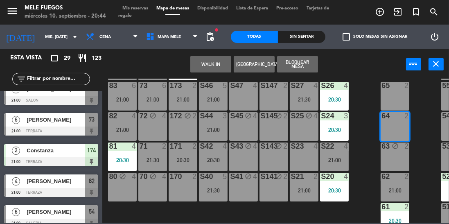
click at [398, 96] on div "65 2" at bounding box center [395, 96] width 29 height 29
click at [302, 63] on button "Bloquear Mesa" at bounding box center [297, 64] width 41 height 16
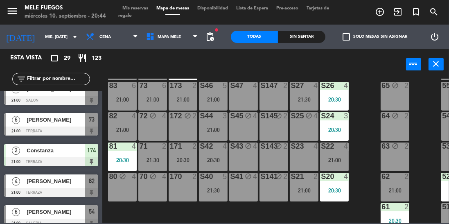
click at [245, 87] on div at bounding box center [244, 85] width 14 height 7
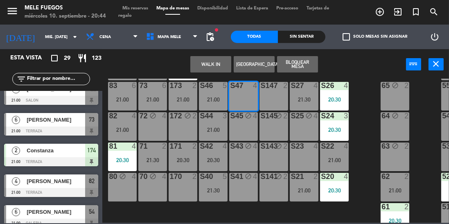
click at [282, 95] on div "S147 2" at bounding box center [274, 96] width 29 height 29
click at [297, 67] on button "Bloquear Mesa" at bounding box center [297, 64] width 41 height 16
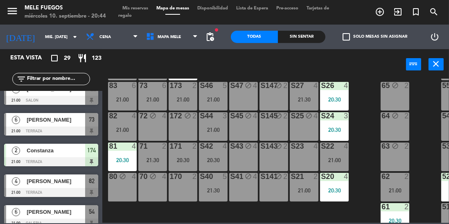
click at [156, 129] on div "72 block 4" at bounding box center [152, 126] width 29 height 29
click at [189, 135] on div "172 block 2" at bounding box center [183, 126] width 29 height 29
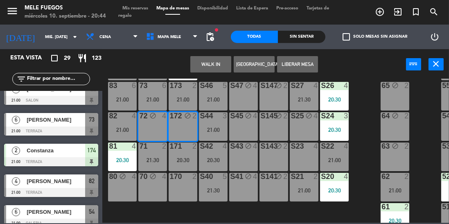
click at [298, 61] on button "Liberar Mesa" at bounding box center [297, 64] width 41 height 16
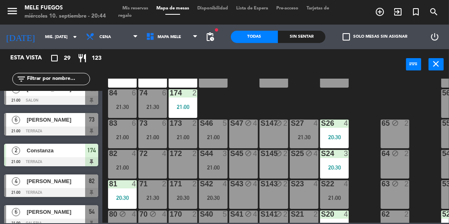
scroll to position [95, 0]
click at [145, 140] on div "73 6 21:00" at bounding box center [152, 133] width 29 height 29
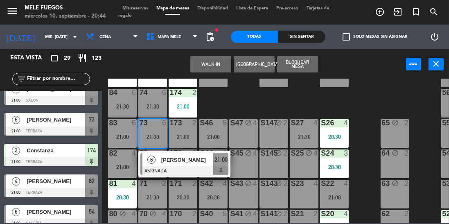
click at [372, 102] on div "100 8 101 8 102 8 103 8 104 8 S32 8 20:30 S33 14 S34 8 21:30 75 7 21:00 85 7 21…" at bounding box center [278, 151] width 342 height 144
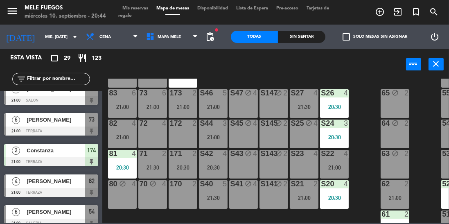
scroll to position [126, 0]
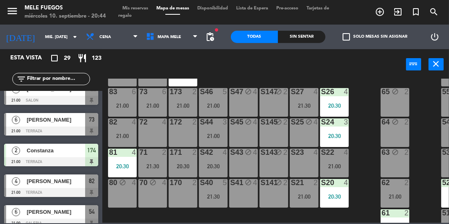
click at [205, 163] on div "S42 4 20:30" at bounding box center [213, 163] width 29 height 29
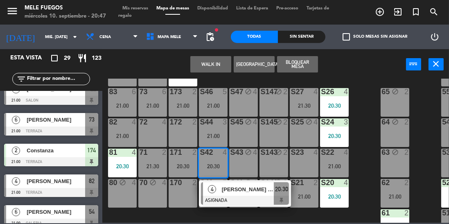
click at [369, 106] on div "100 8 101 8 102 8 103 8 104 8 S32 8 20:30 S33 14 S34 8 21:30 75 7 21:00 85 7 21…" at bounding box center [278, 151] width 342 height 144
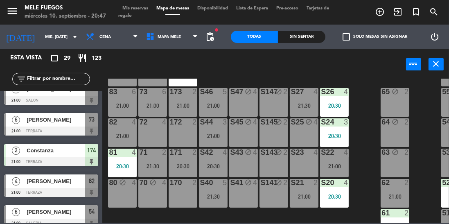
click at [135, 7] on span "Mis reservas" at bounding box center [135, 8] width 34 height 5
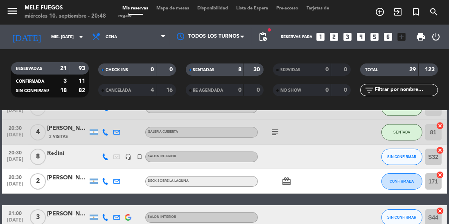
scroll to position [177, 0]
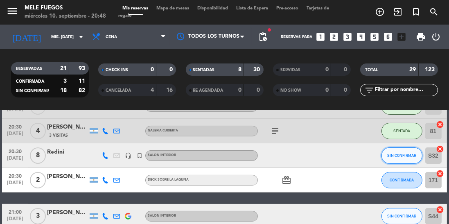
click at [412, 160] on button "SIN CONFIRMAR" at bounding box center [402, 155] width 41 height 16
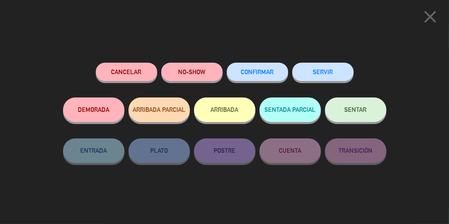
click at [196, 77] on button "NO-SHOW" at bounding box center [191, 72] width 61 height 18
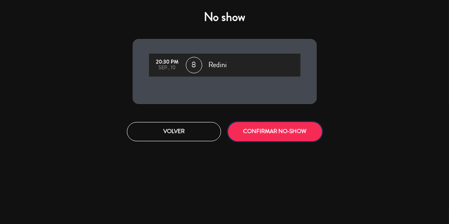
click at [272, 138] on button "CONFIRMAR NO-SHOW" at bounding box center [275, 131] width 94 height 19
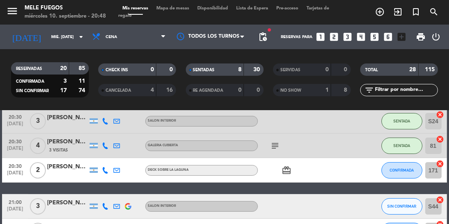
scroll to position [161, 0]
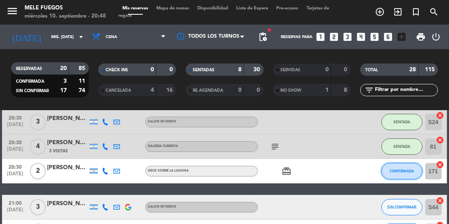
click at [405, 173] on button "CONFIRMADA" at bounding box center [402, 171] width 41 height 16
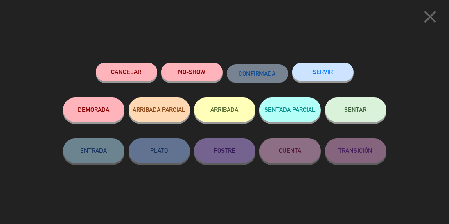
click at [366, 110] on span "SENTAR" at bounding box center [356, 109] width 22 height 7
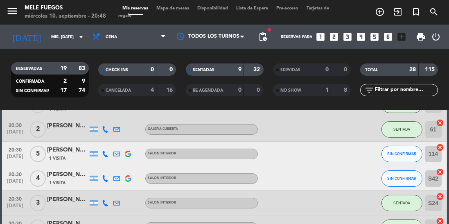
scroll to position [80, 0]
click at [397, 154] on span "SIN CONFIRMAR" at bounding box center [401, 154] width 29 height 5
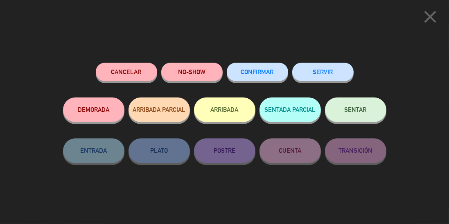
click at [346, 106] on button "SENTAR" at bounding box center [355, 109] width 61 height 25
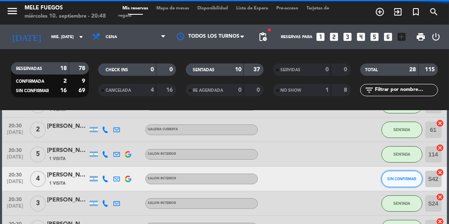
click at [403, 176] on span "SIN CONFIRMAR" at bounding box center [401, 178] width 29 height 5
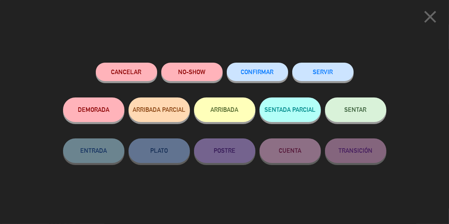
click at [187, 69] on button "NO-SHOW" at bounding box center [191, 72] width 61 height 18
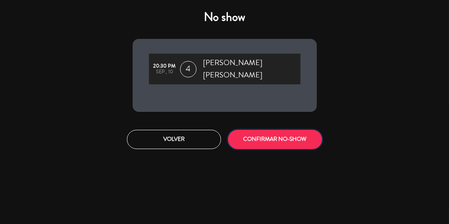
click at [308, 135] on button "CONFIRMAR NO-SHOW" at bounding box center [275, 139] width 94 height 19
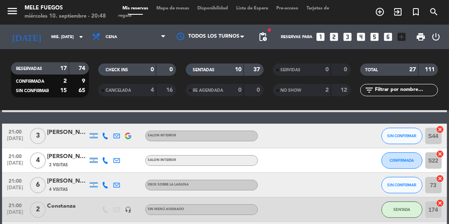
scroll to position [220, 0]
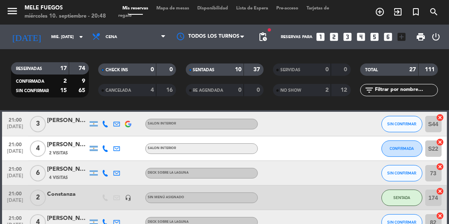
click at [178, 11] on div "Mis reservas Mapa de mesas Disponibilidad Lista de Espera Pre-acceso Tarjetas d…" at bounding box center [224, 12] width 212 height 15
click at [174, 7] on span "Mapa de mesas" at bounding box center [172, 8] width 41 height 5
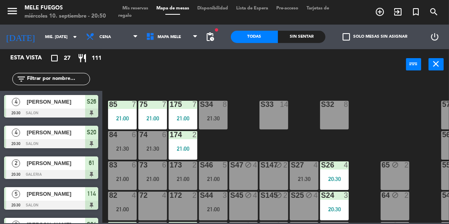
scroll to position [53, 0]
click at [377, 124] on div "100 8 101 8 102 8 103 8 104 8 S32 8 S33 14 S34 8 21:30 75 7 21:00 85 7 21:00 17…" at bounding box center [278, 151] width 342 height 144
click at [398, 162] on icon "block" at bounding box center [395, 164] width 7 height 7
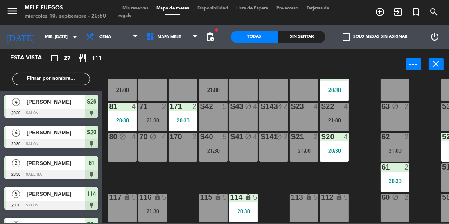
click at [217, 136] on div at bounding box center [214, 136] width 14 height 7
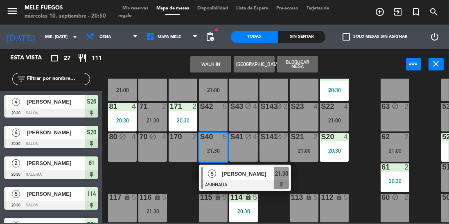
click at [367, 105] on div "100 8 101 8 102 8 103 8 104 8 S32 8 S33 14 S34 8 21:30 75 7 21:00 85 7 21:00 17…" at bounding box center [278, 151] width 342 height 144
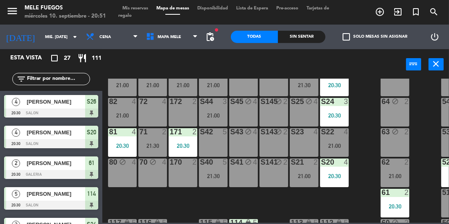
scroll to position [144, 0]
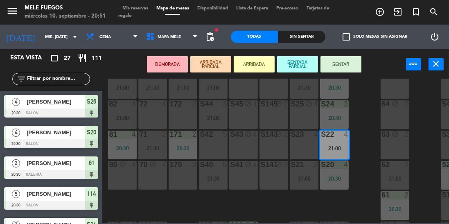
click at [368, 133] on div "100 8 101 8 102 8 103 8 104 8 S32 8 S33 14 S34 8 21:30 75 7 21:00 85 7 21:00 17…" at bounding box center [278, 151] width 342 height 144
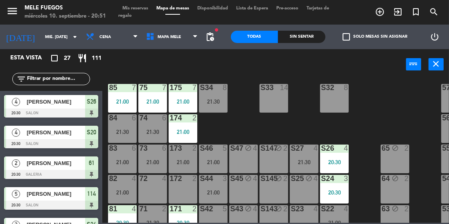
scroll to position [69, 0]
click at [156, 194] on div "72 4" at bounding box center [152, 189] width 29 height 29
click at [191, 185] on div "172 2" at bounding box center [183, 189] width 29 height 29
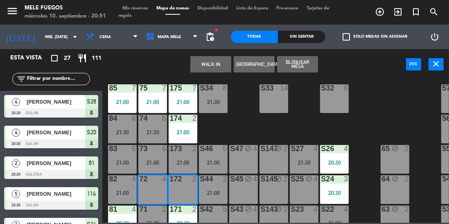
click at [301, 59] on button "Bloquear Mesa" at bounding box center [297, 64] width 41 height 16
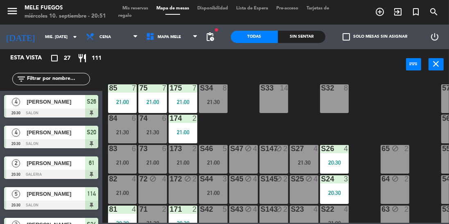
click at [369, 113] on div "100 8 101 8 102 8 103 8 104 8 S32 8 S33 14 S34 8 21:30 75 7 21:00 85 7 21:00 17…" at bounding box center [278, 151] width 342 height 144
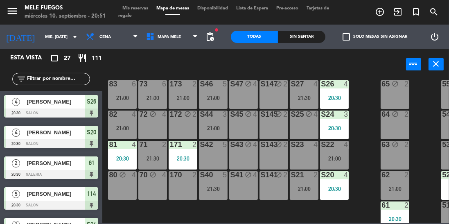
scroll to position [133, 0]
click at [334, 163] on div "S22 4 21:00" at bounding box center [334, 155] width 29 height 29
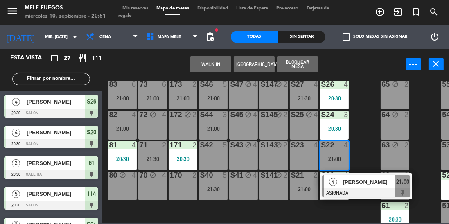
click at [343, 191] on div at bounding box center [366, 192] width 88 height 9
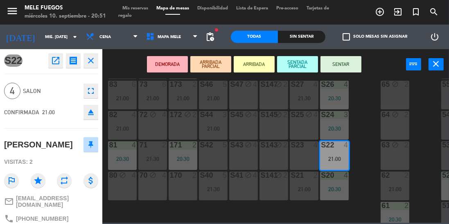
click at [356, 63] on button "SENTAR" at bounding box center [341, 64] width 41 height 16
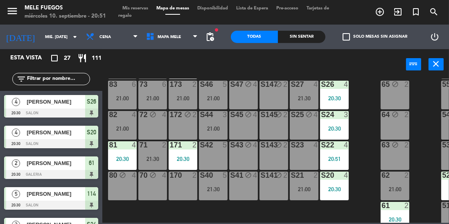
scroll to position [0, 0]
click at [218, 138] on div "S44 3 21:00" at bounding box center [213, 125] width 29 height 29
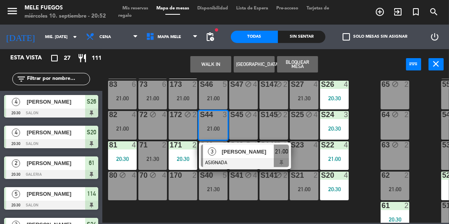
click at [364, 93] on div "100 8 101 8 102 8 103 8 104 8 S32 8 S33 14 S34 8 21:30 75 7 21:00 85 7 21:00 17…" at bounding box center [278, 151] width 342 height 144
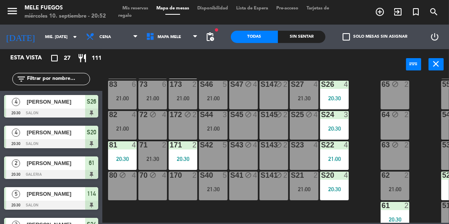
click at [200, 88] on div "S46" at bounding box center [200, 84] width 0 height 7
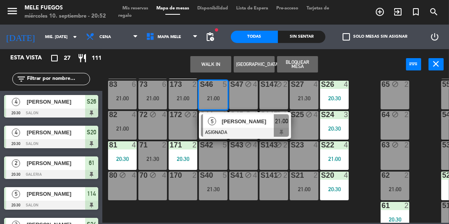
click at [248, 125] on span "[PERSON_NAME]" at bounding box center [248, 121] width 52 height 9
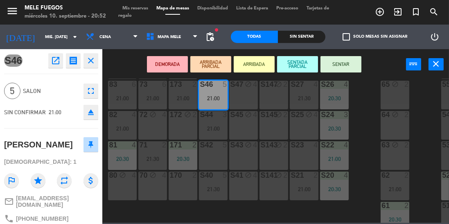
click at [347, 64] on button "SENTAR" at bounding box center [341, 64] width 41 height 16
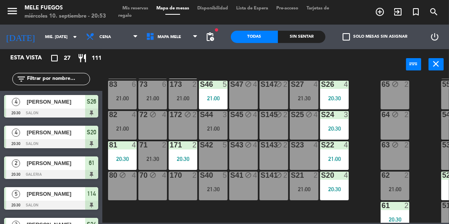
click at [343, 111] on div "3" at bounding box center [348, 114] width 14 height 7
click at [367, 113] on div "100 8 101 8 102 8 103 8 104 8 S32 8 S33 14 S34 8 21:30 75 7 21:00 85 7 21:00 17…" at bounding box center [278, 151] width 342 height 144
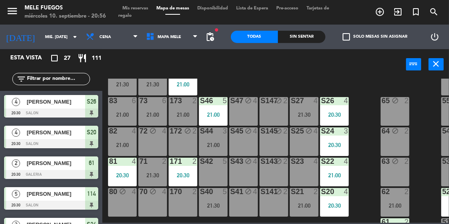
scroll to position [117, 0]
click at [212, 142] on div "21:00" at bounding box center [213, 145] width 29 height 6
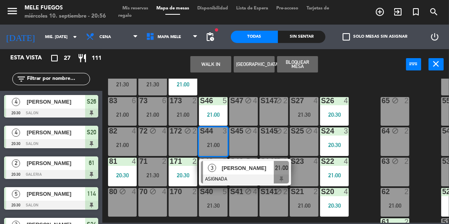
click at [242, 180] on div at bounding box center [245, 178] width 88 height 9
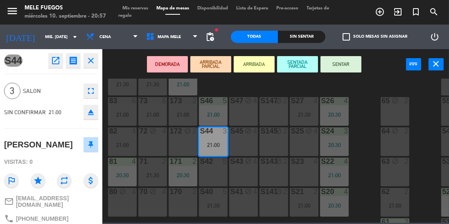
click at [346, 63] on button "SENTAR" at bounding box center [341, 64] width 41 height 16
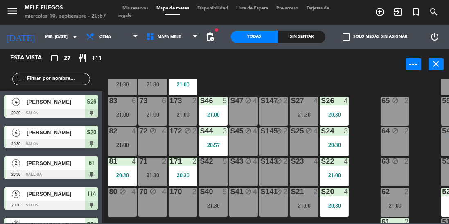
scroll to position [0, 0]
click at [385, 106] on div "65 block 2" at bounding box center [395, 111] width 29 height 29
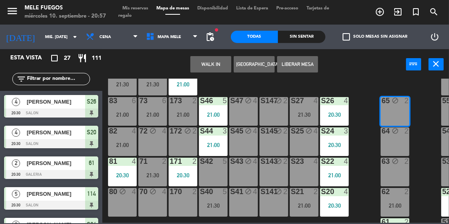
click at [181, 106] on div "173 2 21:00" at bounding box center [183, 111] width 29 height 29
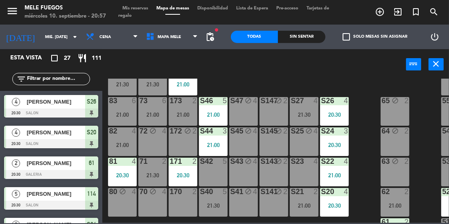
click at [366, 81] on div "100 8 101 8 102 8 103 8 104 8 S32 8 S33 14 S34 8 21:30 75 7 21:00 85 7 21:00 17…" at bounding box center [278, 151] width 342 height 144
click at [189, 119] on div "173 2 21:00" at bounding box center [183, 111] width 29 height 29
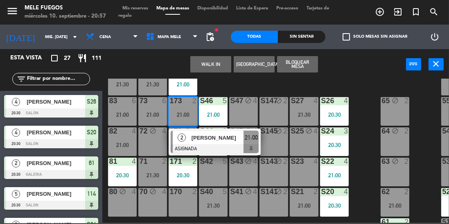
click at [229, 144] on div at bounding box center [215, 148] width 88 height 9
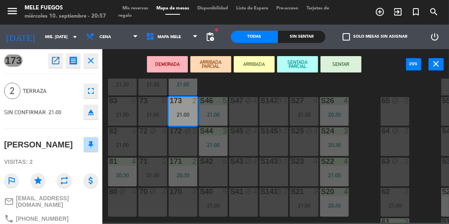
click at [343, 69] on button "SENTAR" at bounding box center [341, 64] width 41 height 16
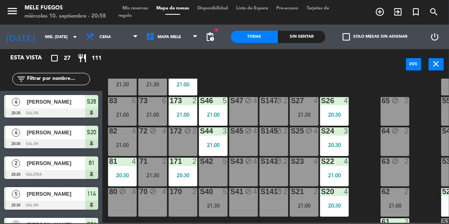
click at [348, 104] on div "S26 4" at bounding box center [334, 101] width 29 height 8
click at [362, 95] on div "100 8 101 8 102 8 103 8 104 8 S32 8 S33 14 S34 8 21:30 75 7 21:00 85 7 21:00 17…" at bounding box center [278, 151] width 342 height 144
click at [369, 89] on div "100 8 101 8 102 8 103 8 104 8 S32 8 S33 14 S34 8 21:30 75 7 21:00 85 7 21:00 17…" at bounding box center [278, 151] width 342 height 144
click at [120, 138] on div "82 4 21:00" at bounding box center [122, 141] width 29 height 29
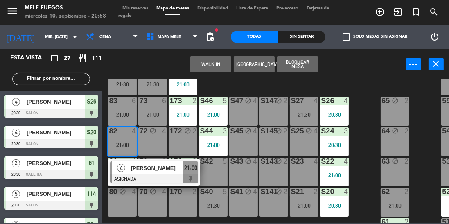
click at [164, 174] on div "[PERSON_NAME]" at bounding box center [156, 168] width 53 height 14
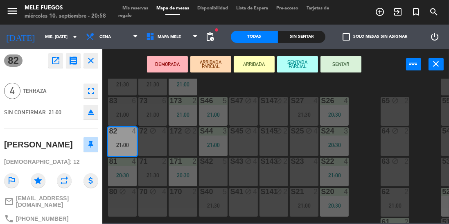
click at [344, 64] on button "SENTAR" at bounding box center [341, 64] width 41 height 16
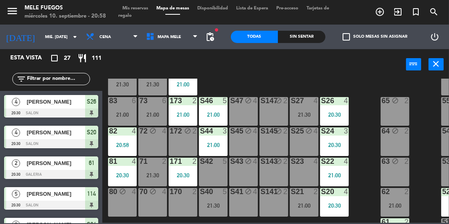
click at [186, 171] on div "171 2 20:30" at bounding box center [183, 172] width 29 height 29
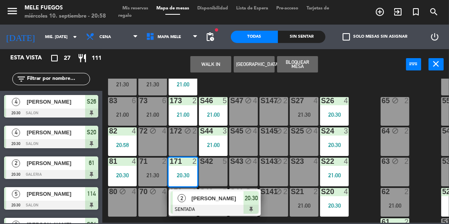
click at [370, 84] on div "100 8 101 8 102 8 103 8 104 8 S32 8 S33 14 S34 8 21:30 75 7 21:00 85 7 21:00 17…" at bounding box center [278, 151] width 342 height 144
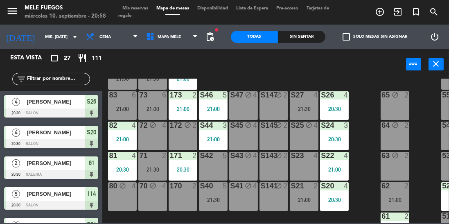
scroll to position [123, 0]
click at [153, 176] on div "71 2 21:30" at bounding box center [152, 165] width 29 height 29
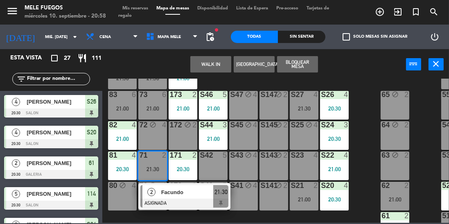
click at [375, 127] on div "64" at bounding box center [382, 125] width 14 height 8
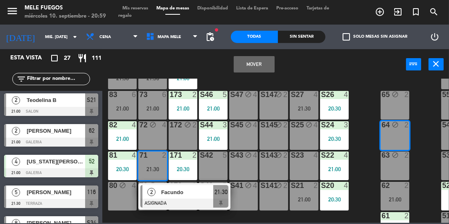
scroll to position [696, 0]
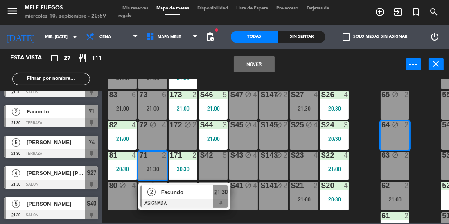
click at [355, 128] on div "3" at bounding box center [348, 124] width 14 height 7
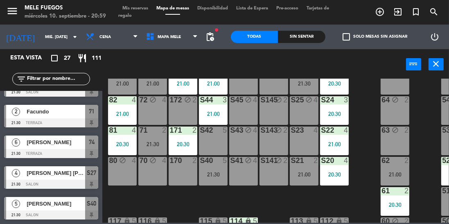
scroll to position [149, 0]
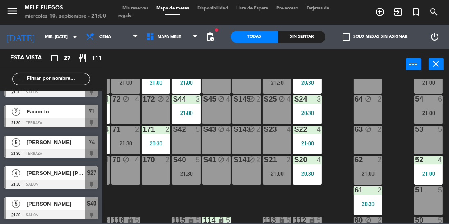
click at [404, 144] on div "100 8 101 8 102 8 103 8 104 8 S32 8 S33 14 S34 8 21:30 75 7 21:00 85 7 21:00 17…" at bounding box center [278, 151] width 342 height 144
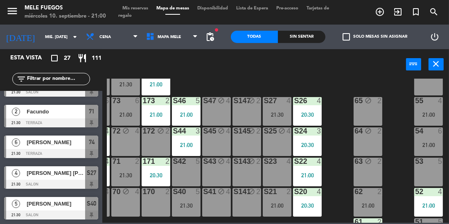
scroll to position [71, 27]
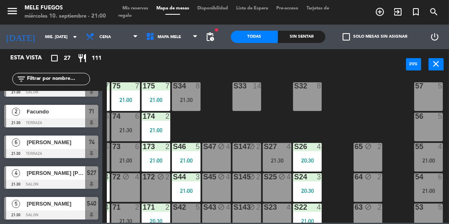
click at [436, 150] on div "55 4" at bounding box center [428, 147] width 29 height 8
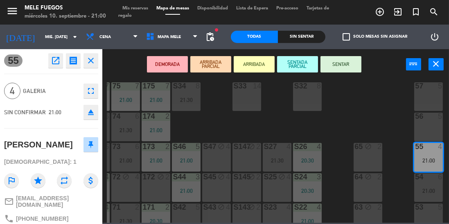
click at [349, 61] on button "SENTAR" at bounding box center [341, 64] width 41 height 16
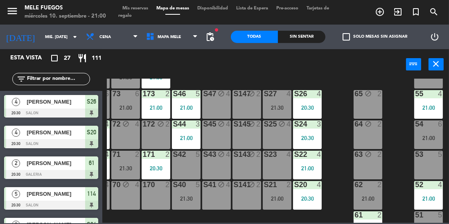
scroll to position [131, 27]
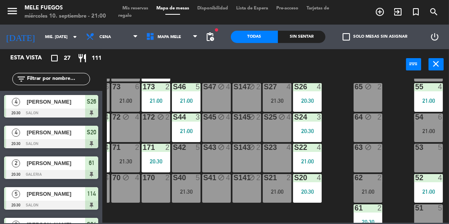
click at [428, 139] on div "54 6 21:00" at bounding box center [428, 127] width 29 height 29
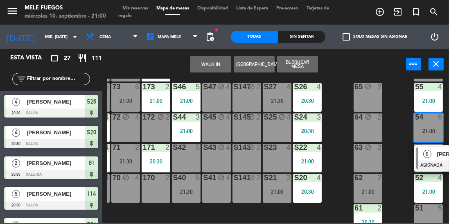
click at [431, 128] on div "21:00" at bounding box center [428, 131] width 29 height 6
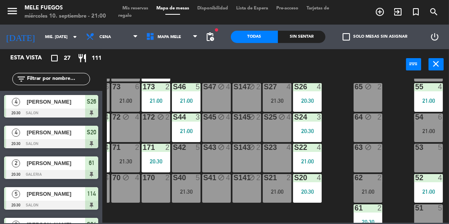
click at [432, 125] on div "54 6 21:00" at bounding box center [428, 127] width 29 height 29
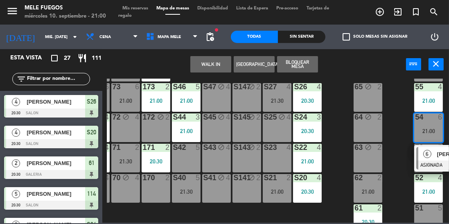
click at [430, 156] on span "6" at bounding box center [427, 154] width 8 height 8
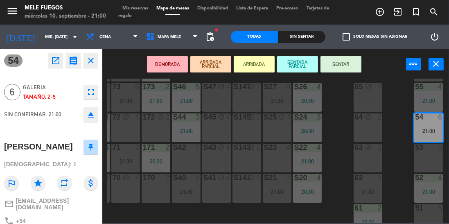
click at [390, 140] on div "100 8 101 8 102 8 103 8 104 8 S32 8 S33 14 S34 8 21:30 75 7 21:00 85 7 21:00 17…" at bounding box center [278, 151] width 342 height 144
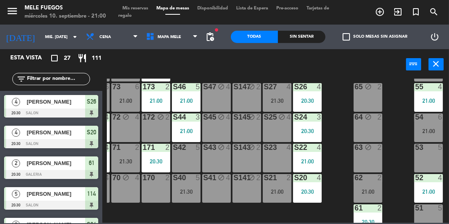
scroll to position [0, 0]
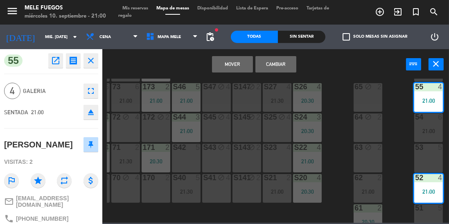
click at [387, 145] on div "2" at bounding box center [382, 148] width 14 height 8
click at [388, 119] on div "2" at bounding box center [382, 117] width 14 height 8
click at [398, 129] on div "100 8 101 8 102 8 103 8 104 8 S32 8 S33 14 S34 8 21:30 75 7 21:00 85 7 21:00 17…" at bounding box center [278, 151] width 342 height 144
click at [400, 129] on div "100 8 101 8 102 8 103 8 104 8 S32 8 S33 14 S34 8 21:30 75 7 21:00 85 7 21:00 17…" at bounding box center [278, 151] width 342 height 144
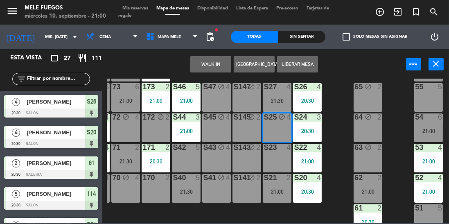
click at [308, 64] on button "Liberar Mesa" at bounding box center [297, 64] width 41 height 16
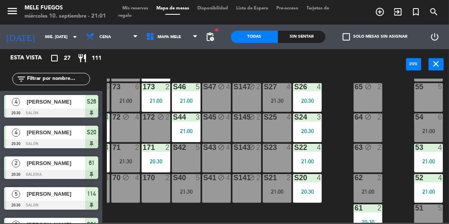
click at [276, 189] on div "21:00" at bounding box center [277, 192] width 29 height 6
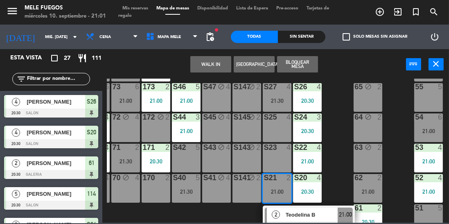
click at [291, 212] on span "Teodelina B" at bounding box center [312, 214] width 52 height 9
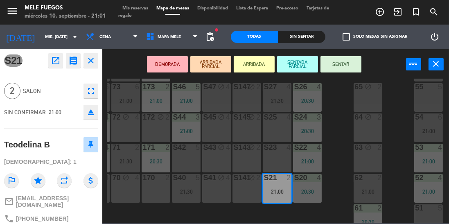
click at [338, 61] on button "SENTAR" at bounding box center [341, 64] width 41 height 16
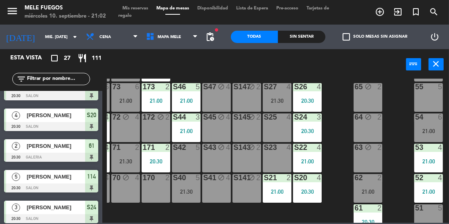
click at [43, 36] on input "mié. [DATE]" at bounding box center [71, 37] width 60 height 13
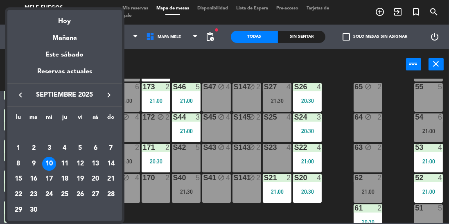
click at [66, 165] on div "11" at bounding box center [65, 164] width 14 height 14
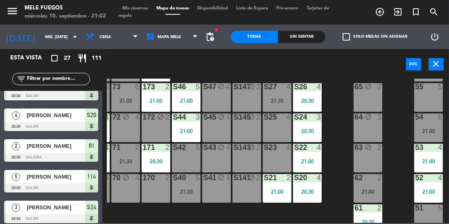
type input "[DEMOGRAPHIC_DATA] [DATE]"
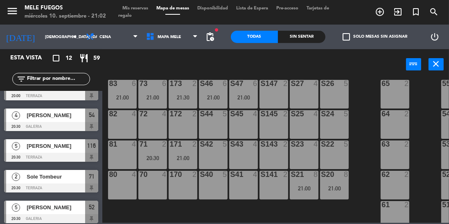
scroll to position [176, 0]
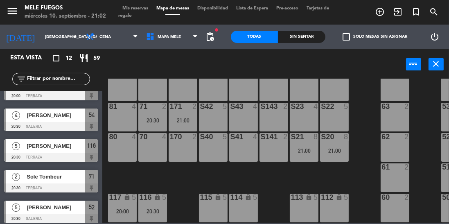
click at [201, 144] on div "S40 5" at bounding box center [213, 147] width 29 height 29
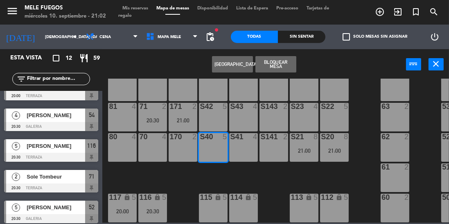
click at [235, 67] on button "[GEOGRAPHIC_DATA]" at bounding box center [232, 64] width 41 height 16
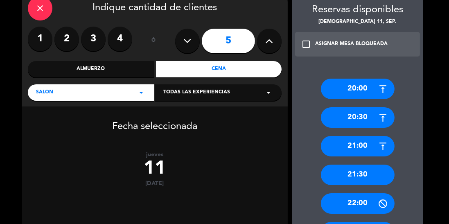
scroll to position [73, 0]
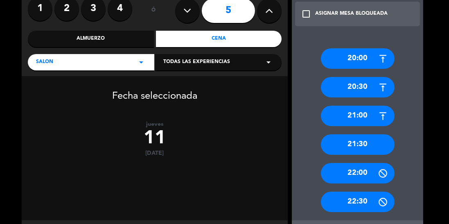
click at [366, 59] on div "20:00" at bounding box center [358, 58] width 74 height 20
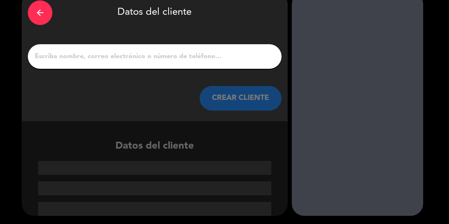
scroll to position [1, 0]
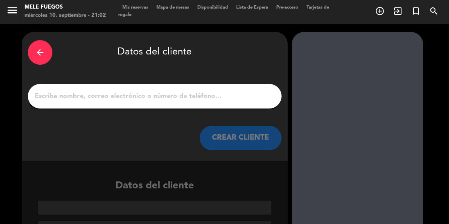
click at [210, 94] on input "1" at bounding box center [155, 95] width 242 height 11
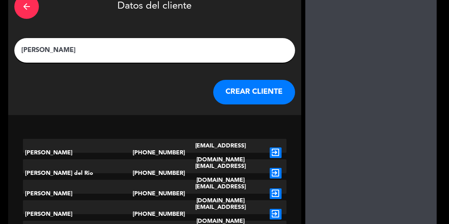
scroll to position [0, 0]
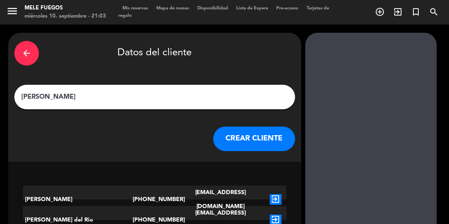
click at [120, 96] on input "[PERSON_NAME]" at bounding box center [154, 96] width 269 height 11
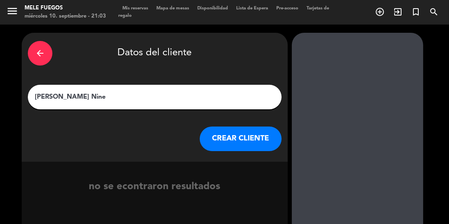
scroll to position [26, 0]
click at [52, 91] on input "[PERSON_NAME] Nine" at bounding box center [155, 96] width 242 height 11
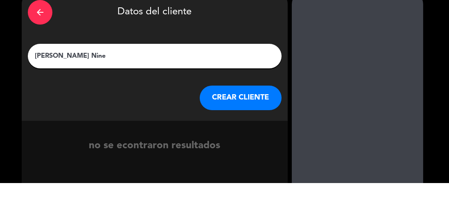
click at [84, 91] on input "[PERSON_NAME] Nine" at bounding box center [155, 96] width 242 height 11
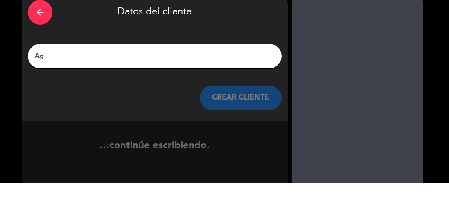
type input "A"
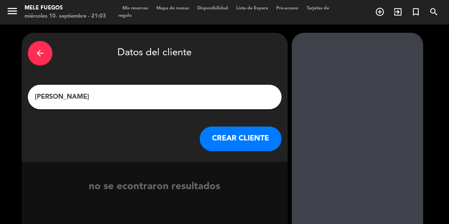
click at [143, 91] on input "[PERSON_NAME]" at bounding box center [155, 96] width 242 height 11
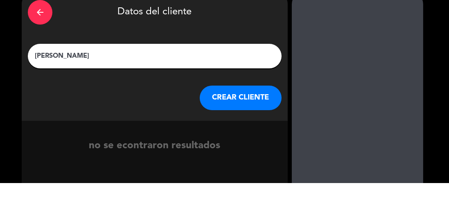
type input "[PERSON_NAME]"
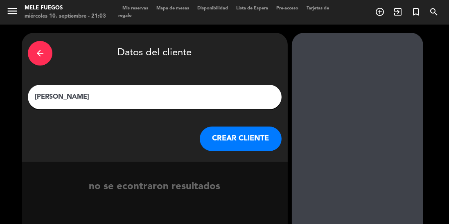
click at [233, 127] on button "CREAR CLIENTE" at bounding box center [241, 139] width 82 height 25
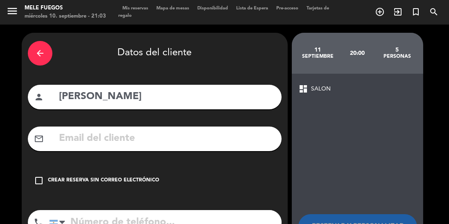
scroll to position [22, 0]
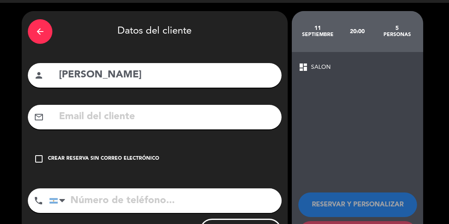
click at [36, 154] on icon "check_box_outline_blank" at bounding box center [39, 159] width 10 height 10
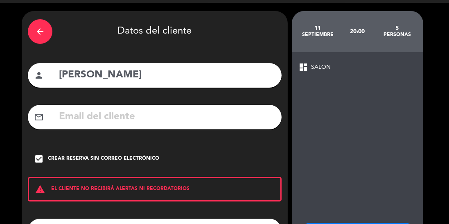
scroll to position [52, 0]
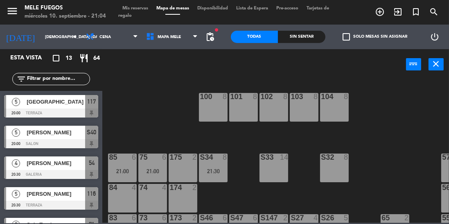
click at [382, 151] on div "100 8 101 8 102 8 103 8 104 8 S32 8 S33 14 S34 8 21:30 75 6 21:00 85 6 21:00 17…" at bounding box center [278, 151] width 342 height 144
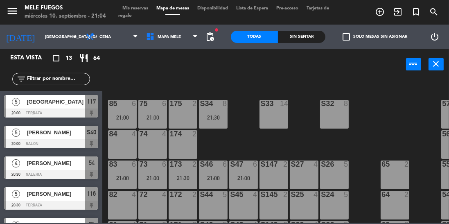
scroll to position [54, 0]
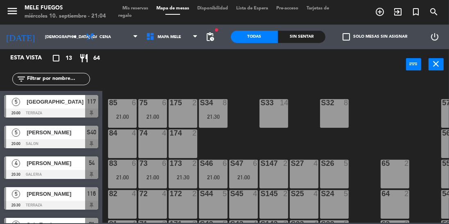
click at [45, 32] on input "[DEMOGRAPHIC_DATA] [DATE]" at bounding box center [71, 37] width 60 height 13
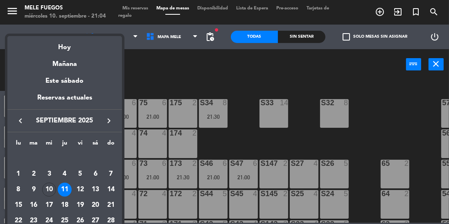
click at [51, 184] on div "10" at bounding box center [49, 190] width 14 height 14
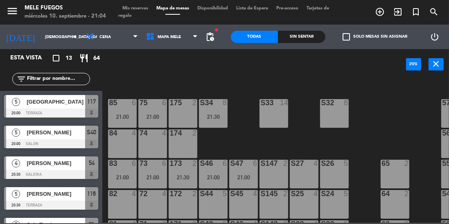
type input "mié. [DATE]"
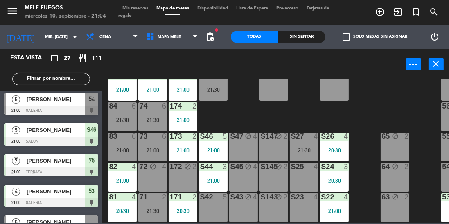
scroll to position [84, 0]
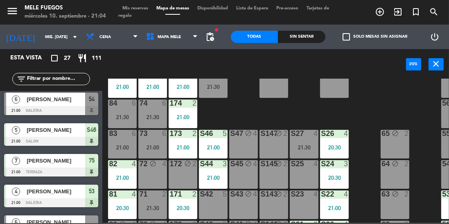
click at [154, 151] on div "73 6 21:00" at bounding box center [152, 144] width 29 height 29
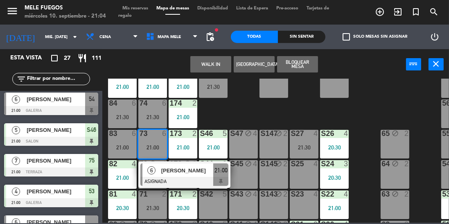
click at [183, 176] on div "[PERSON_NAME]" at bounding box center [186, 171] width 53 height 14
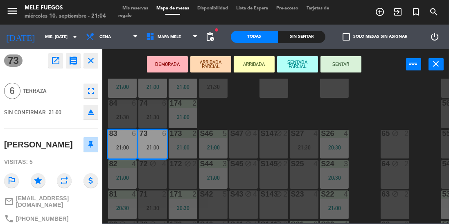
click at [344, 60] on button "SENTAR" at bounding box center [341, 64] width 41 height 16
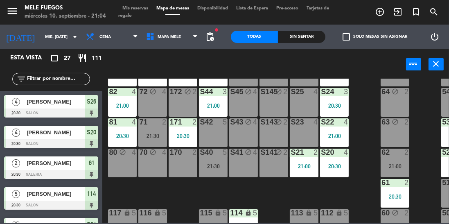
scroll to position [162, 0]
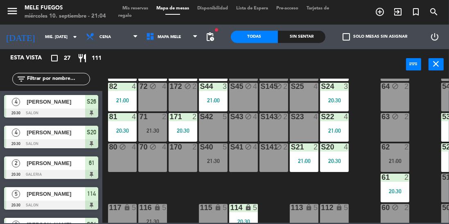
click at [149, 128] on div "21:30" at bounding box center [152, 131] width 29 height 6
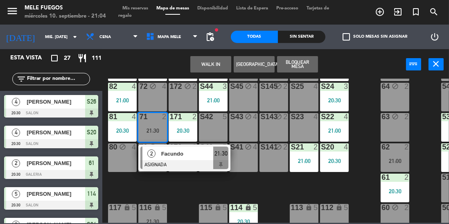
click at [368, 135] on div "100 8 101 8 102 8 103 8 104 8 S32 8 S33 14 S34 8 21:30 75 7 21:00 85 7 21:00 17…" at bounding box center [278, 151] width 342 height 144
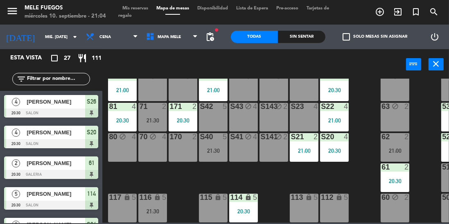
scroll to position [173, 0]
click at [396, 148] on div "21:00" at bounding box center [395, 151] width 29 height 6
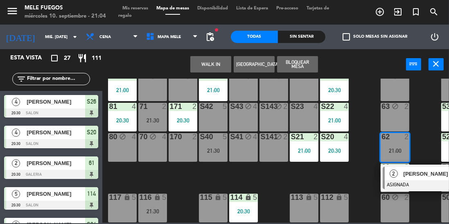
click at [406, 188] on div at bounding box center [427, 184] width 88 height 9
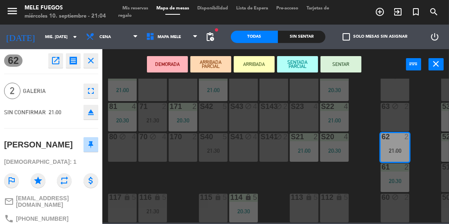
click at [341, 66] on button "SENTAR" at bounding box center [341, 64] width 41 height 16
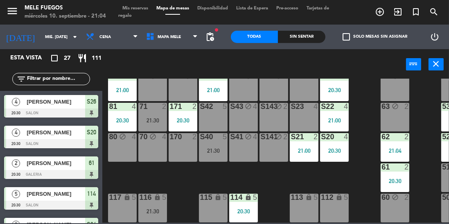
scroll to position [48, 0]
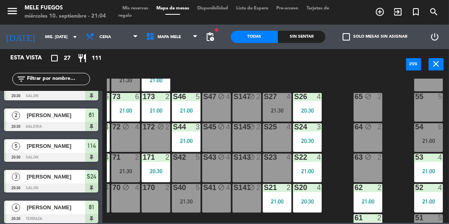
scroll to position [120, 27]
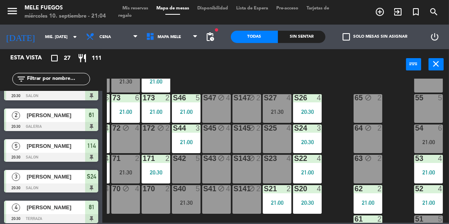
click at [426, 133] on div "54 6 21:00" at bounding box center [428, 138] width 29 height 29
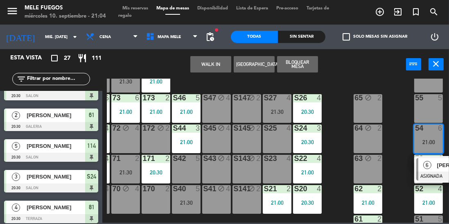
click at [395, 163] on div "100 8 101 8 102 8 103 8 104 8 S32 8 S33 14 S34 8 21:30 75 7 21:00 85 7 21:00 17…" at bounding box center [278, 151] width 342 height 144
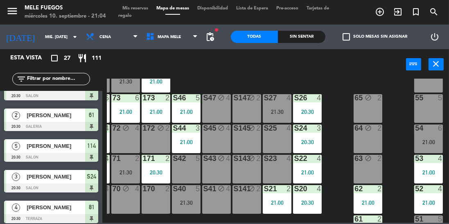
click at [397, 160] on div "100 8 101 8 102 8 103 8 104 8 S32 8 S33 14 S34 8 21:30 75 7 21:00 85 7 21:00 17…" at bounding box center [278, 151] width 342 height 144
click at [429, 139] on div "21:00" at bounding box center [428, 142] width 29 height 6
click at [425, 139] on div "21:00" at bounding box center [428, 142] width 29 height 6
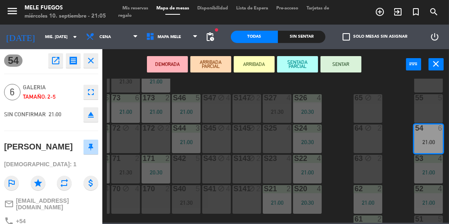
click at [409, 162] on div "53" at bounding box center [415, 158] width 14 height 7
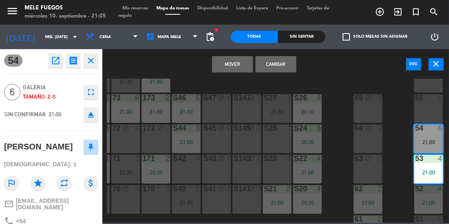
click at [399, 127] on div "100 8 101 8 102 8 103 8 104 8 S32 8 S33 14 S34 8 21:30 75 7 21:00 85 7 21:00 17…" at bounding box center [278, 151] width 342 height 144
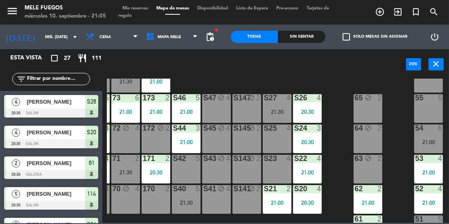
scroll to position [176, 27]
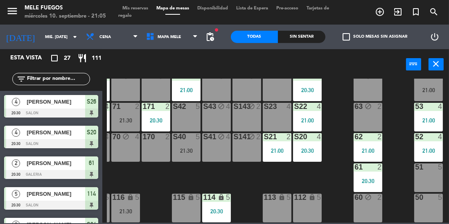
click at [359, 141] on div "62 2 21:00" at bounding box center [368, 147] width 29 height 29
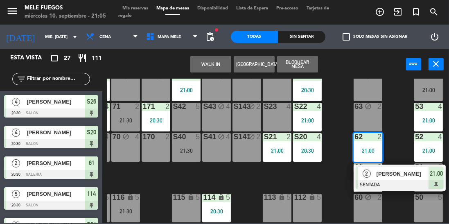
click at [398, 174] on span "[PERSON_NAME]" at bounding box center [403, 173] width 52 height 9
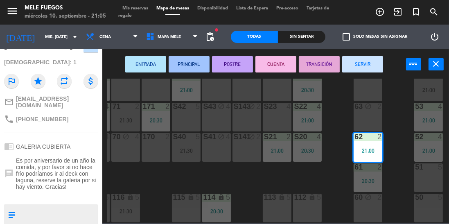
scroll to position [102, 0]
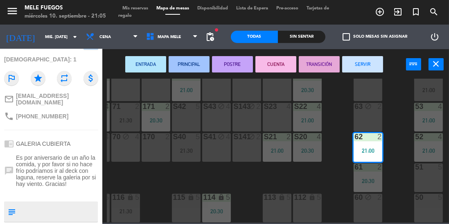
click at [336, 120] on div "100 8 101 8 102 8 103 8 104 8 S32 8 S33 14 S34 8 21:30 75 7 21:00 85 7 21:00 17…" at bounding box center [278, 151] width 342 height 144
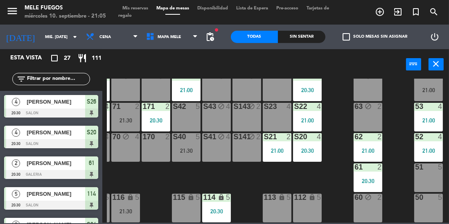
scroll to position [48, 0]
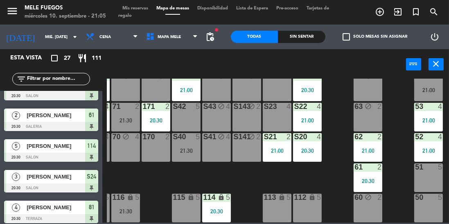
click at [363, 148] on div "21:00" at bounding box center [368, 151] width 29 height 6
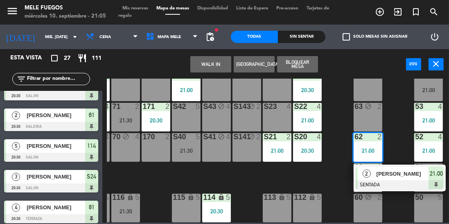
click at [388, 174] on div "[PERSON_NAME]" at bounding box center [402, 174] width 53 height 14
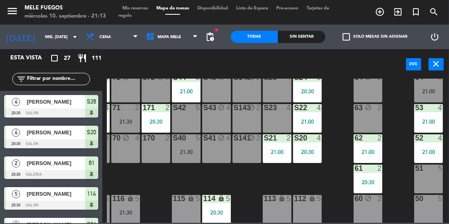
scroll to position [176, 27]
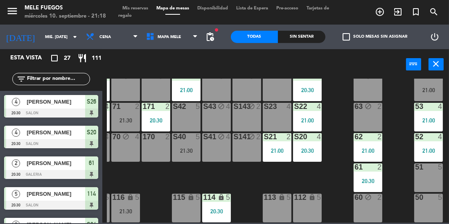
click at [190, 148] on div "21:30" at bounding box center [186, 151] width 29 height 6
click at [346, 114] on div "100 8 101 8 102 8 103 8 104 8 S32 8 S33 14 S34 8 21:30 75 7 21:00 85 7 21:00 17…" at bounding box center [278, 151] width 342 height 144
click at [319, 172] on div "100 8 101 8 102 8 103 8 104 8 S32 8 S33 14 S34 8 21:30 75 7 21:00 85 7 21:00 17…" at bounding box center [278, 151] width 342 height 144
click at [190, 148] on div "21:30" at bounding box center [186, 151] width 29 height 6
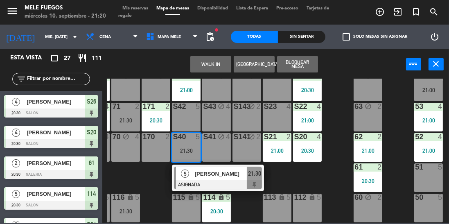
click at [336, 169] on div "100 8 101 8 102 8 103 8 104 8 S32 8 S33 14 S34 8 21:30 75 7 21:00 85 7 21:00 17…" at bounding box center [278, 151] width 342 height 144
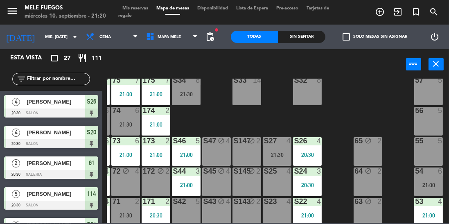
scroll to position [77, 0]
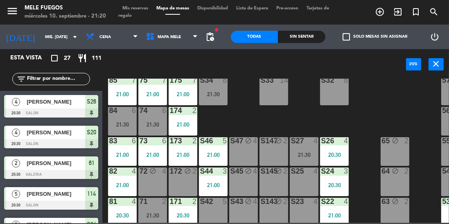
click at [200, 84] on div "S34" at bounding box center [200, 80] width 0 height 7
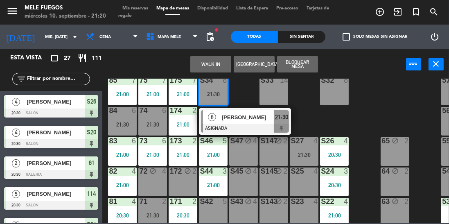
click at [339, 115] on div "100 8 101 8 102 8 103 8 104 8 S32 8 S33 14 S34 8 21:30 8 Daniel Santiago ASIGNA…" at bounding box center [278, 151] width 342 height 144
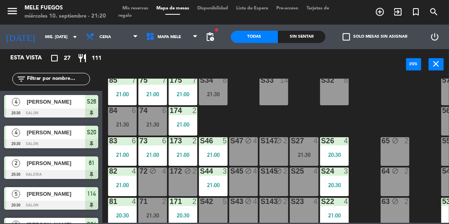
click at [140, 120] on div "74 6 21:30" at bounding box center [152, 121] width 29 height 29
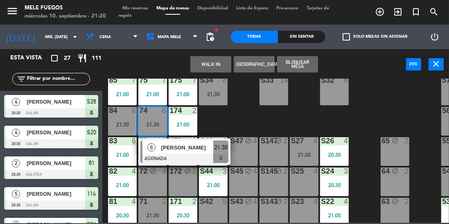
click at [258, 111] on div "100 8 101 8 102 8 103 8 104 8 S32 8 S33 14 S34 8 21:30 75 7 21:00 85 7 21:00 17…" at bounding box center [278, 151] width 342 height 144
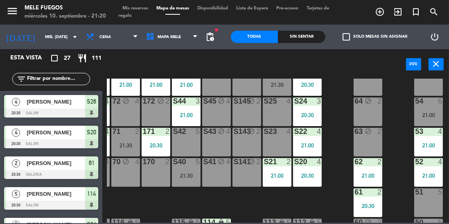
scroll to position [136, 27]
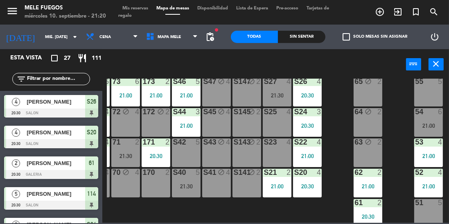
click at [427, 121] on div "54 6 21:00" at bounding box center [428, 122] width 29 height 29
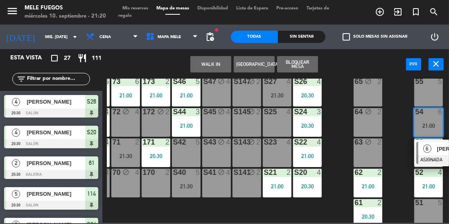
click at [430, 150] on span "6" at bounding box center [427, 149] width 8 height 8
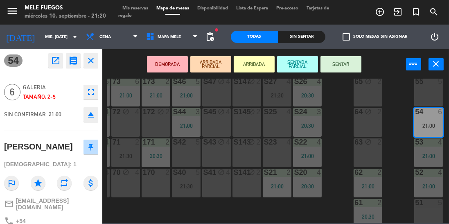
click at [344, 57] on button "SENTAR" at bounding box center [341, 64] width 41 height 16
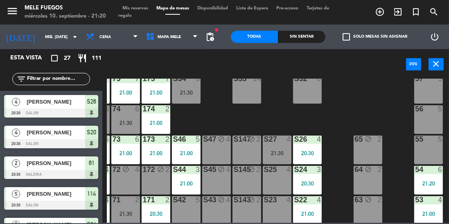
scroll to position [78, 27]
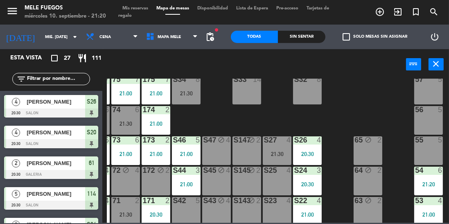
click at [431, 151] on div "55 5" at bounding box center [428, 150] width 29 height 29
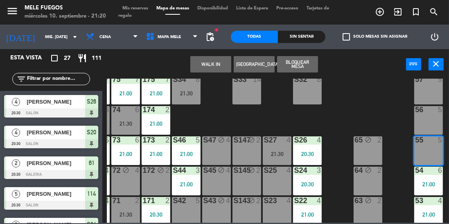
click at [309, 62] on button "Bloquear Mesa" at bounding box center [297, 64] width 41 height 16
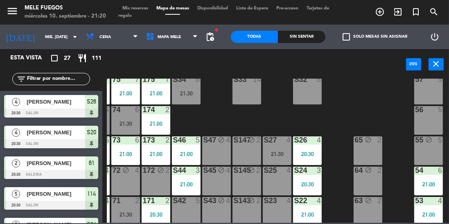
click at [370, 145] on div "65 block 2" at bounding box center [368, 150] width 29 height 29
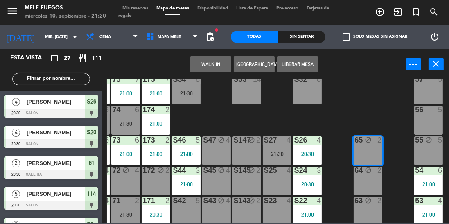
click at [304, 61] on button "Liberar Mesa" at bounding box center [297, 64] width 41 height 16
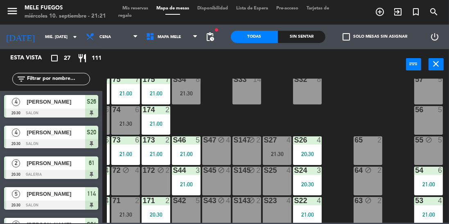
click at [426, 120] on div "56 5" at bounding box center [428, 120] width 29 height 29
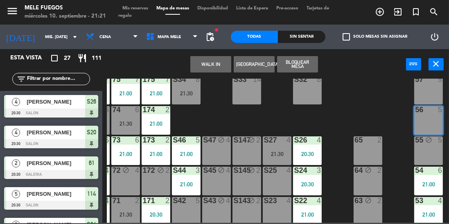
click at [422, 90] on div "57 5" at bounding box center [428, 90] width 29 height 29
click at [307, 61] on button "Bloquear Mesa" at bounding box center [297, 64] width 41 height 16
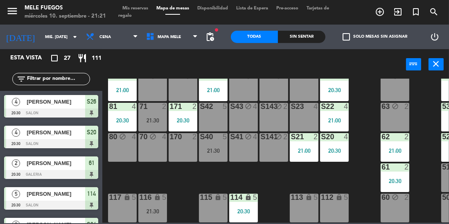
scroll to position [176, 27]
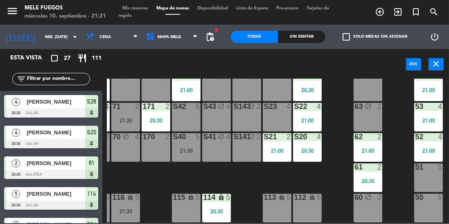
click at [426, 199] on div "50 5" at bounding box center [428, 208] width 29 height 29
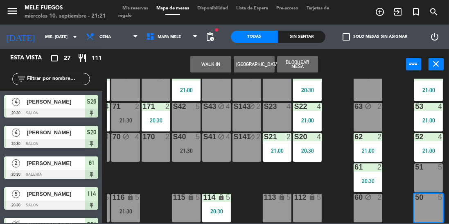
click at [432, 168] on div "51 5" at bounding box center [428, 177] width 29 height 29
click at [295, 62] on button "Bloquear Mesa" at bounding box center [297, 64] width 41 height 16
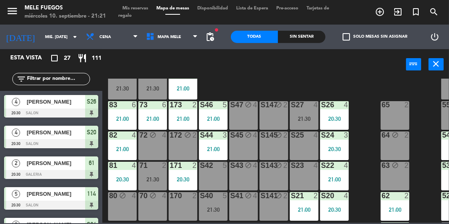
scroll to position [114, 0]
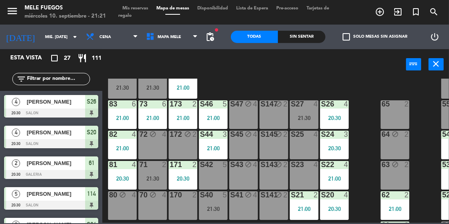
click at [150, 176] on div "21:30" at bounding box center [152, 179] width 29 height 6
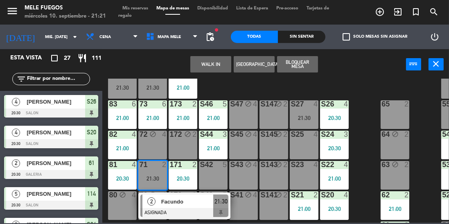
click at [369, 75] on div "WALK IN Crear Reserva Bloquear Mesa power_input close" at bounding box center [254, 64] width 304 height 31
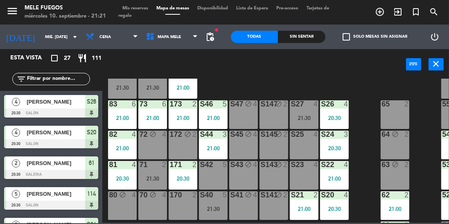
scroll to position [176, 0]
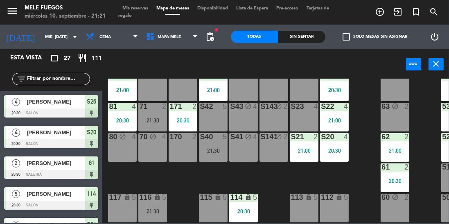
click at [334, 179] on div "100 8 101 8 102 8 103 8 104 8 S32 8 S33 14 S34 8 21:30 75 7 21:00 85 7 21:00 17…" at bounding box center [278, 151] width 342 height 144
click at [196, 179] on div "100 8 101 8 102 8 103 8 104 8 S32 8 S33 14 S34 8 21:30 75 7 21:00 85 7 21:00 17…" at bounding box center [278, 151] width 342 height 144
click at [140, 197] on div "116" at bounding box center [139, 197] width 0 height 7
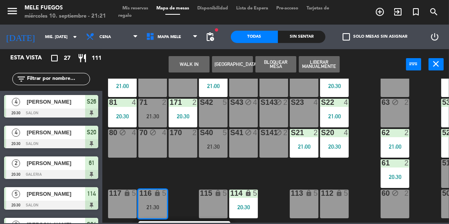
click at [263, 164] on div "100 8 101 8 102 8 103 8 104 8 S32 8 S33 14 S34 8 21:30 75 7 21:00 85 7 21:00 17…" at bounding box center [278, 151] width 342 height 144
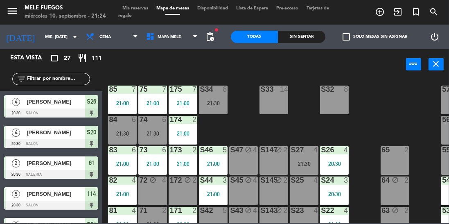
scroll to position [83, 0]
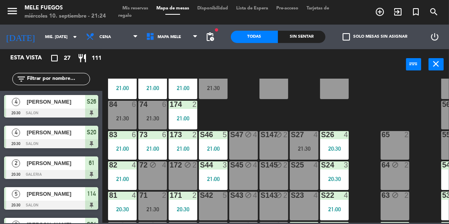
click at [182, 117] on div "21:00" at bounding box center [183, 118] width 29 height 6
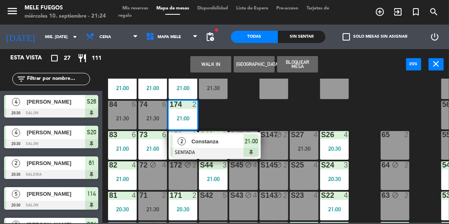
click at [233, 117] on div "100 8 101 8 102 8 103 8 104 8 S32 8 S33 14 S34 8 21:30 75 7 21:00 85 7 21:00 17…" at bounding box center [278, 151] width 342 height 144
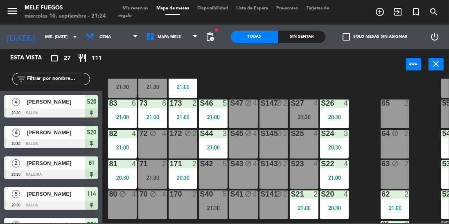
scroll to position [115, 0]
click at [147, 169] on div "71 2 21:30" at bounding box center [152, 174] width 29 height 29
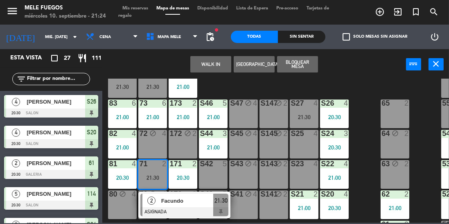
click at [361, 97] on div "100 8 101 8 102 8 103 8 104 8 S32 8 S33 14 S34 8 21:30 75 7 21:00 85 7 21:00 17…" at bounding box center [278, 151] width 342 height 144
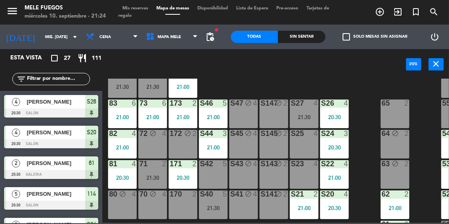
click at [151, 176] on div "21:30" at bounding box center [152, 178] width 29 height 6
click at [369, 92] on div "100 8 101 8 102 8 103 8 104 8 S32 8 S33 14 S34 8 21:30 75 7 21:00 85 7 21:00 17…" at bounding box center [278, 151] width 342 height 144
click at [157, 174] on div "71 2 21:30" at bounding box center [152, 174] width 29 height 29
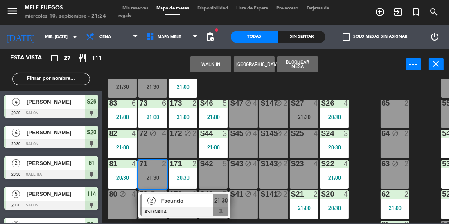
click at [382, 100] on div "65" at bounding box center [382, 102] width 0 height 7
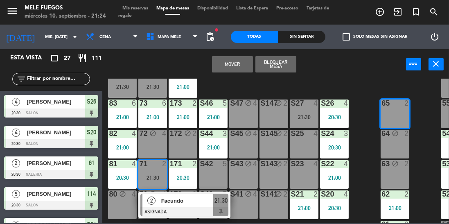
click at [367, 68] on div "Mover Bloquear Mesa power_input close" at bounding box center [254, 64] width 304 height 31
click at [360, 66] on div "Mover Bloquear Mesa power_input close" at bounding box center [254, 64] width 304 height 31
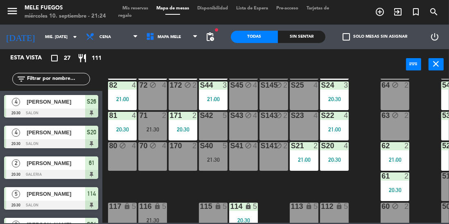
scroll to position [163, 0]
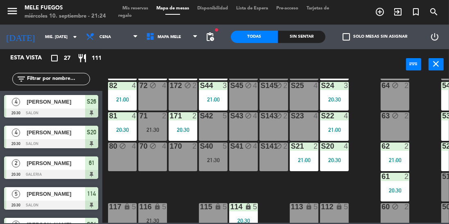
click at [148, 132] on div "21:30" at bounding box center [152, 130] width 29 height 6
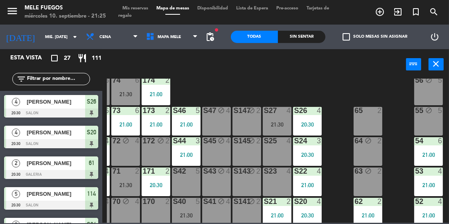
scroll to position [115, 27]
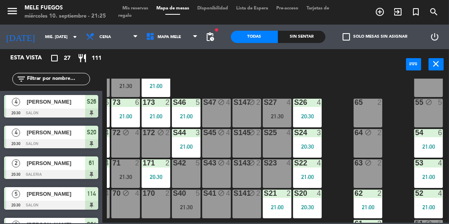
click at [373, 108] on div "65 2" at bounding box center [368, 113] width 29 height 29
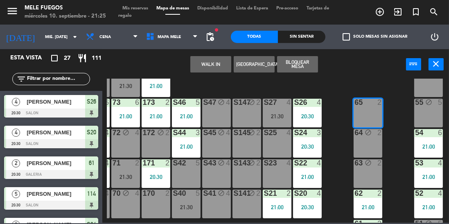
click at [302, 64] on button "Bloquear Mesa" at bounding box center [297, 64] width 41 height 16
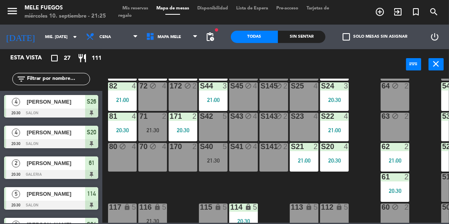
scroll to position [176, 0]
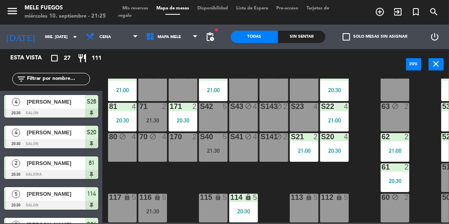
click at [41, 38] on input "mié. [DATE]" at bounding box center [71, 37] width 60 height 13
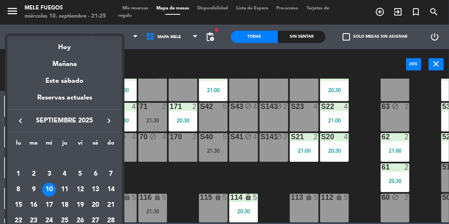
click at [65, 188] on div "11" at bounding box center [65, 190] width 14 height 14
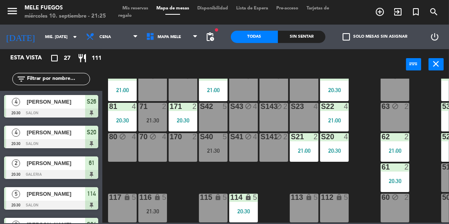
type input "[DEMOGRAPHIC_DATA] [DATE]"
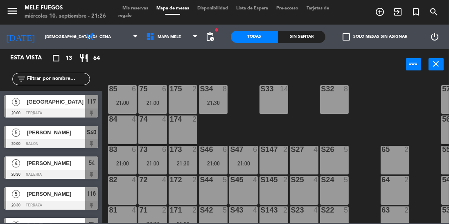
scroll to position [71, 0]
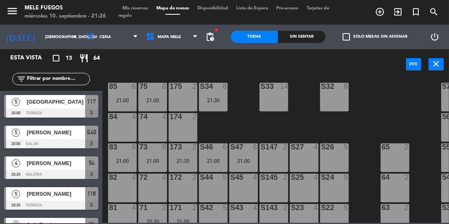
click at [130, 7] on span "Mis reservas" at bounding box center [135, 8] width 34 height 5
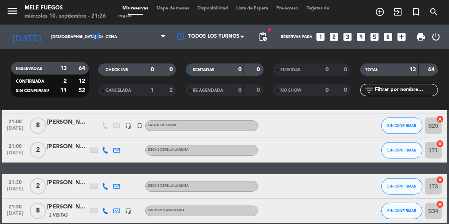
scroll to position [279, 0]
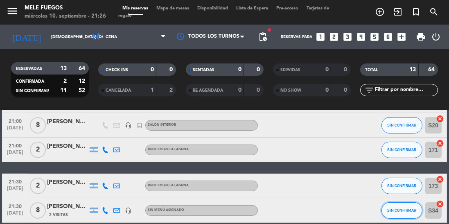
click at [402, 208] on span "SIN CONFIRMAR" at bounding box center [401, 210] width 29 height 5
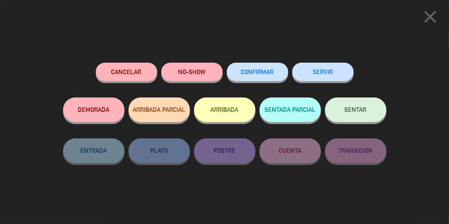
click at [134, 67] on button "Cancelar" at bounding box center [126, 72] width 61 height 18
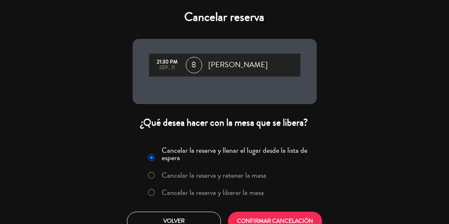
click at [163, 191] on label "Cancelar la reserva y liberar la mesa" at bounding box center [213, 192] width 102 height 7
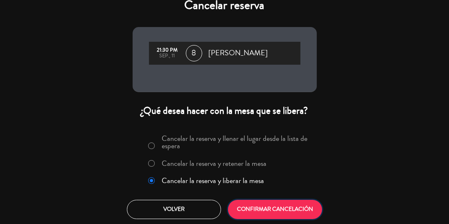
click at [289, 212] on button "CONFIRMAR CANCELACIÓN" at bounding box center [275, 209] width 94 height 19
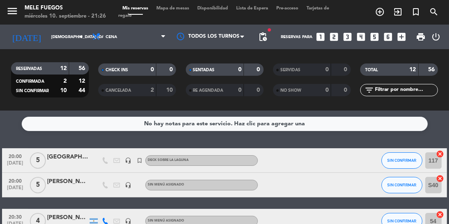
scroll to position [0, 0]
click at [172, 8] on span "Mapa de mesas" at bounding box center [172, 8] width 41 height 5
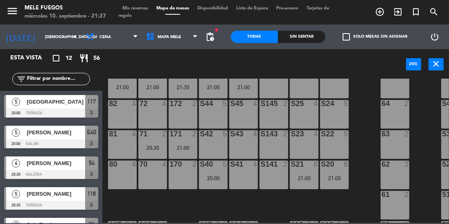
scroll to position [176, 0]
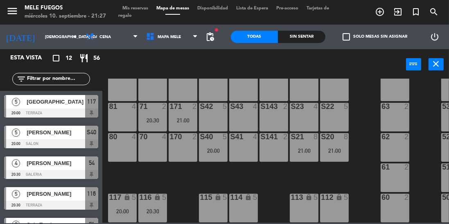
click at [298, 142] on div "S21 8 21:00" at bounding box center [304, 147] width 29 height 29
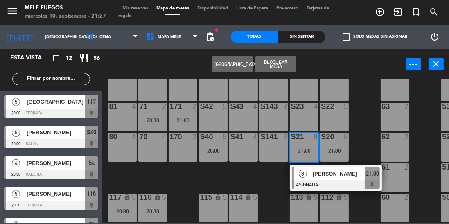
click at [308, 172] on div "8" at bounding box center [303, 174] width 18 height 14
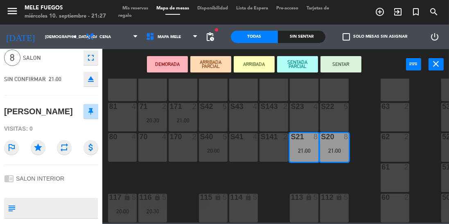
scroll to position [14, 0]
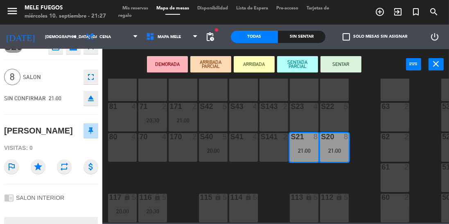
click at [129, 176] on div "100 8 101 8 102 8 103 8 104 8 S32 8 S33 14 S34 8 75 6 21:00 85 6 21:00 175 2 57…" at bounding box center [278, 151] width 342 height 144
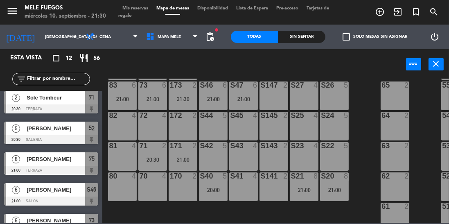
scroll to position [236, 0]
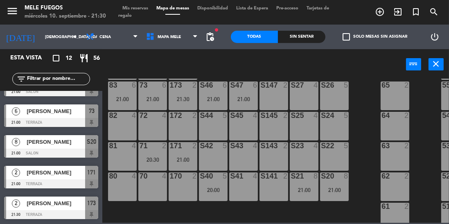
click at [416, 14] on icon "turned_in_not" at bounding box center [416, 12] width 10 height 10
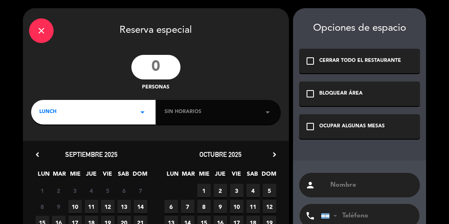
click at [159, 68] on input "number" at bounding box center [155, 67] width 49 height 25
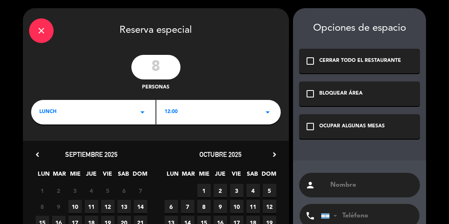
type input "8"
click at [354, 181] on input "text" at bounding box center [372, 184] width 84 height 11
click at [391, 181] on input "Martin Skuga" at bounding box center [372, 184] width 84 height 11
type input "Martin Sluga"
click at [105, 108] on div "LUNCH arrow_drop_down" at bounding box center [93, 112] width 124 height 25
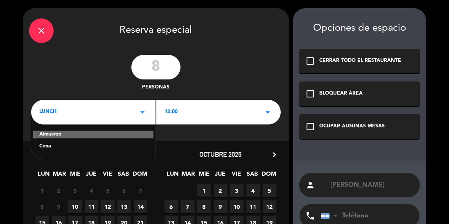
click at [64, 144] on div "Cena" at bounding box center [93, 146] width 108 height 8
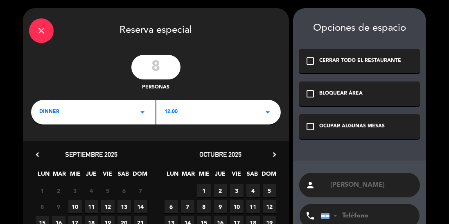
click at [201, 107] on div "12:00 arrow_drop_down" at bounding box center [218, 112] width 124 height 25
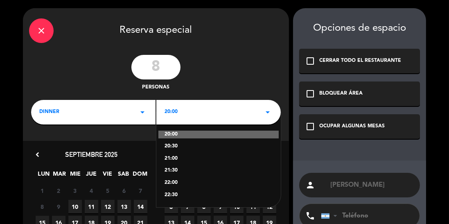
click at [179, 172] on div "21:30" at bounding box center [219, 171] width 108 height 8
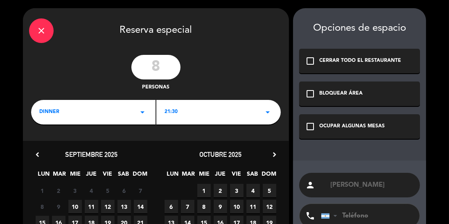
scroll to position [87, 0]
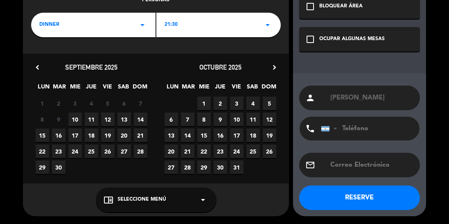
click at [125, 199] on span "Seleccione Menú" at bounding box center [142, 200] width 49 height 8
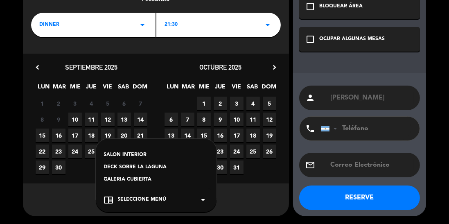
click at [111, 156] on div "SALON INTERIOR" at bounding box center [156, 155] width 104 height 8
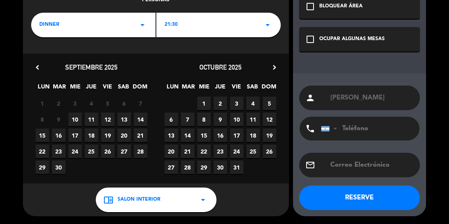
click at [361, 197] on button "RESERVE" at bounding box center [359, 197] width 121 height 25
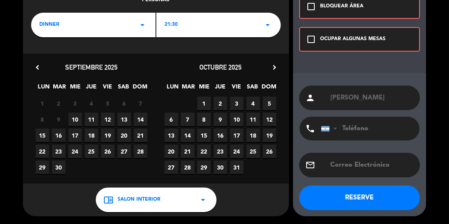
click at [324, 38] on div "OCUPAR ALGUNAS MESAS" at bounding box center [353, 39] width 66 height 8
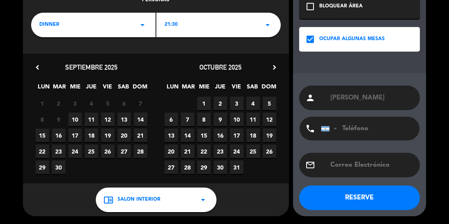
click at [349, 200] on button "RESERVE" at bounding box center [359, 197] width 121 height 25
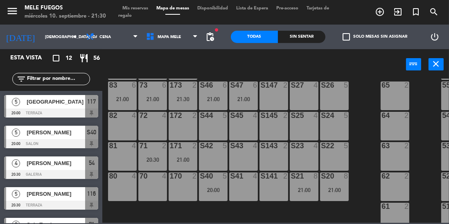
click at [136, 7] on span "Mis reservas" at bounding box center [135, 8] width 34 height 5
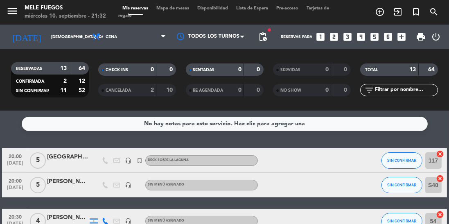
click at [0, 92] on div "RESERVADAS 13 64 CONFIRMADA 2 12 SIN CONFIRMAR 11 52 CHECK INS 0 0 CANCELADA 2 …" at bounding box center [224, 79] width 449 height 45
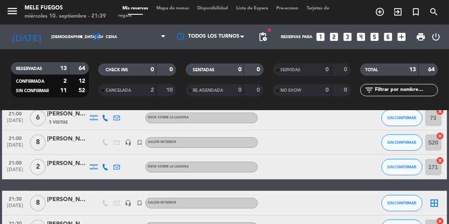
scroll to position [279, 0]
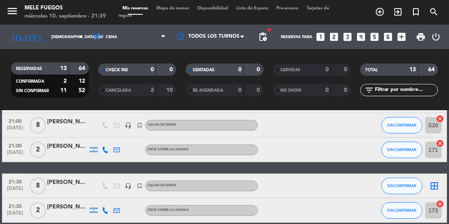
click at [172, 10] on span "Mapa de mesas" at bounding box center [172, 8] width 41 height 5
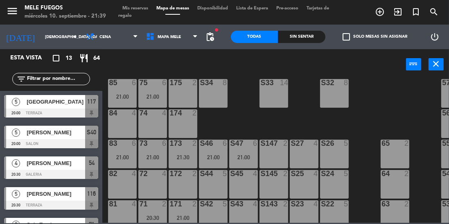
scroll to position [176, 0]
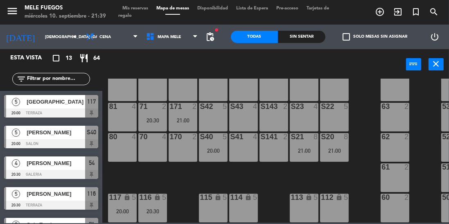
click at [41, 35] on input "[DEMOGRAPHIC_DATA] [DATE]" at bounding box center [71, 37] width 60 height 13
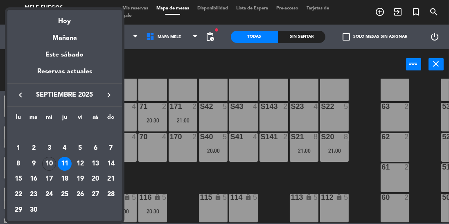
click at [55, 160] on div "10" at bounding box center [49, 164] width 14 height 14
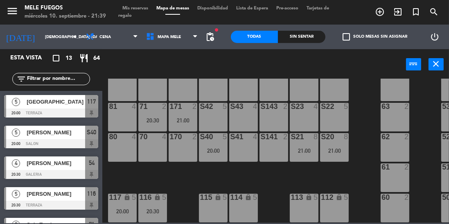
type input "mié. [DATE]"
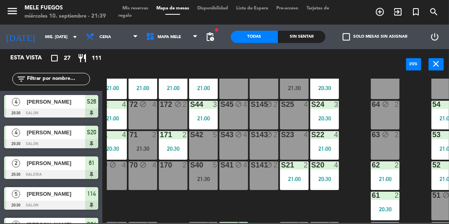
scroll to position [152, 10]
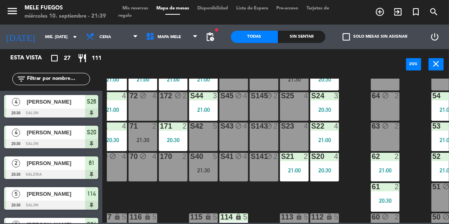
click at [384, 96] on icon "block" at bounding box center [385, 95] width 7 height 7
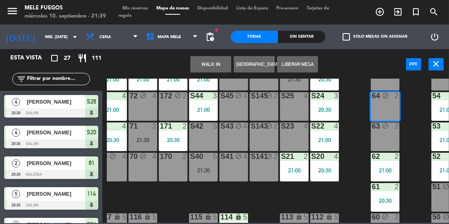
click at [353, 110] on div "100 8 101 8 102 8 103 8 104 8 S32 8 S33 14 S34 8 21:30 75 7 21:00 85 7 21:00 17…" at bounding box center [278, 151] width 342 height 144
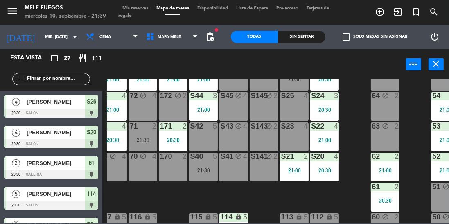
click at [142, 153] on icon "block" at bounding box center [143, 156] width 7 height 7
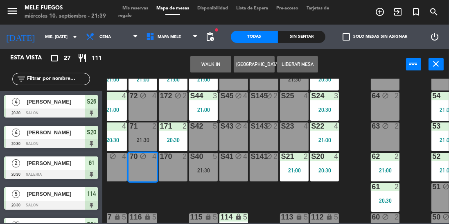
click at [357, 97] on div "100 8 101 8 102 8 103 8 104 8 S32 8 S33 14 S34 8 21:30 75 7 21:00 85 7 21:00 17…" at bounding box center [278, 151] width 342 height 144
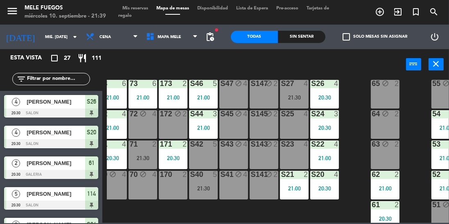
scroll to position [147, 10]
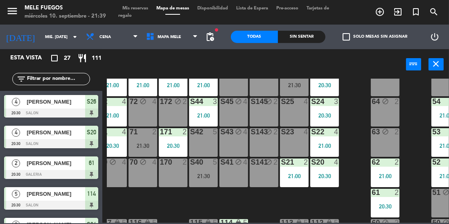
click at [146, 143] on div "21:30" at bounding box center [143, 146] width 29 height 6
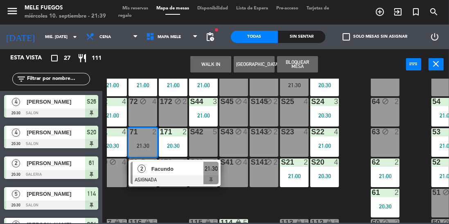
click at [354, 138] on div "100 8 101 8 102 8 103 8 104 8 S32 8 S33 14 S34 8 21:30 75 7 21:00 85 7 21:00 17…" at bounding box center [278, 151] width 342 height 144
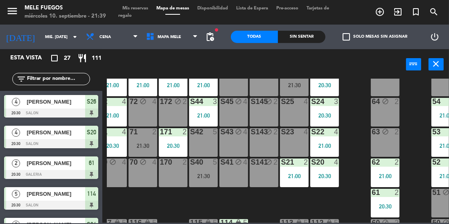
click at [144, 143] on div "21:30" at bounding box center [143, 146] width 29 height 6
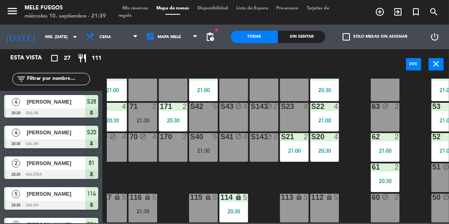
scroll to position [175, 10]
click at [149, 103] on div at bounding box center [143, 106] width 14 height 7
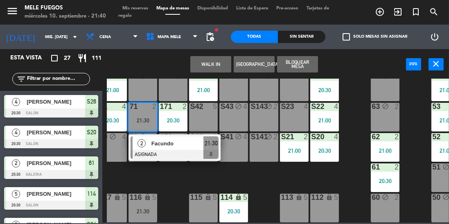
click at [164, 145] on div "Facundo" at bounding box center [177, 144] width 53 height 14
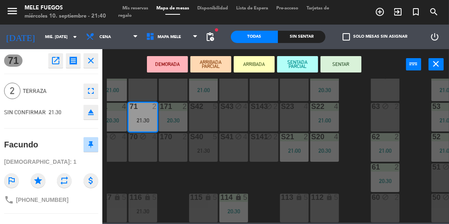
click at [172, 184] on div "100 8 101 8 102 8 103 8 104 8 S32 8 S33 14 S34 8 21:30 75 7 21:00 85 7 21:00 17…" at bounding box center [278, 151] width 342 height 144
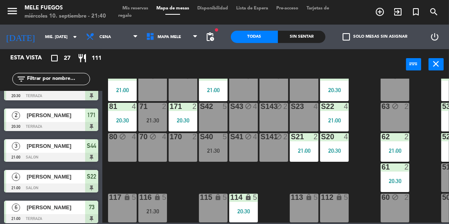
scroll to position [176, 0]
click at [156, 194] on icon "lock" at bounding box center [157, 197] width 7 height 7
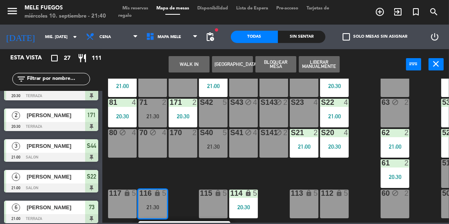
click at [176, 180] on div "100 8 101 8 102 8 103 8 104 8 S32 8 S33 14 S34 8 21:30 75 7 21:00 85 7 21:00 17…" at bounding box center [278, 151] width 342 height 144
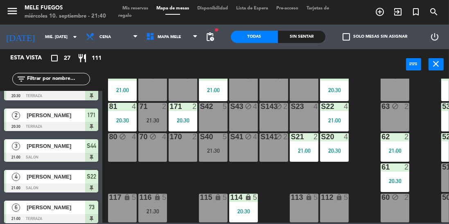
click at [160, 174] on div "100 8 101 8 102 8 103 8 104 8 S32 8 S33 14 S34 8 21:30 75 7 21:00 85 7 21:00 17…" at bounding box center [278, 151] width 342 height 144
click at [153, 201] on div "116 lock 5 21:30" at bounding box center [152, 208] width 29 height 29
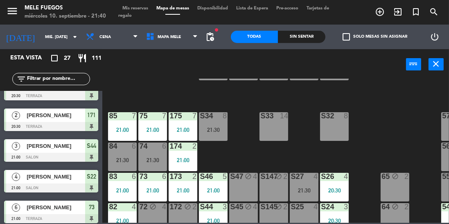
scroll to position [36, 0]
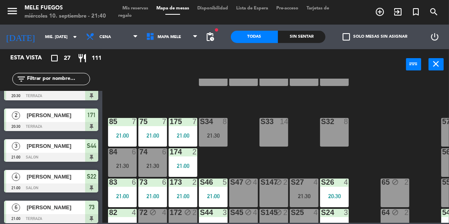
click at [331, 121] on div at bounding box center [335, 121] width 14 height 7
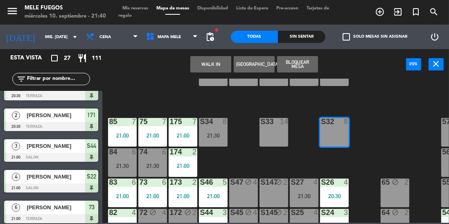
click at [390, 111] on div "100 8 101 8 102 8 103 8 104 8 S32 8 S33 14 S34 8 21:30 75 7 21:00 85 7 21:00 17…" at bounding box center [278, 151] width 342 height 144
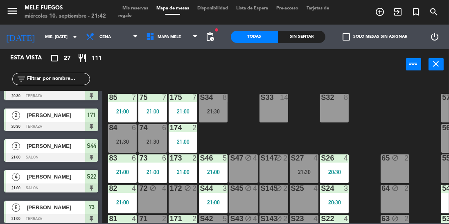
scroll to position [61, 0]
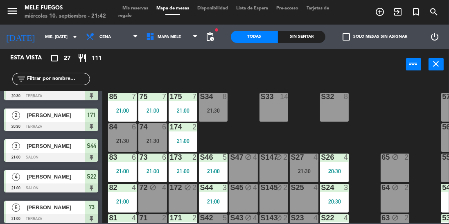
click at [237, 133] on div "100 8 101 8 102 8 103 8 104 8 S32 8 S33 14 S34 8 21:30 75 7 21:00 85 7 21:00 17…" at bounding box center [278, 151] width 342 height 144
click at [208, 101] on div "S34 8" at bounding box center [213, 97] width 29 height 8
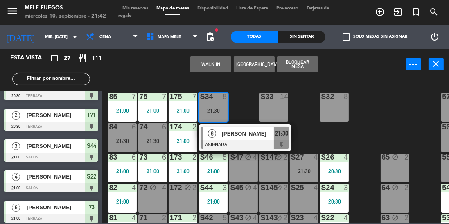
click at [245, 136] on span "[PERSON_NAME]" at bounding box center [248, 133] width 52 height 9
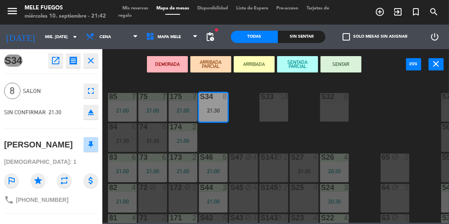
click at [342, 63] on button "SENTAR" at bounding box center [341, 64] width 41 height 16
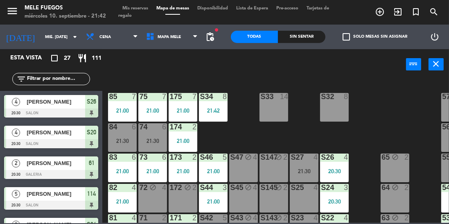
scroll to position [140, 0]
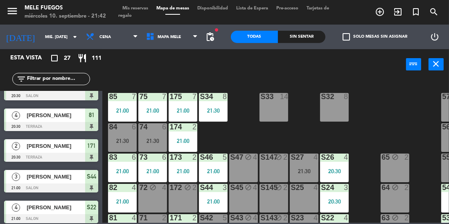
click at [155, 138] on div "21:30" at bounding box center [152, 141] width 29 height 6
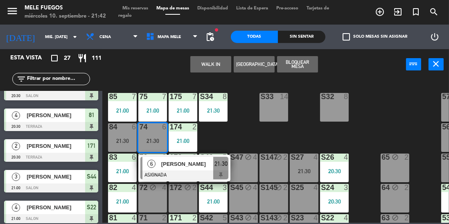
click at [192, 164] on span "[PERSON_NAME]" at bounding box center [187, 164] width 52 height 9
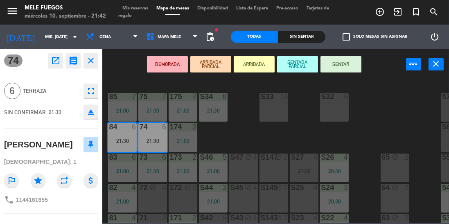
click at [335, 63] on button "SENTAR" at bounding box center [341, 64] width 41 height 16
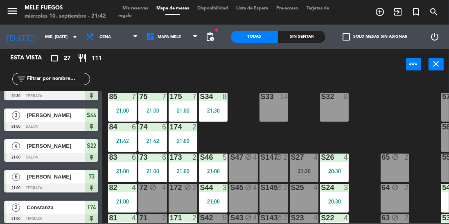
scroll to position [176, 0]
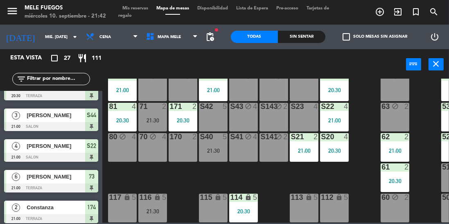
click at [151, 117] on div "21:30" at bounding box center [152, 120] width 29 height 6
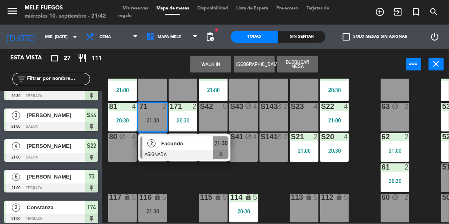
click at [193, 152] on div at bounding box center [184, 154] width 88 height 9
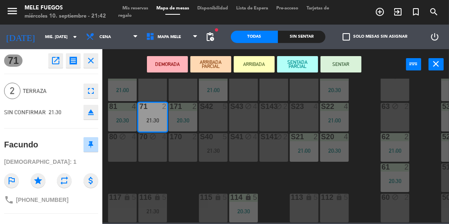
click at [343, 66] on button "SENTAR" at bounding box center [341, 64] width 41 height 16
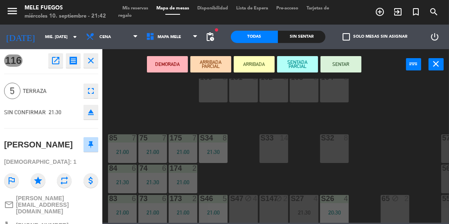
scroll to position [0, 0]
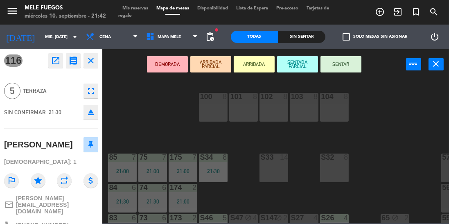
click at [391, 111] on div "100 8 101 8 102 8 103 8 104 8 S32 8 S33 14 S34 8 21:30 75 7 21:00 85 7 21:00 17…" at bounding box center [278, 151] width 342 height 144
